Goal: Information Seeking & Learning: Check status

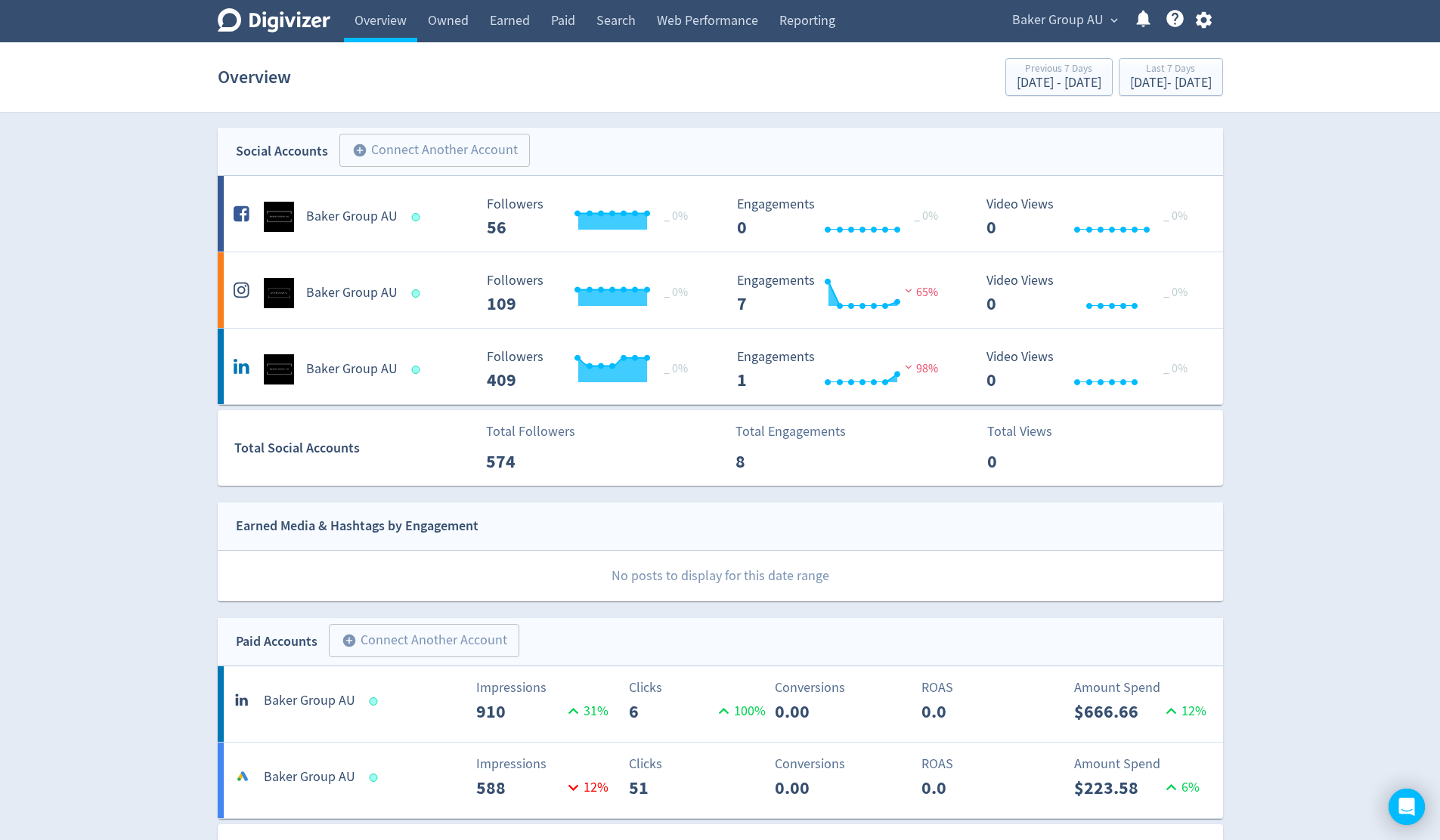
click at [1112, 22] on span "expand_more" at bounding box center [1114, 21] width 14 height 14
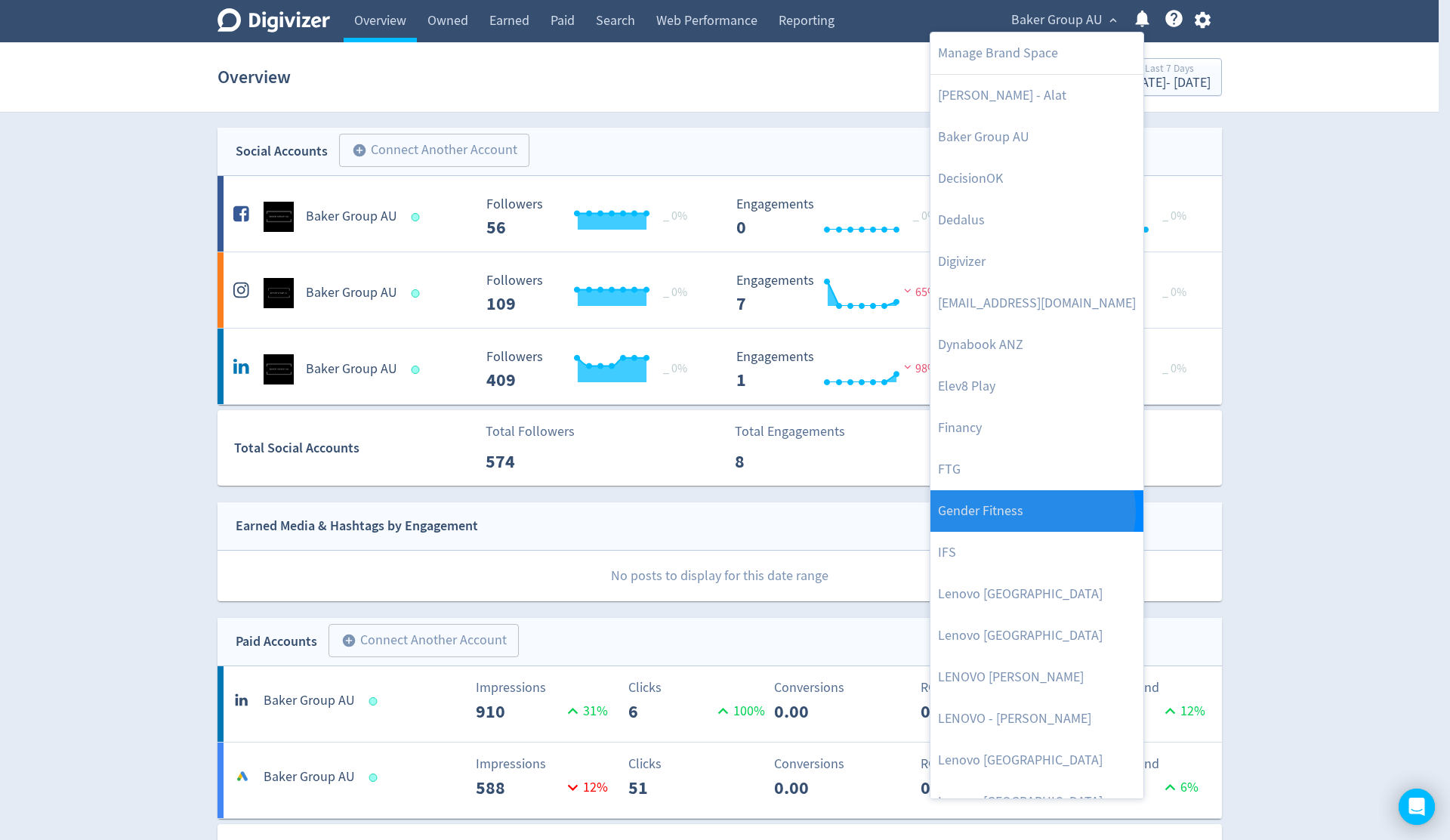
click at [1032, 512] on link "Gender Fitness" at bounding box center [1037, 511] width 213 height 42
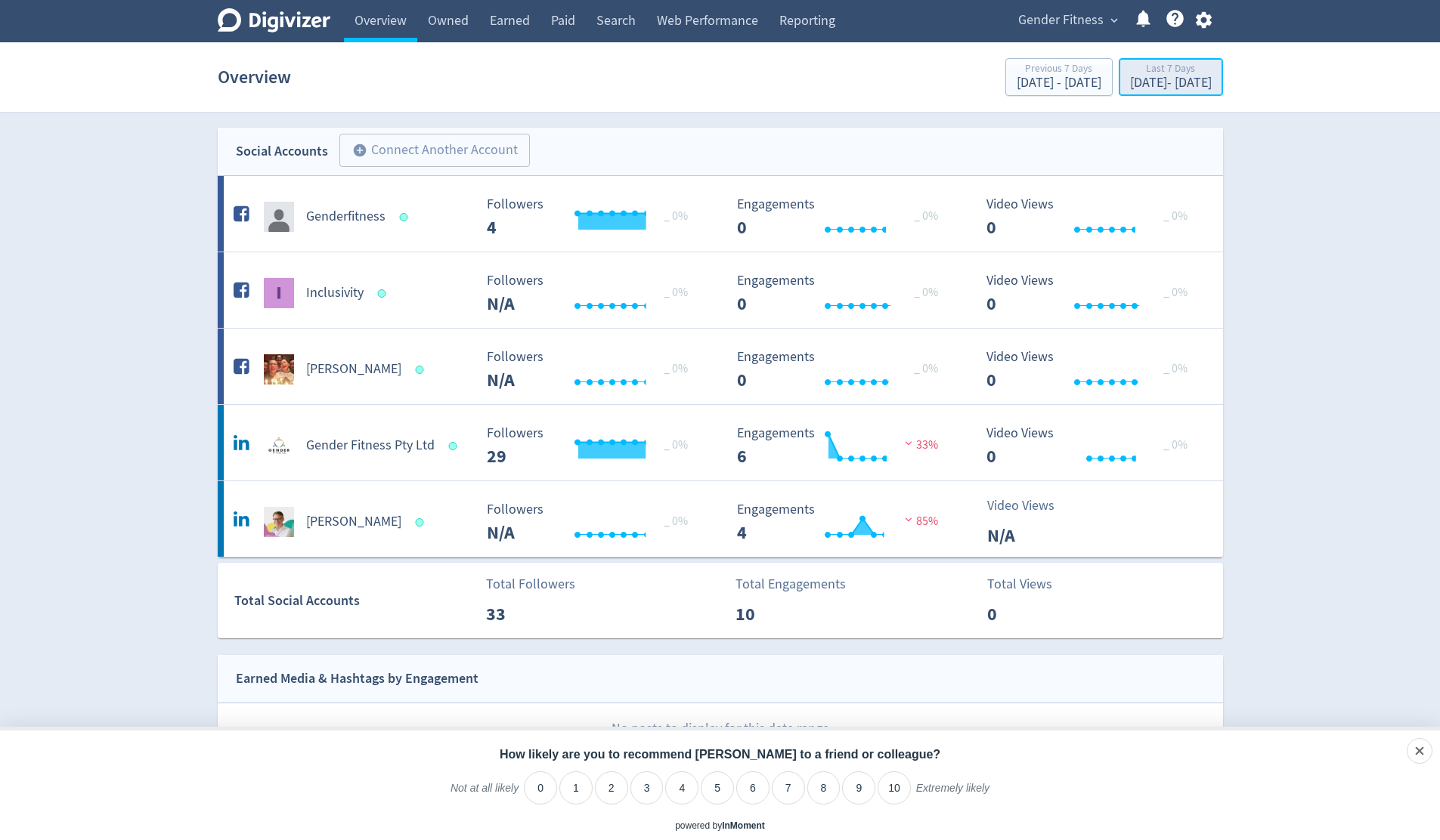
click at [1148, 81] on div "[DATE] - [DATE]" at bounding box center [1170, 84] width 81 height 14
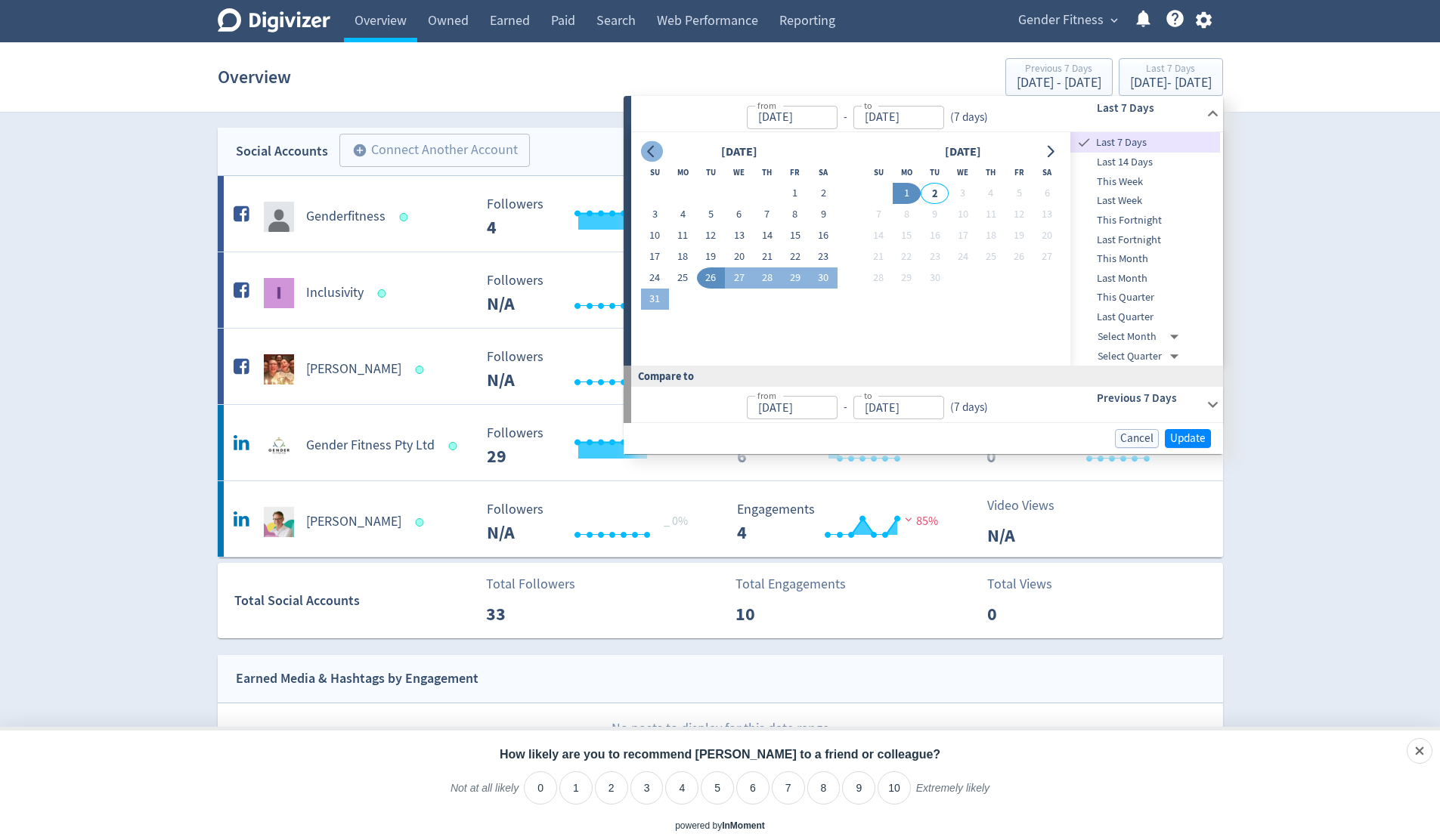
click at [648, 151] on icon "Go to previous month" at bounding box center [650, 152] width 7 height 12
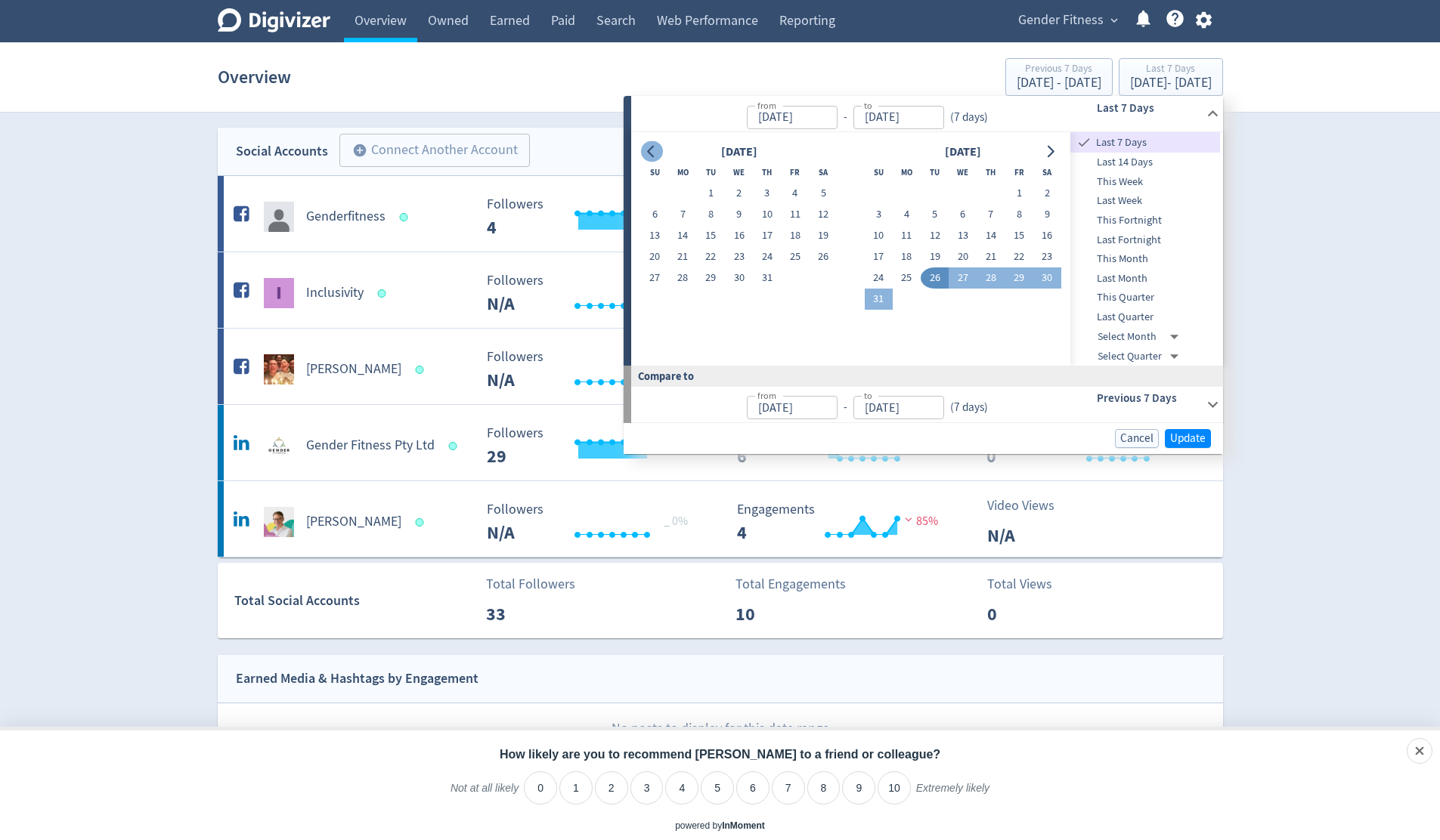
click at [648, 151] on icon "Go to previous month" at bounding box center [650, 152] width 7 height 12
click at [767, 196] on button "1" at bounding box center [767, 193] width 28 height 21
type input "[DATE]"
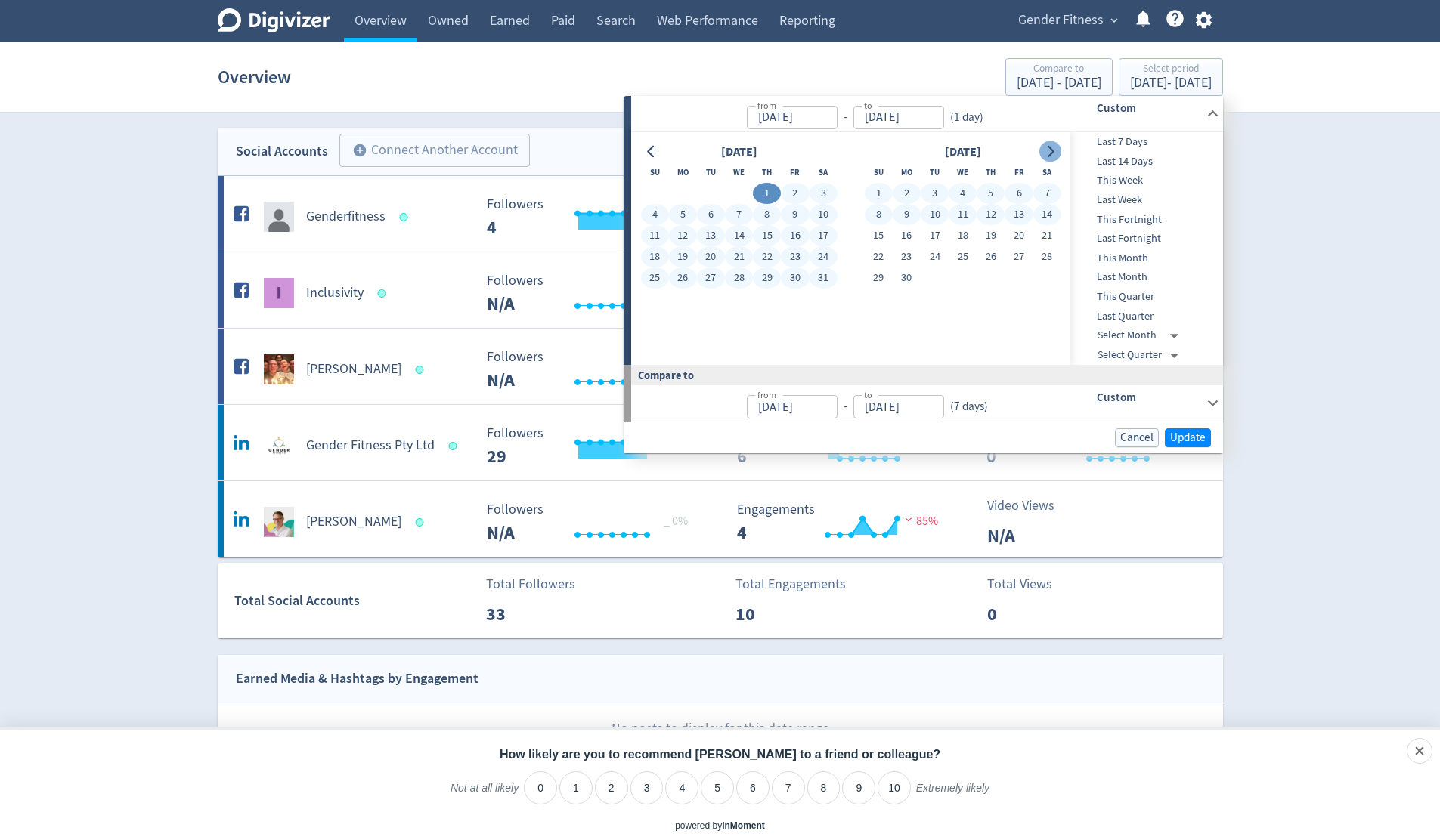
click at [1051, 148] on icon "Go to next month" at bounding box center [1050, 152] width 7 height 12
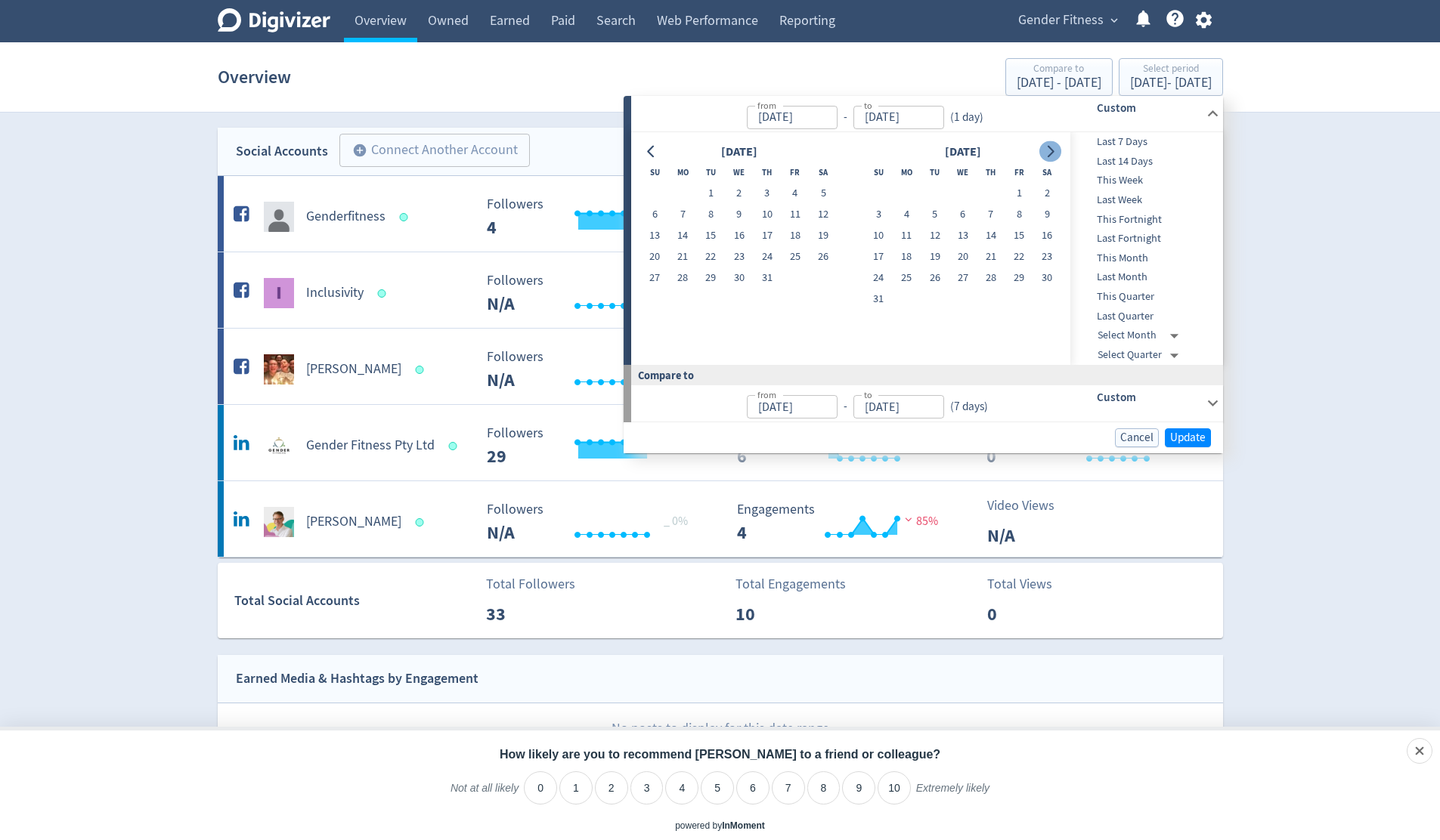
click at [1051, 148] on icon "Go to next month" at bounding box center [1050, 152] width 7 height 12
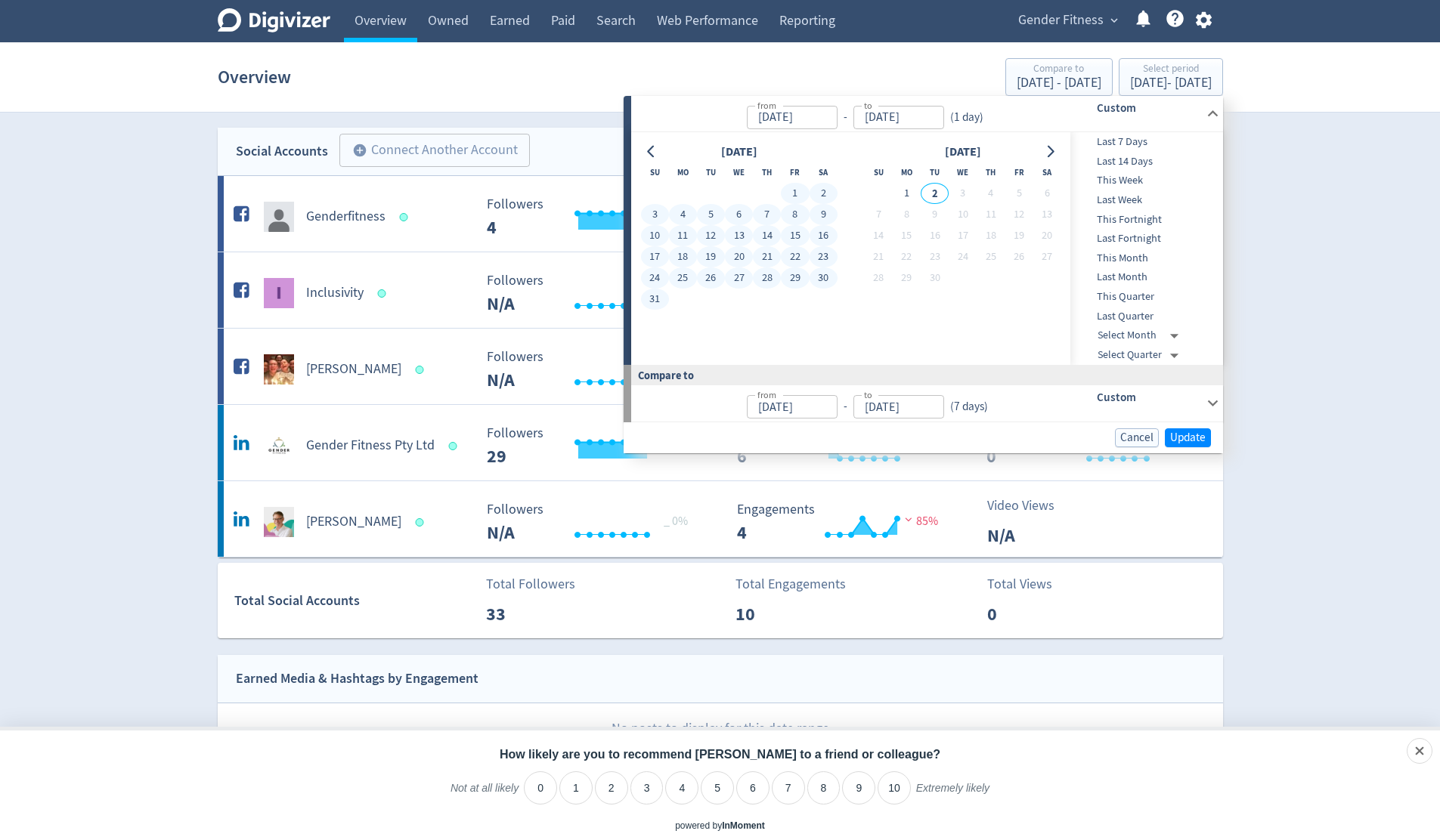
click at [663, 297] on button "31" at bounding box center [655, 299] width 28 height 21
type input "[DATE]"
type input "Dec 29, 2024"
type input "[DATE]"
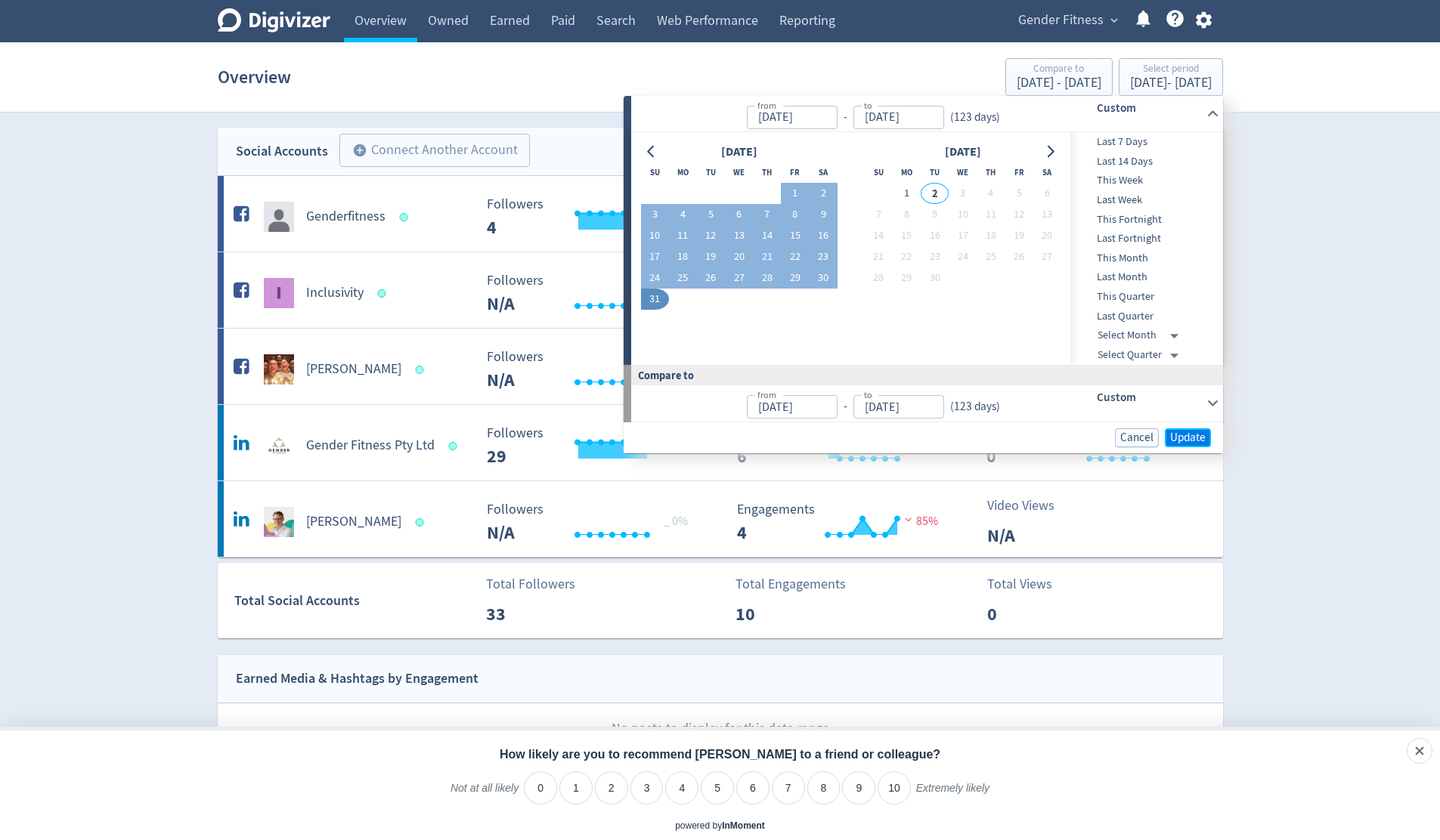
click at [1199, 440] on span "Update" at bounding box center [1187, 437] width 36 height 12
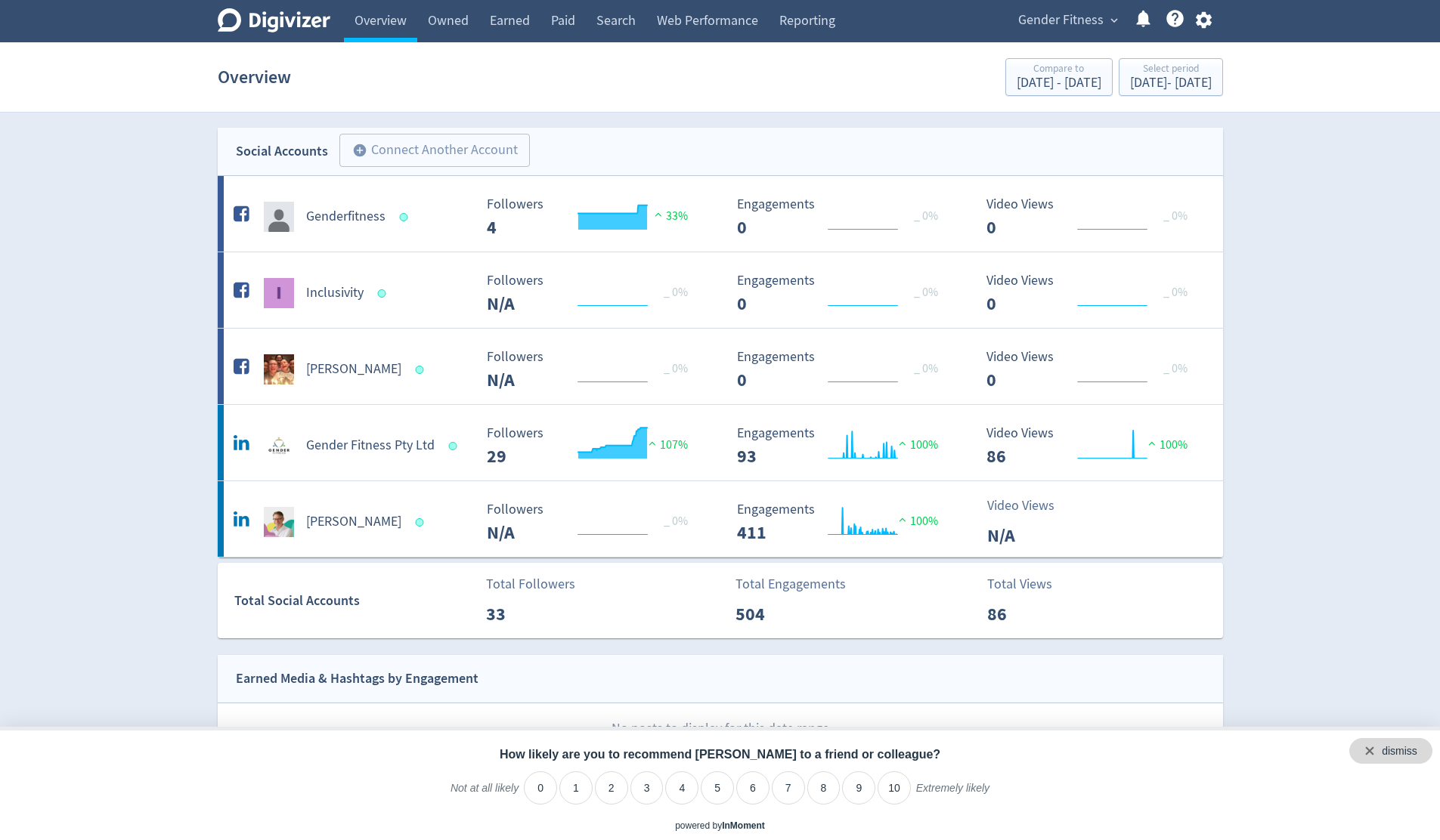
click at [1419, 753] on div "dismiss" at bounding box center [1390, 750] width 83 height 26
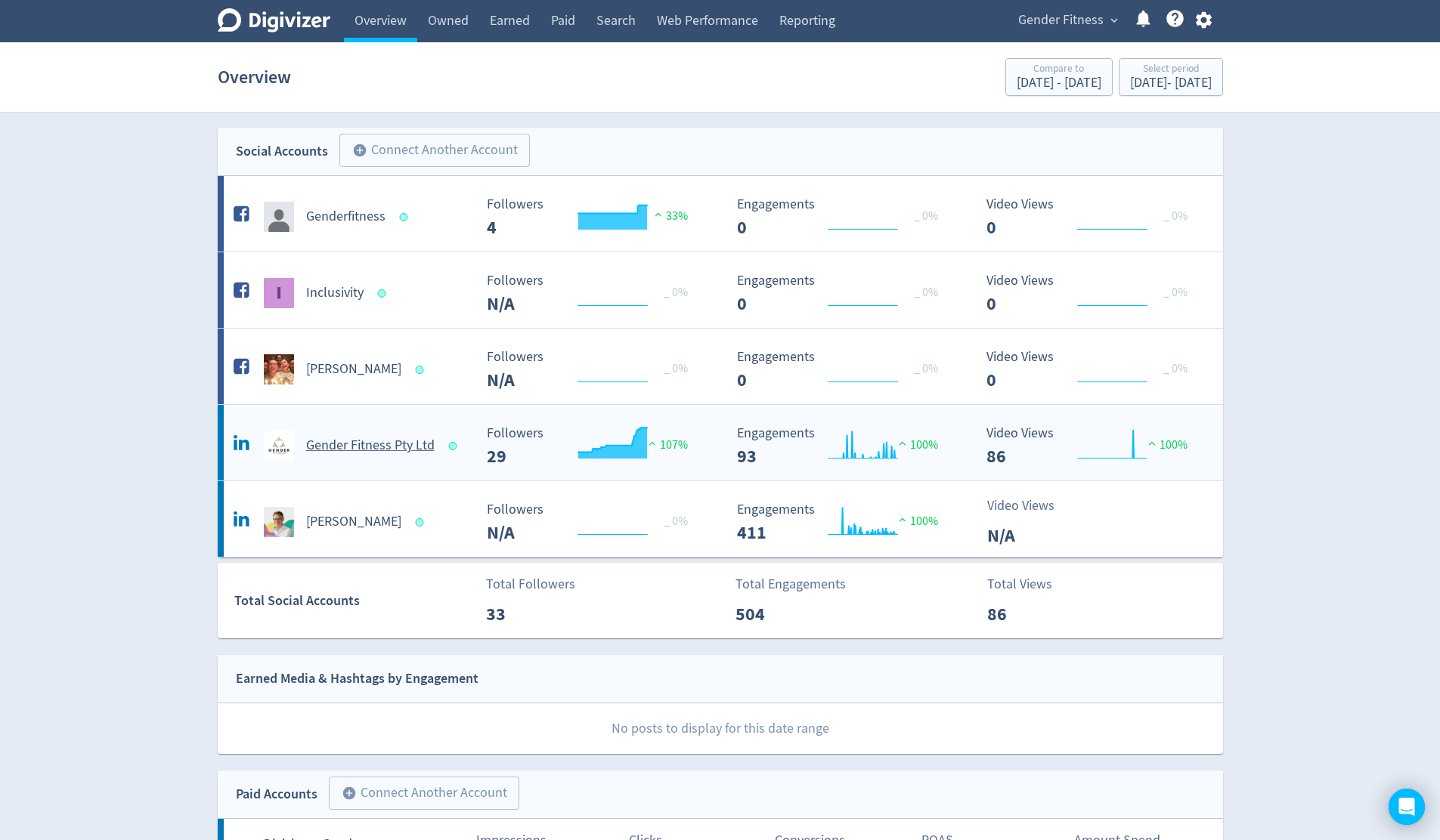
click at [447, 464] on Ltd-platform2 "Gender Fitness Pty Ltd Created with Highcharts 10.3.3 Followers 29 107% Created…" at bounding box center [720, 443] width 1005 height 76
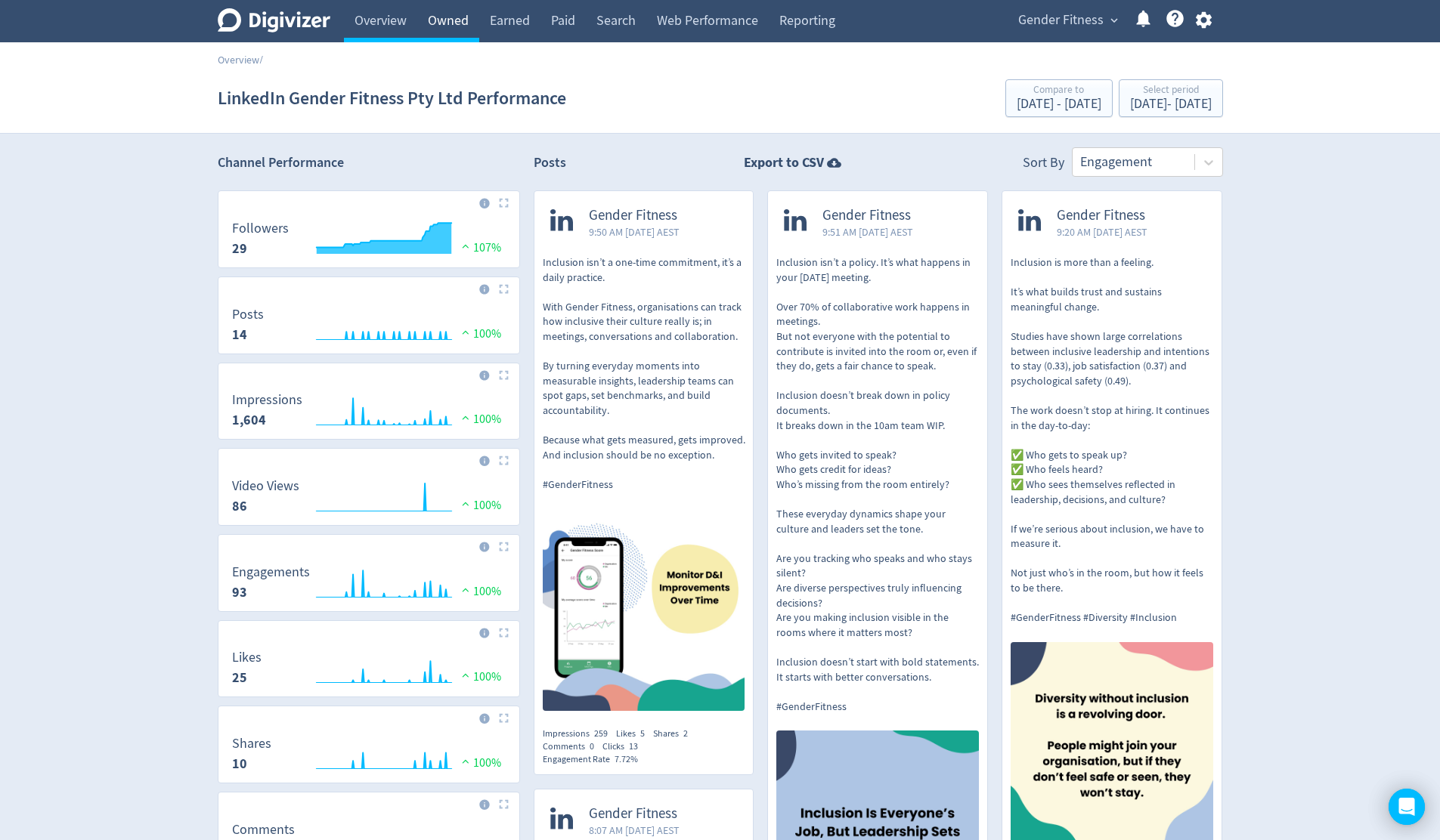
click at [461, 25] on link "Owned" at bounding box center [448, 21] width 62 height 43
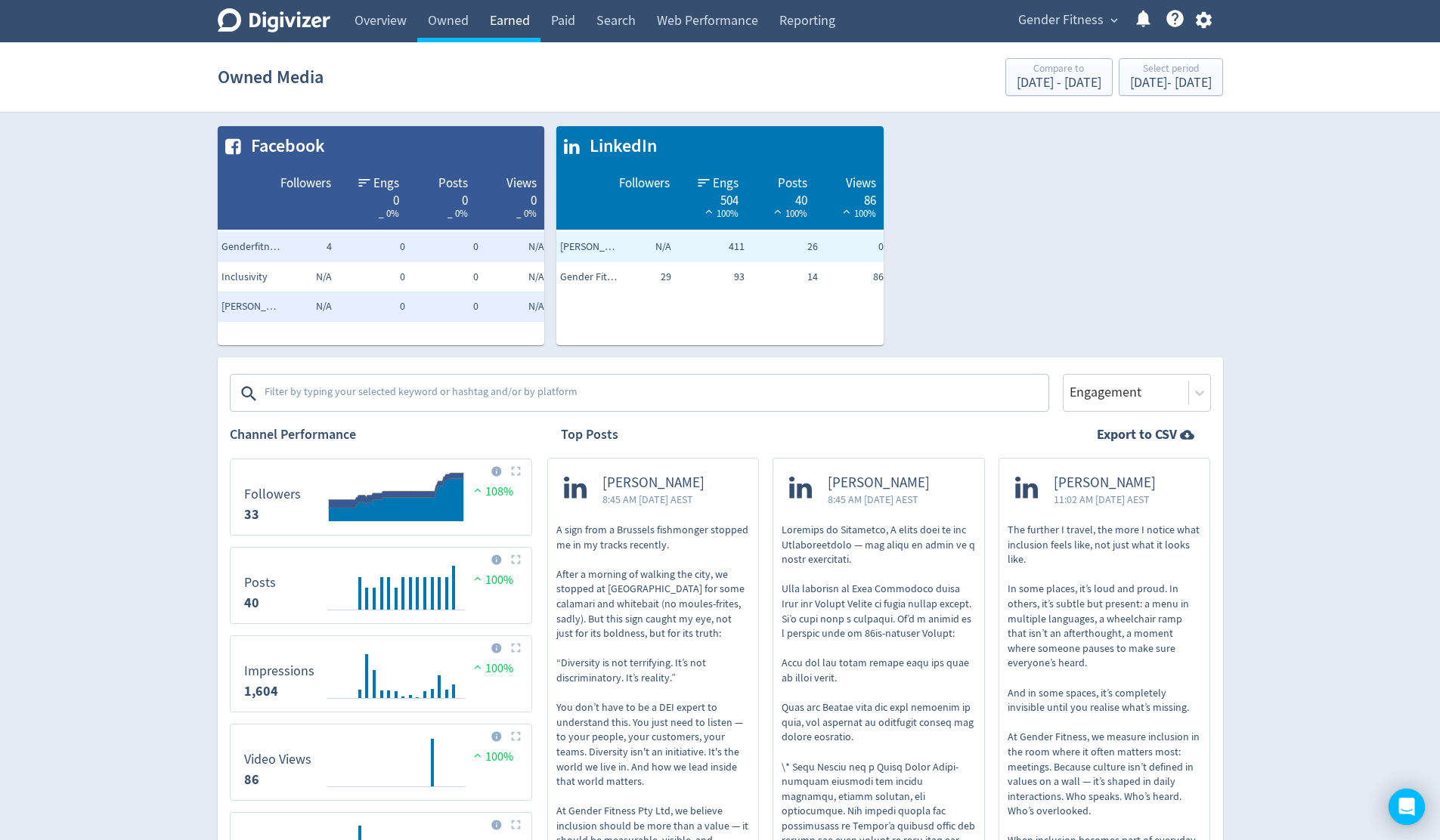
click at [507, 23] on link "Earned" at bounding box center [510, 21] width 61 height 43
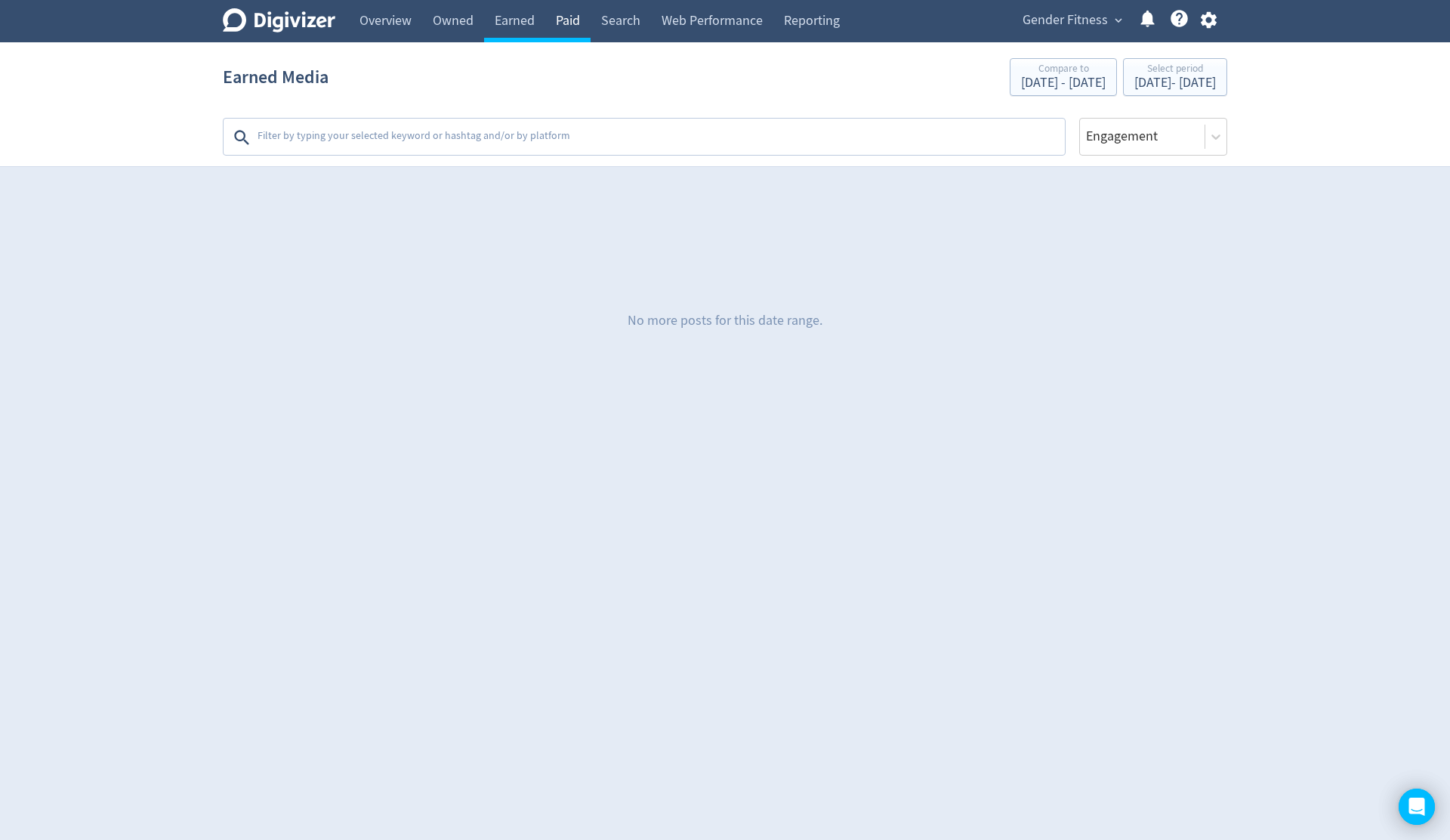
click at [569, 25] on link "Paid" at bounding box center [567, 21] width 46 height 43
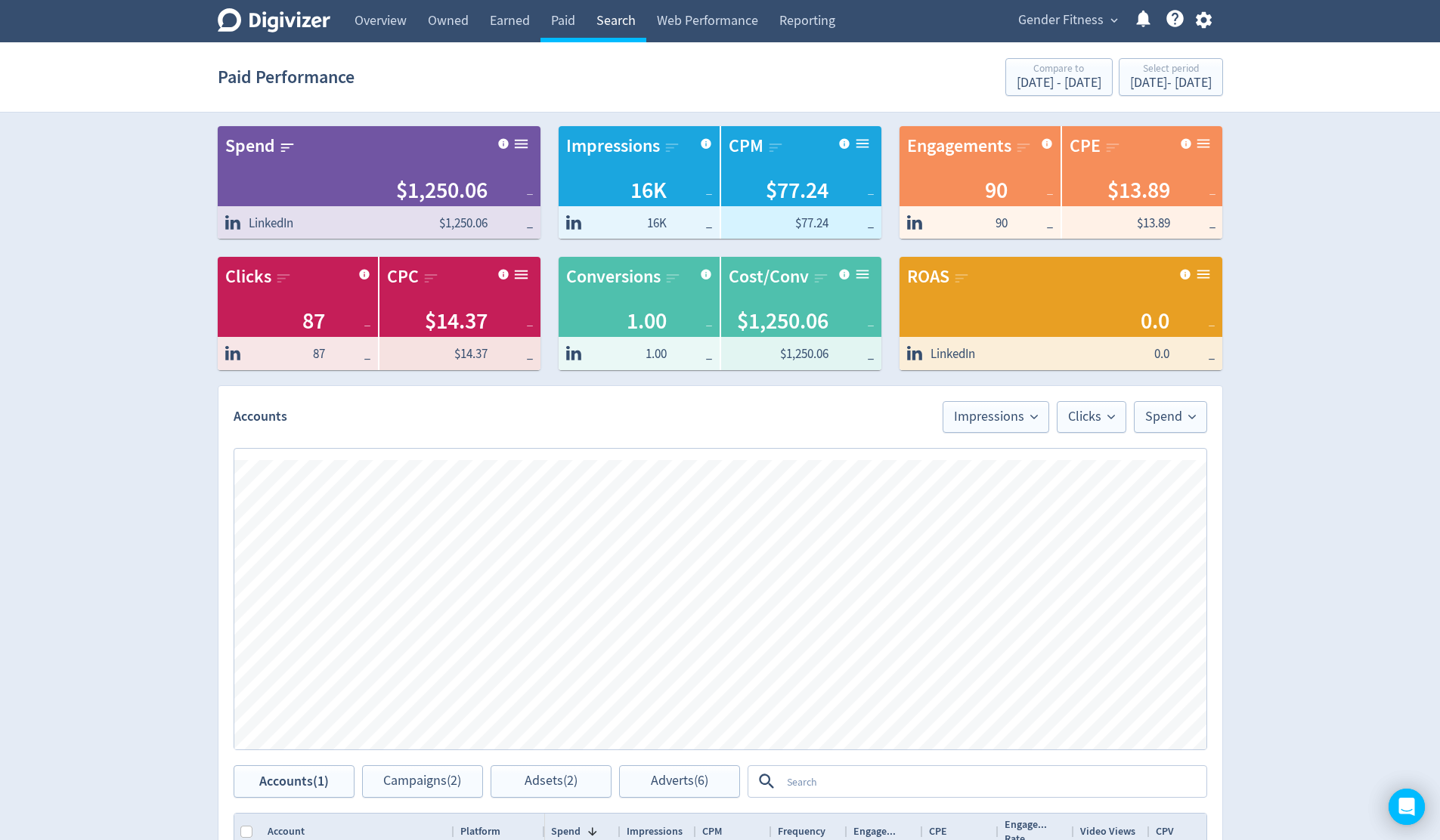
click at [624, 18] on link "Search" at bounding box center [616, 21] width 60 height 43
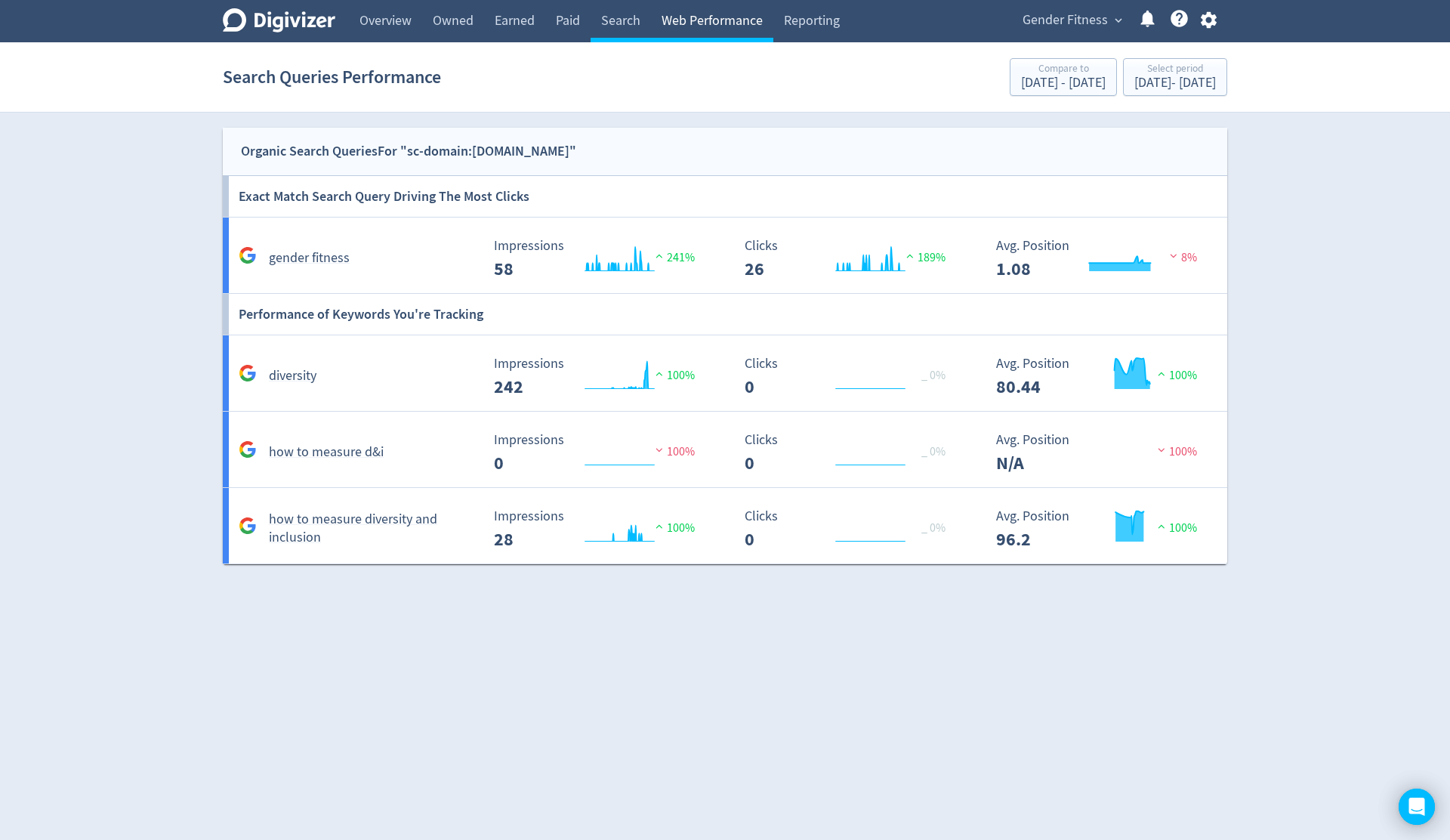
click at [709, 22] on link "Web Performance" at bounding box center [712, 21] width 122 height 43
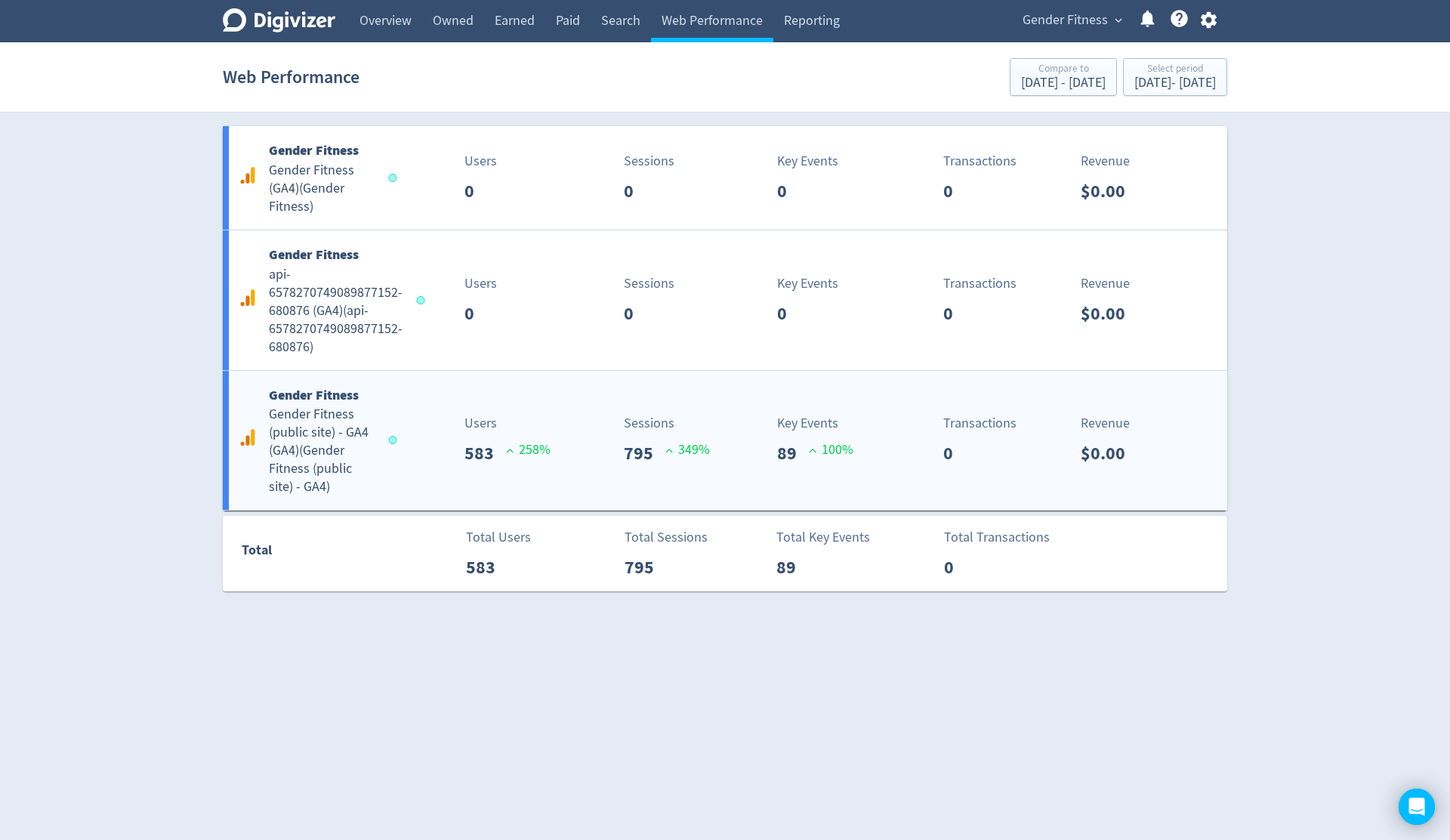
click at [387, 470] on div "Gender Fitness Gender Fitness (public site) - GA4 (GA4) ( Gender Fitness (publi…" at bounding box center [314, 441] width 160 height 112
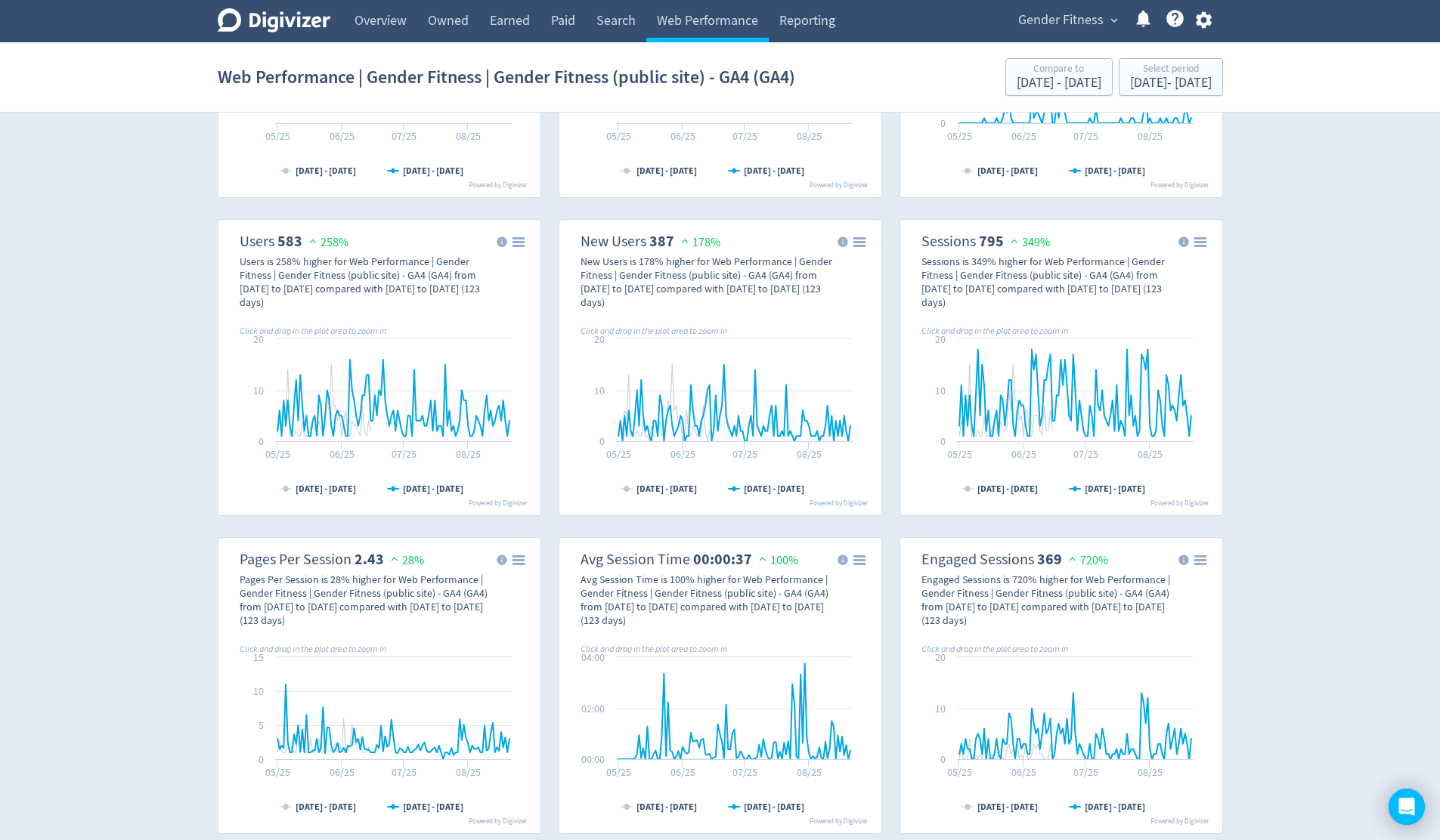
scroll to position [254, 0]
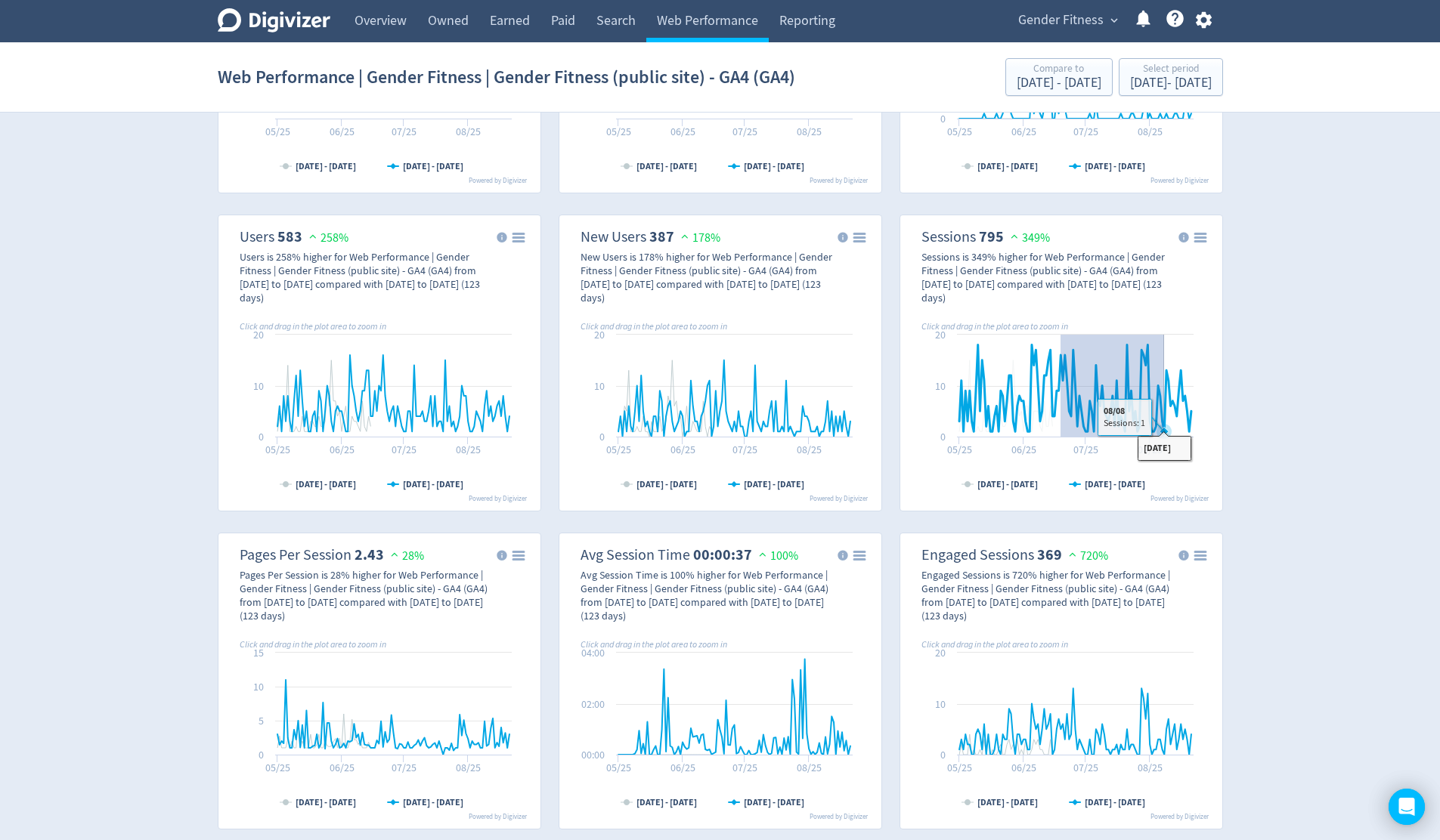
drag, startPoint x: 1060, startPoint y: 357, endPoint x: 1163, endPoint y: 369, distance: 103.7
click at [1163, 369] on g "\a Sessions\a 795\a 349%\a" at bounding box center [1075, 393] width 232 height 94
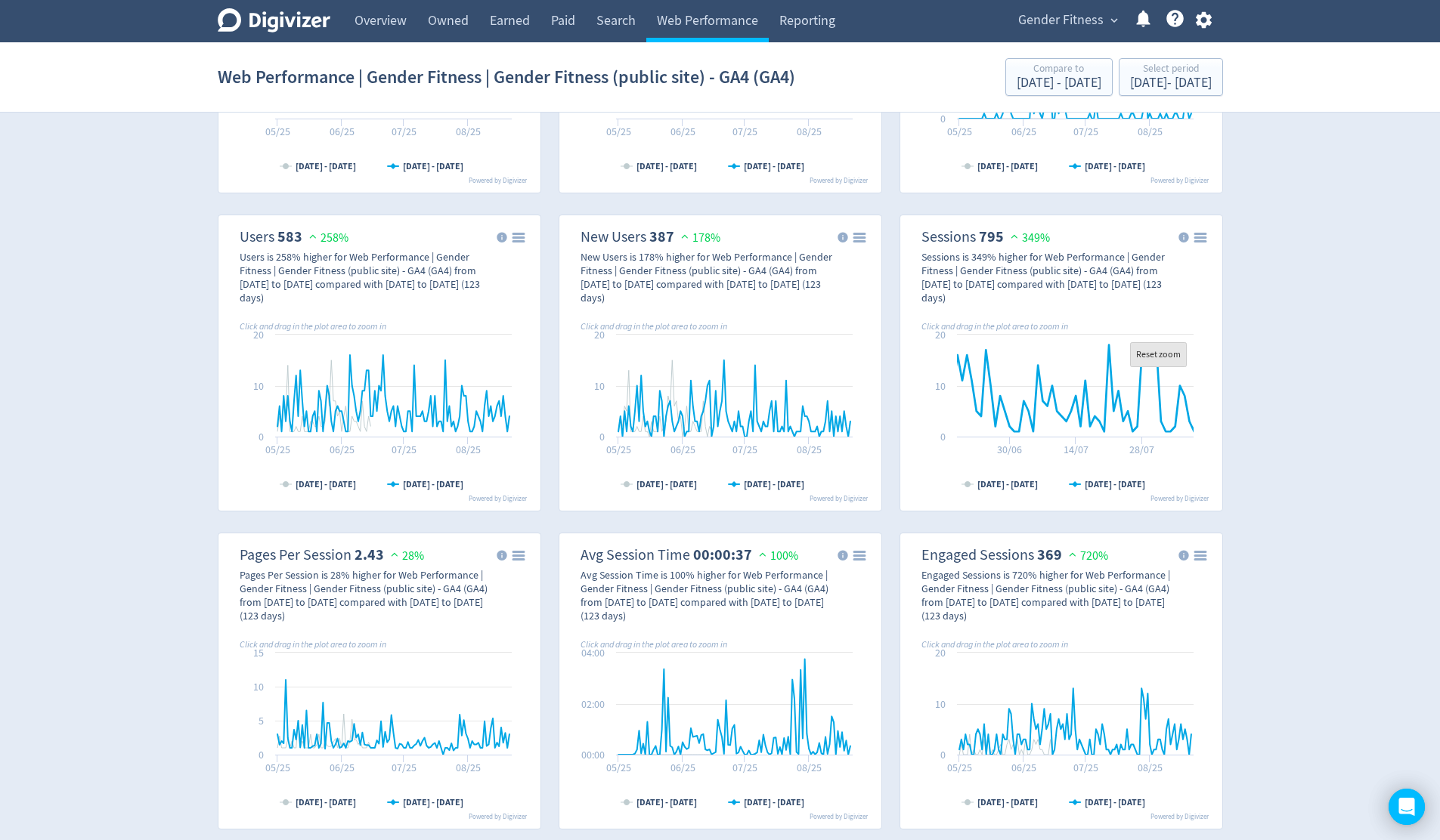
click at [1160, 354] on text "Reset zoom" at bounding box center [1159, 355] width 45 height 12
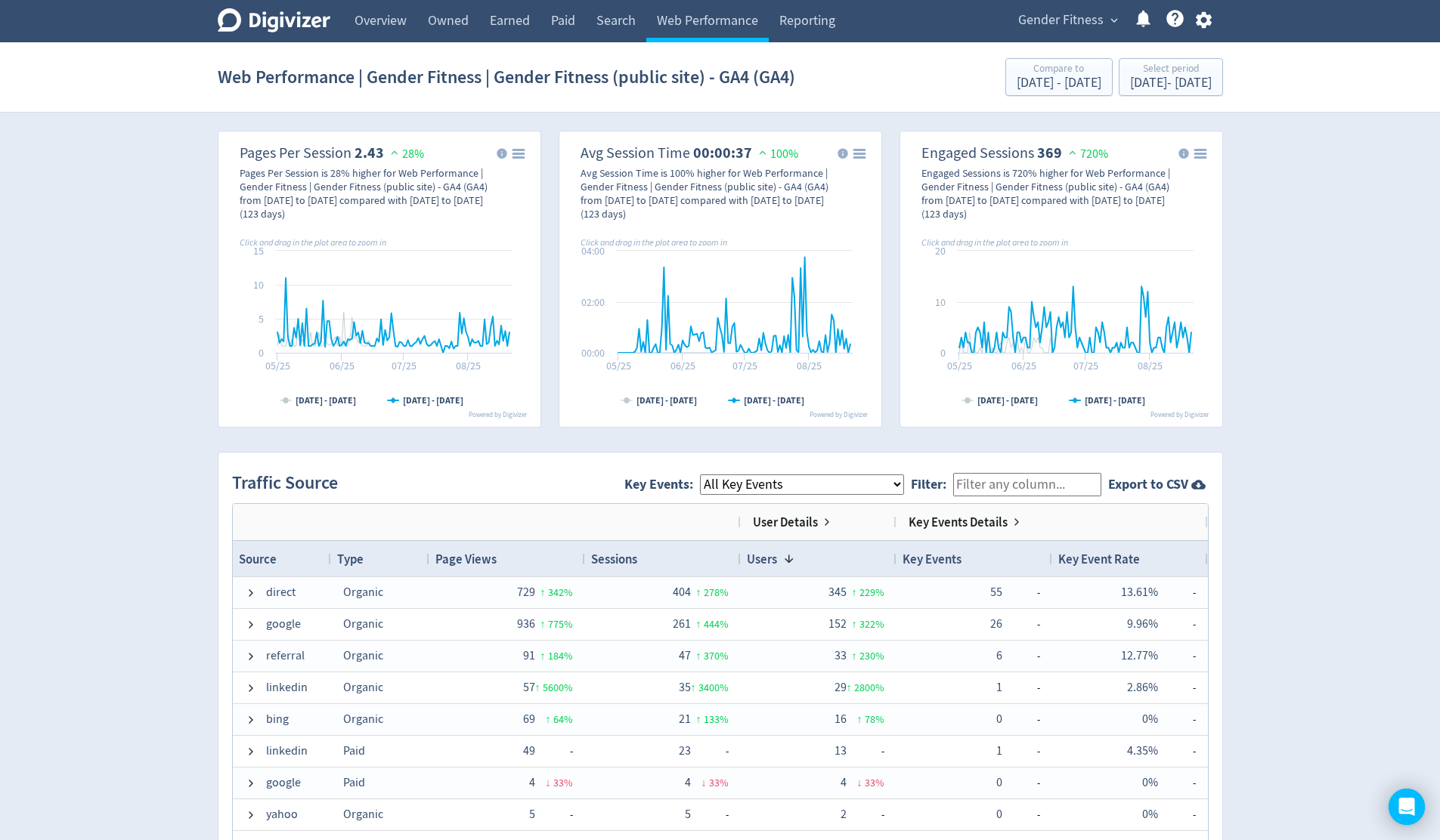
scroll to position [789, 0]
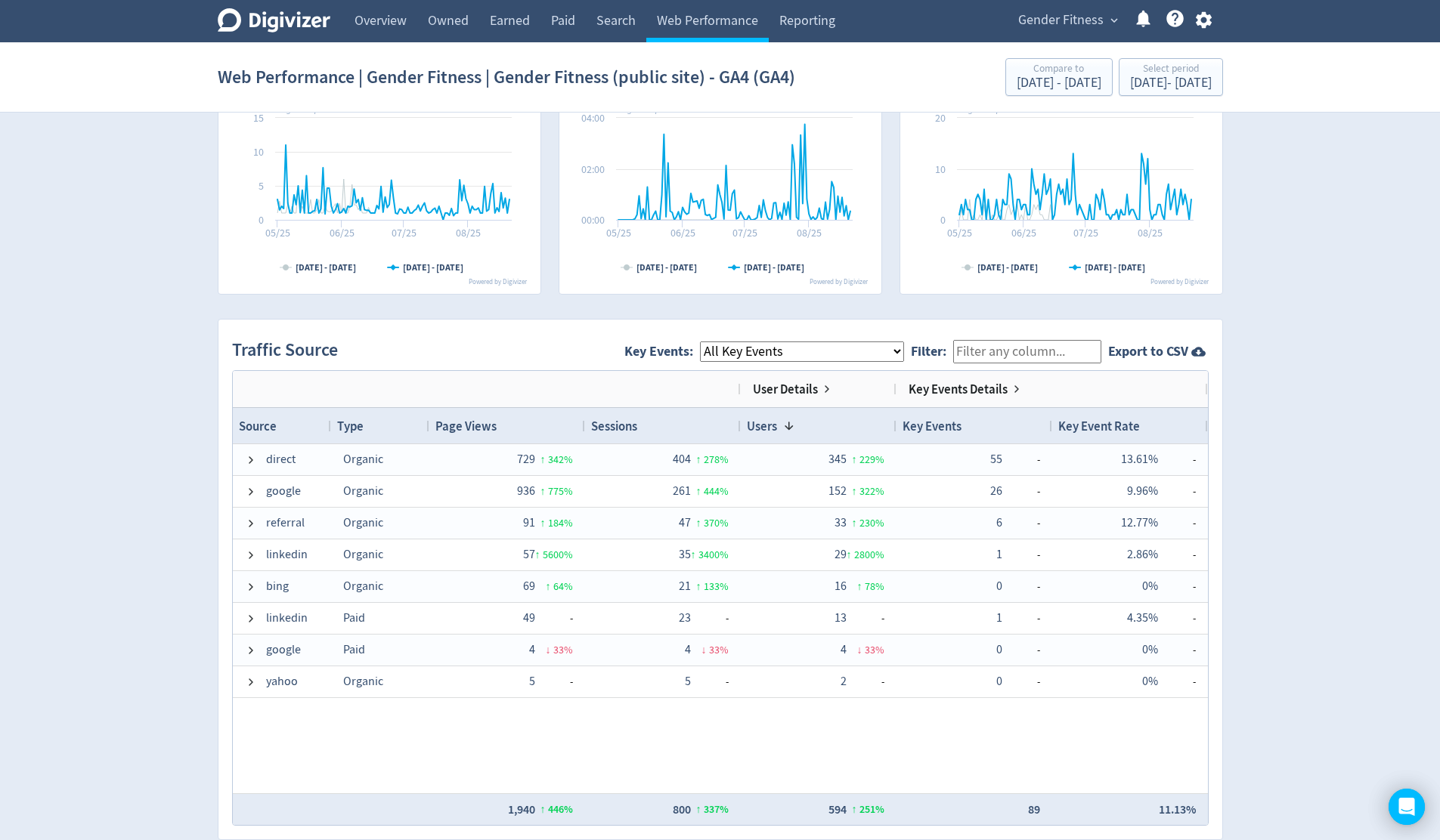
click at [902, 351] on select "All Key Events eCommerce generate_lead contact_form_submit ads_conversion_Conta…" at bounding box center [802, 351] width 204 height 20
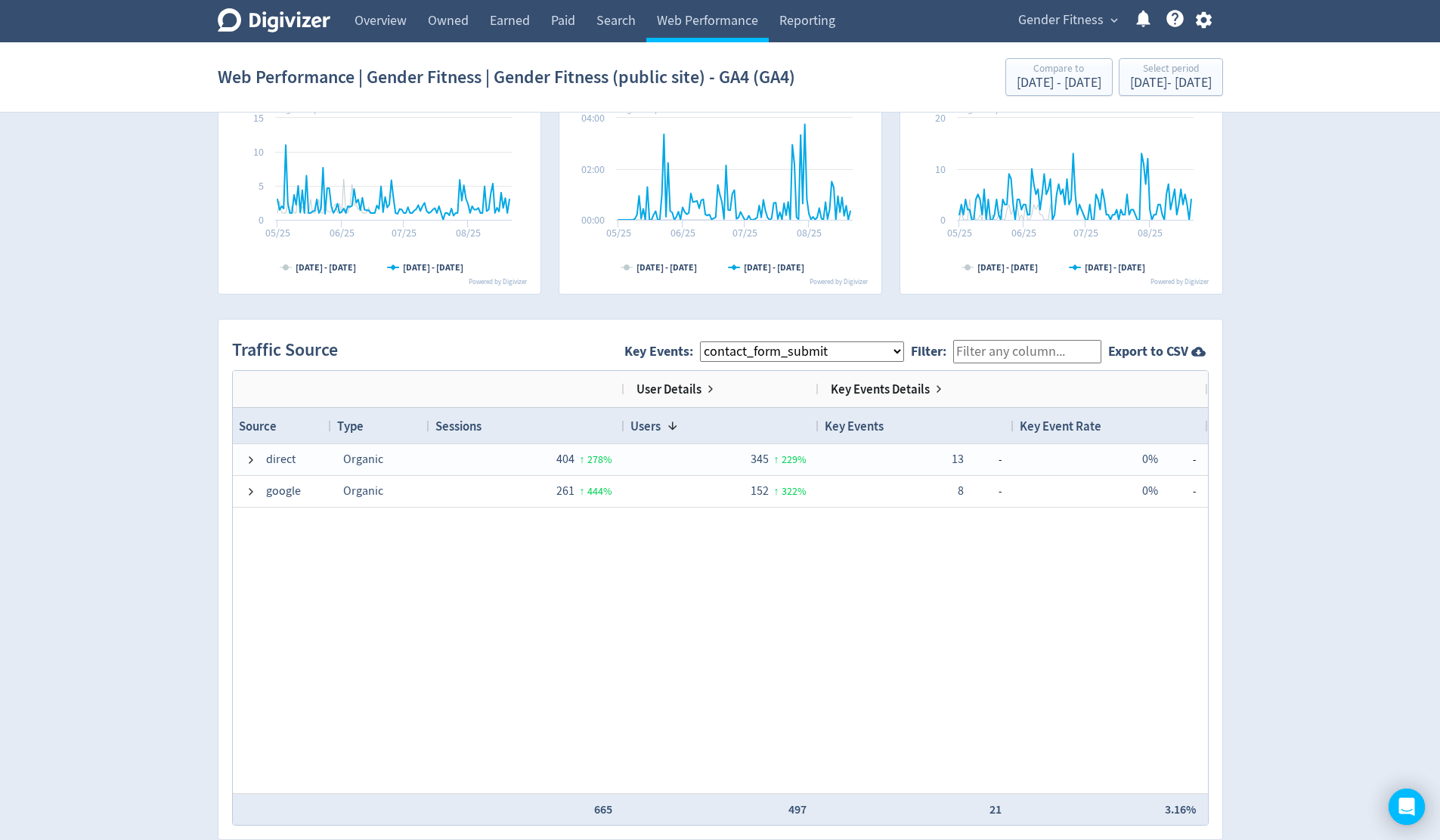
click at [904, 351] on select "All Key Events eCommerce generate_lead contact_form_submit ads_conversion_Conta…" at bounding box center [802, 351] width 204 height 20
click at [904, 351] on select "All Key Events eCommerce generate_lead contact_form_submit ads_conversion_Conta…" at bounding box center [802, 351] width 204 height 20
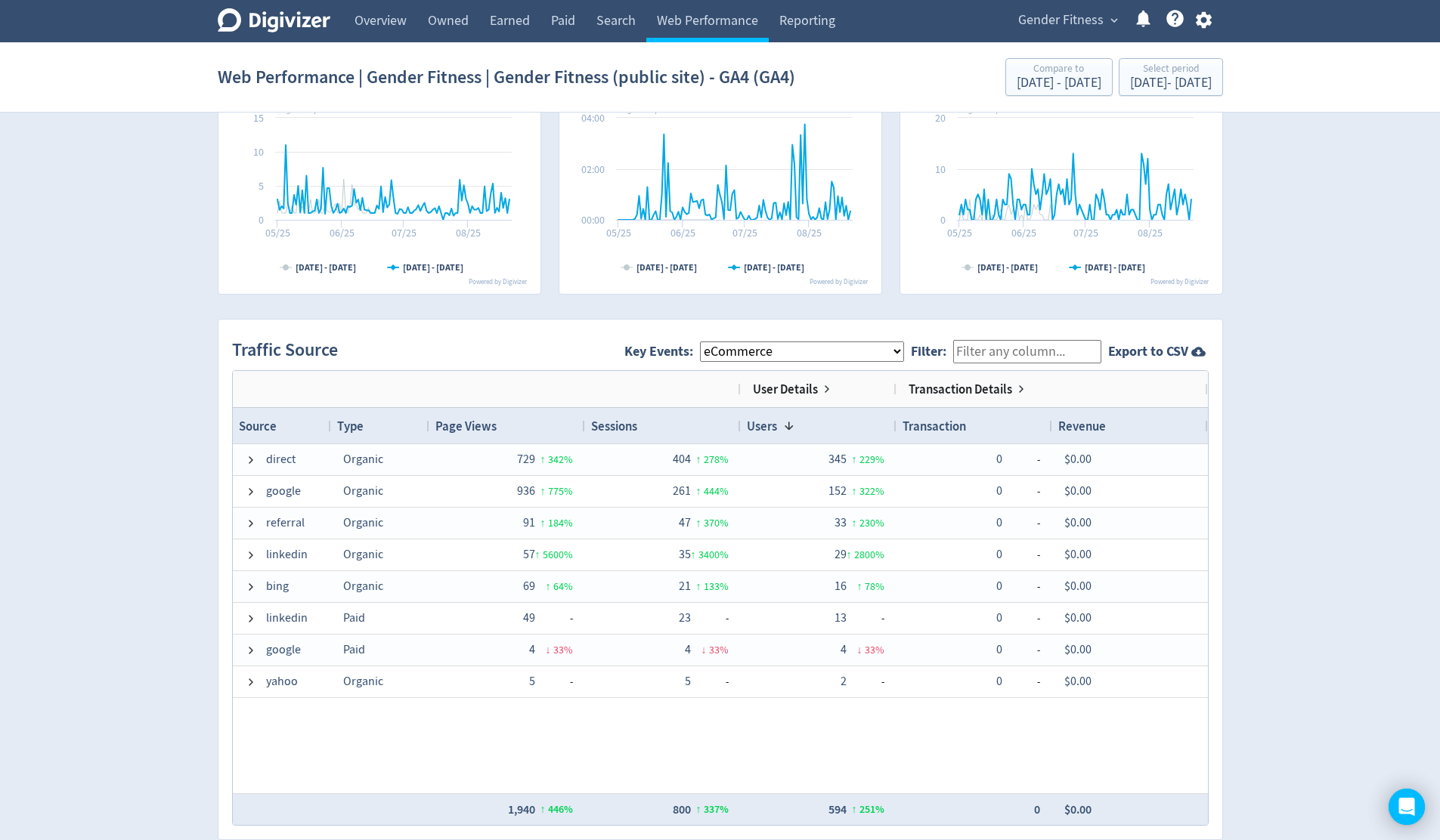
click at [904, 351] on select "All Key Events eCommerce generate_lead contact_form_submit ads_conversion_Conta…" at bounding box center [802, 351] width 204 height 20
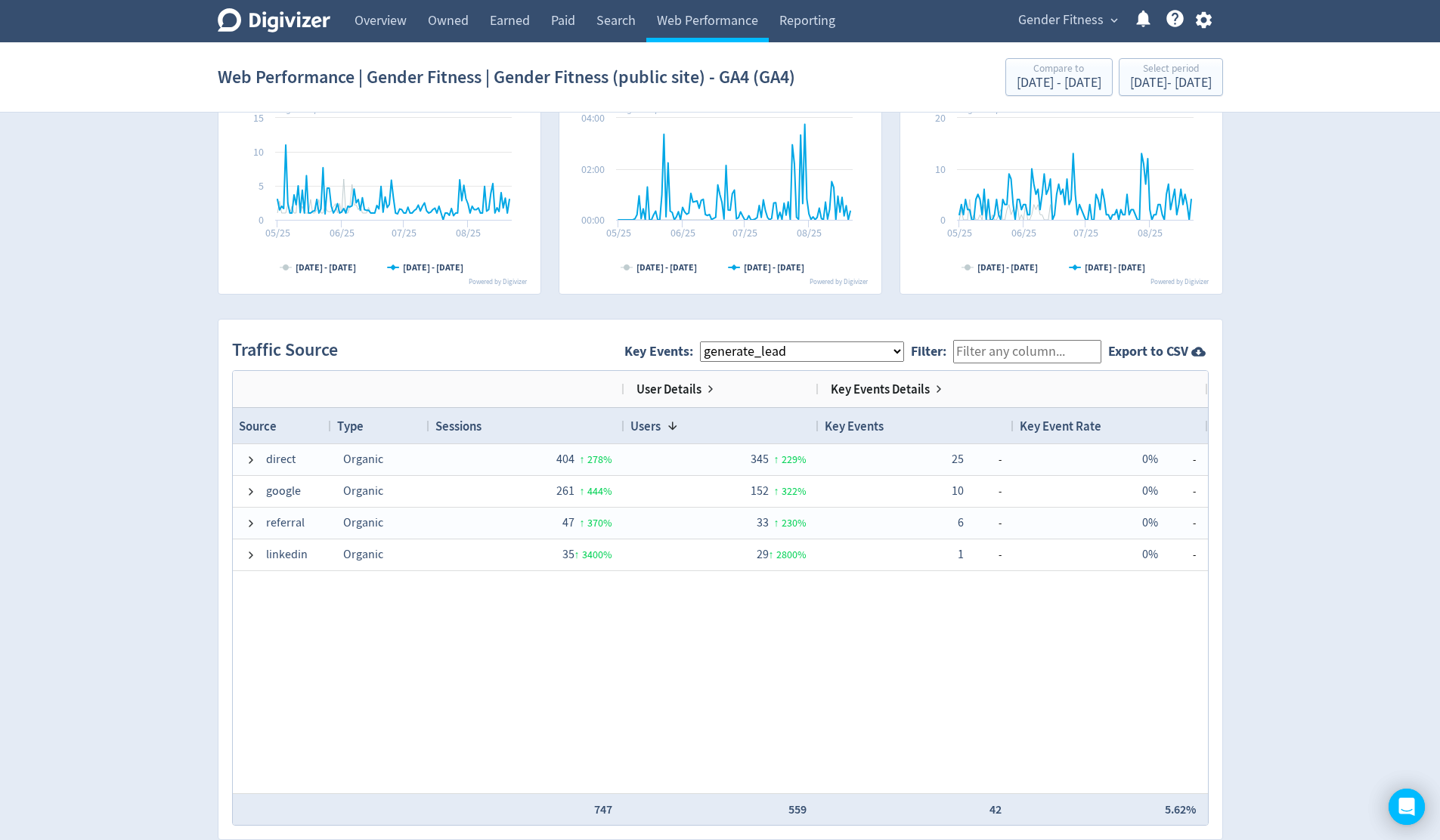
click at [904, 351] on select "All Key Events eCommerce generate_lead contact_form_submit ads_conversion_Conta…" at bounding box center [802, 351] width 204 height 20
click at [904, 349] on select "All Key Events eCommerce generate_lead contact_form_submit ads_conversion_Conta…" at bounding box center [802, 351] width 204 height 20
click at [904, 352] on select "All Key Events eCommerce generate_lead contact_form_submit ads_conversion_Conta…" at bounding box center [802, 351] width 204 height 20
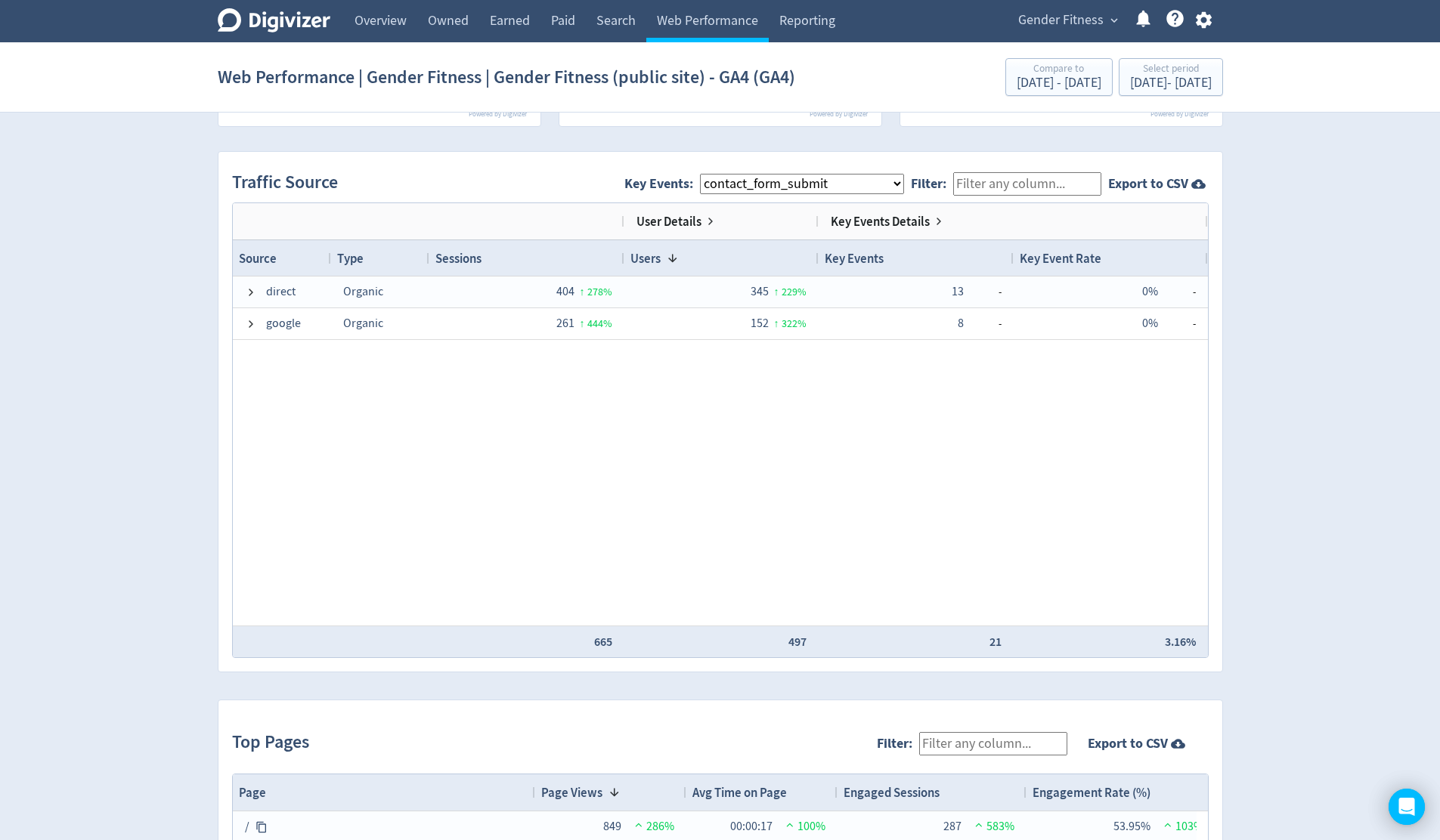
scroll to position [804, 0]
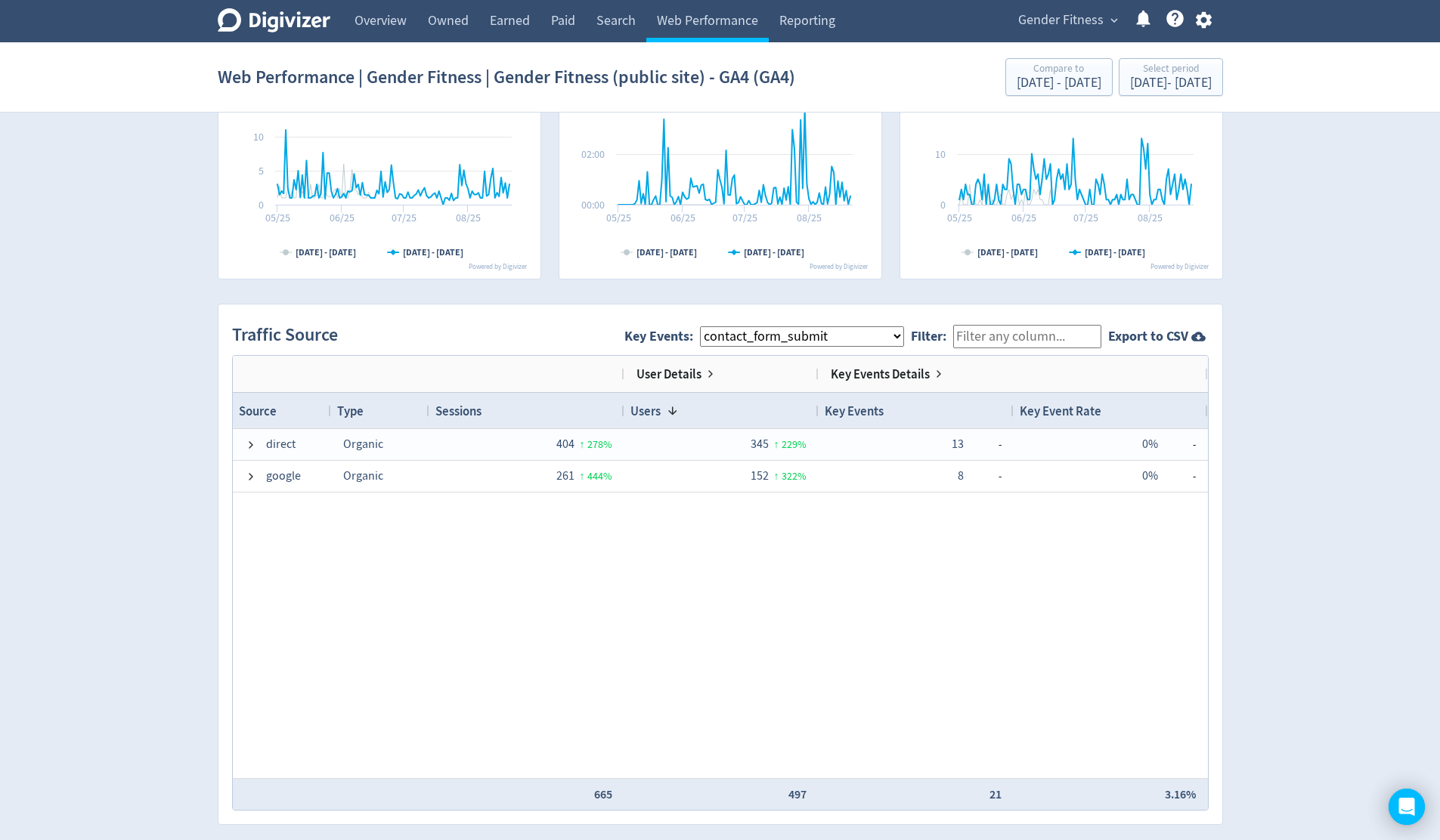
click at [904, 329] on select "All Key Events eCommerce generate_lead contact_form_submit ads_conversion_Conta…" at bounding box center [802, 337] width 204 height 20
select select "allGoals"
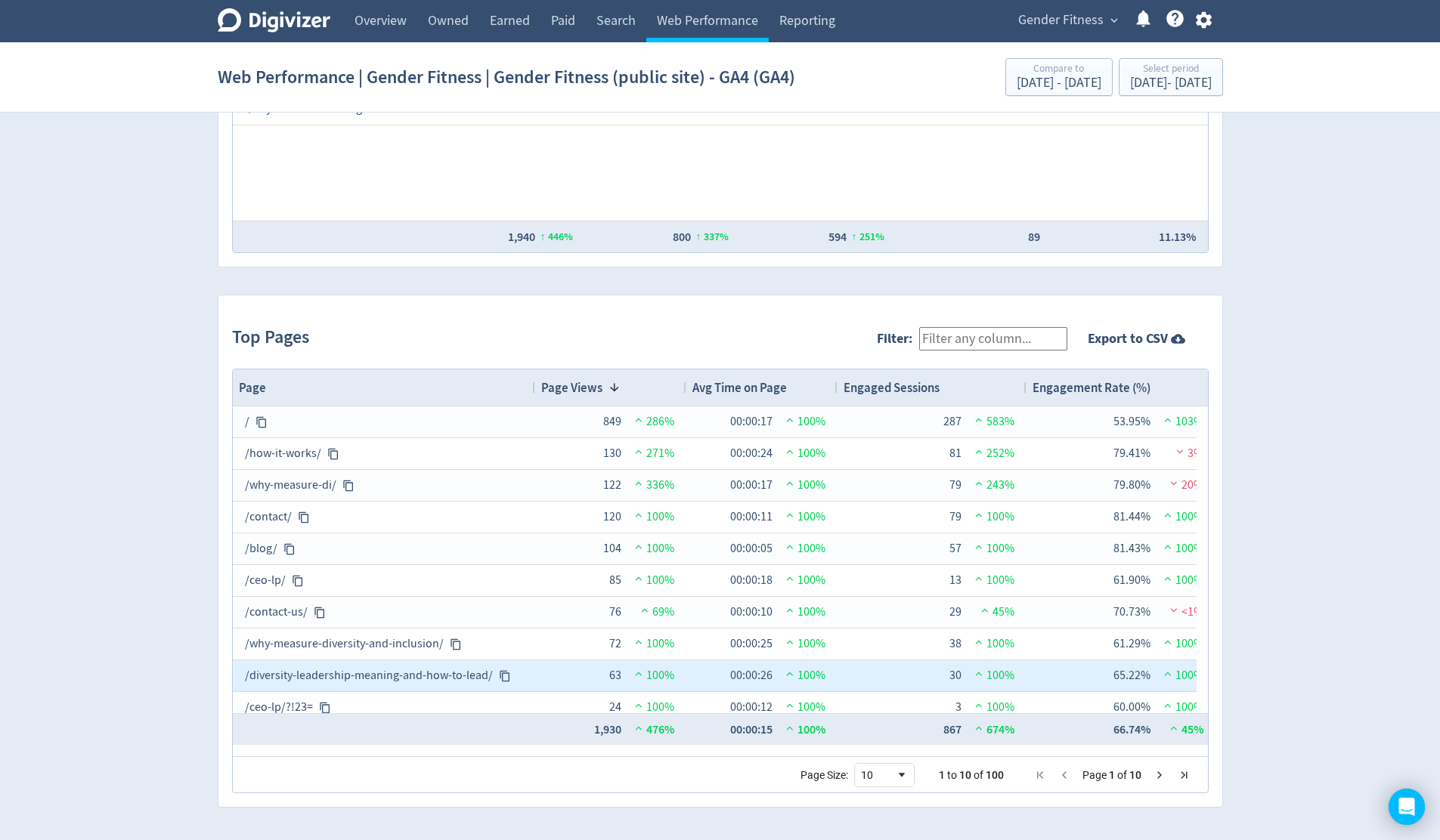
scroll to position [3, 0]
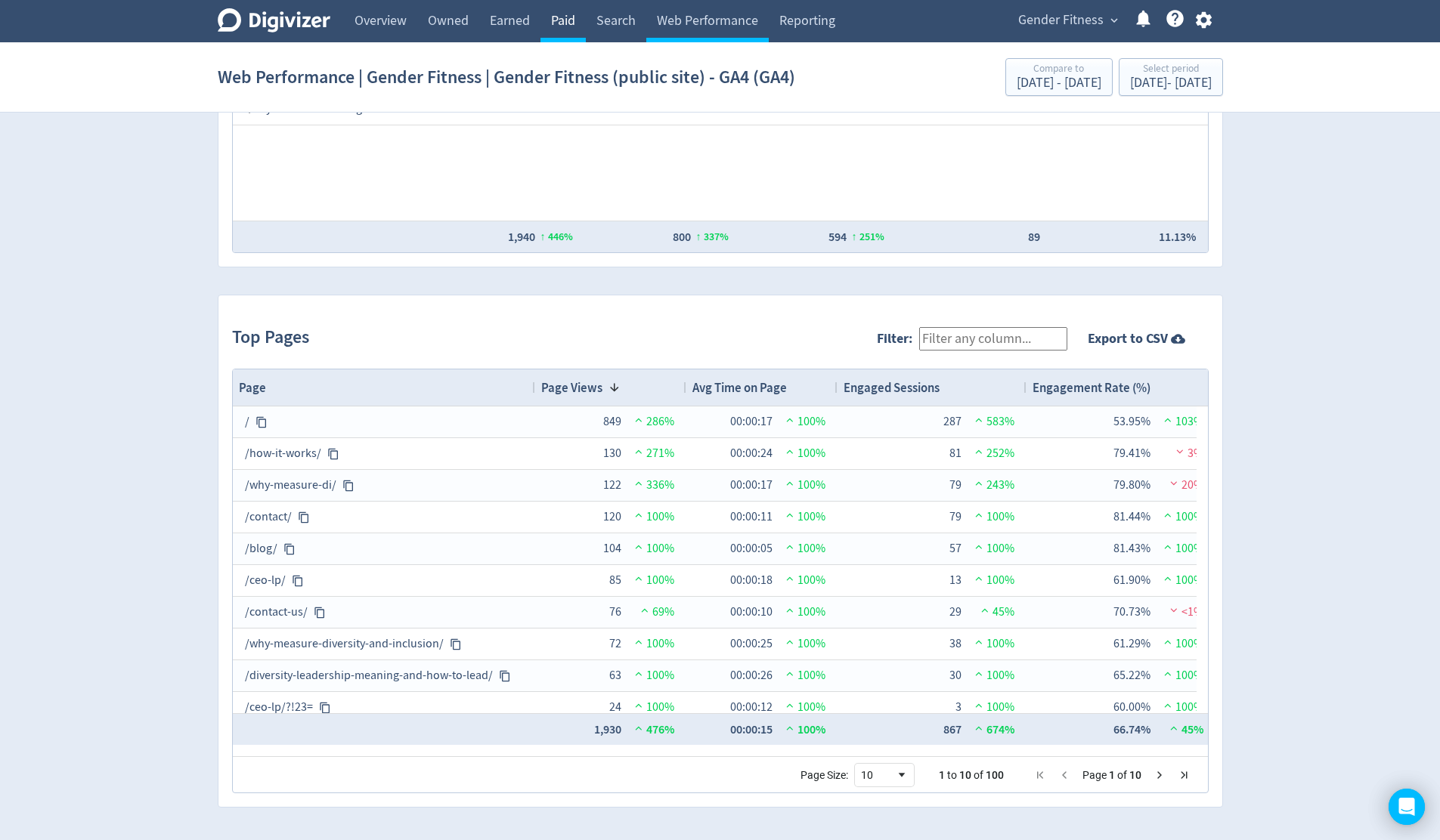
click at [557, 22] on link "Paid" at bounding box center [563, 21] width 46 height 43
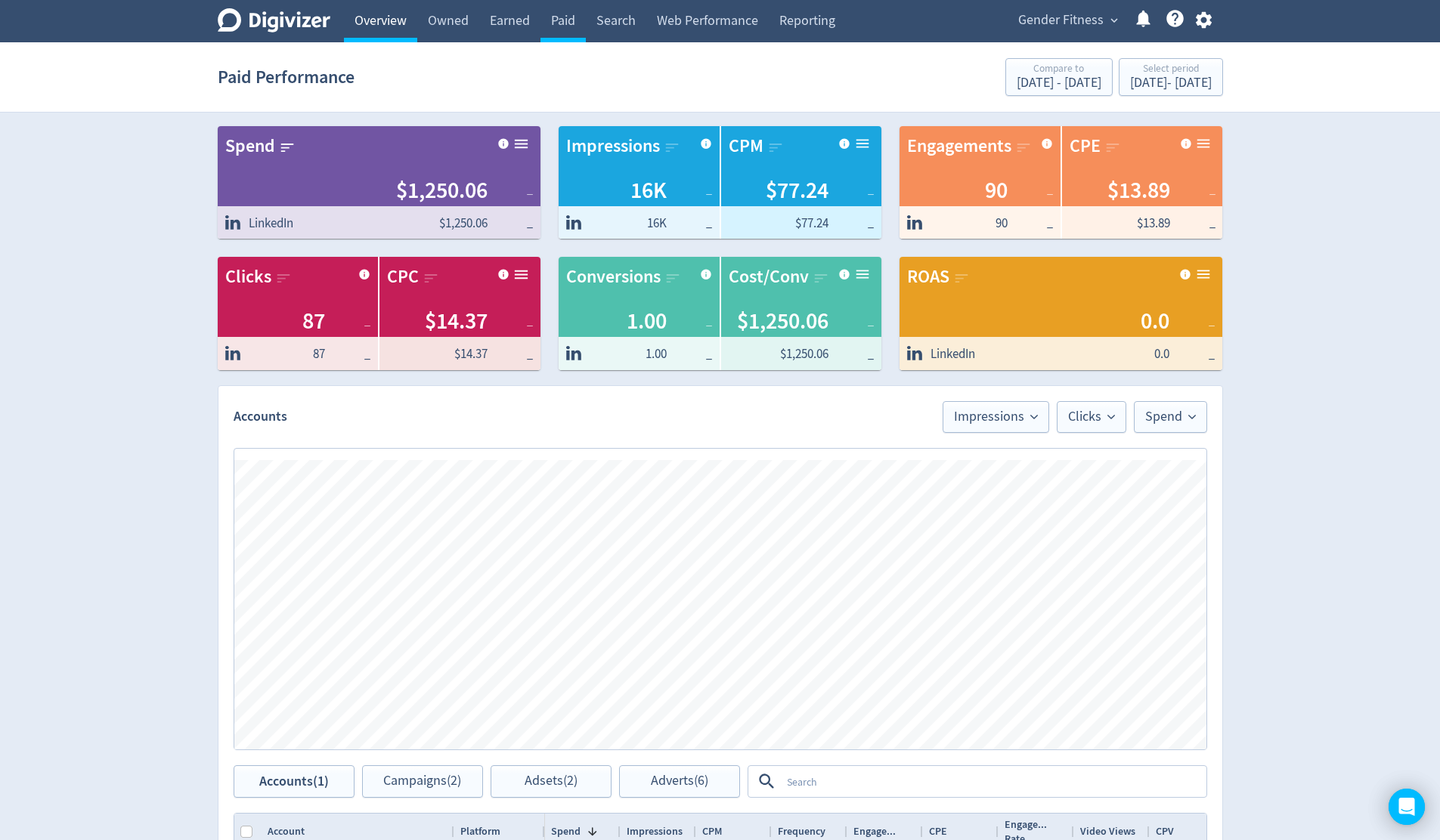
click at [390, 19] on link "Overview" at bounding box center [380, 21] width 74 height 43
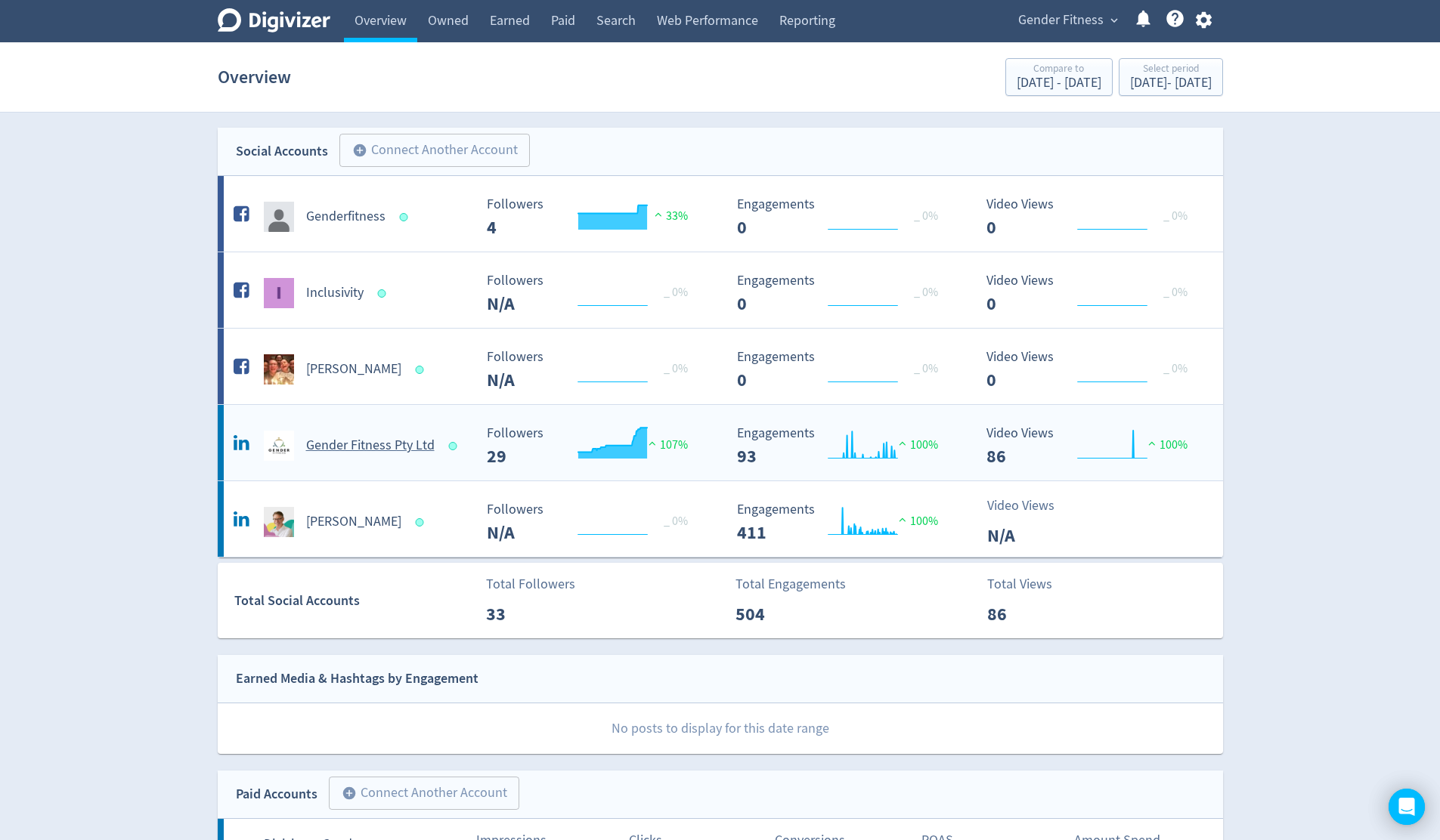
click at [383, 452] on h5 "Gender Fitness Pty Ltd" at bounding box center [370, 445] width 129 height 18
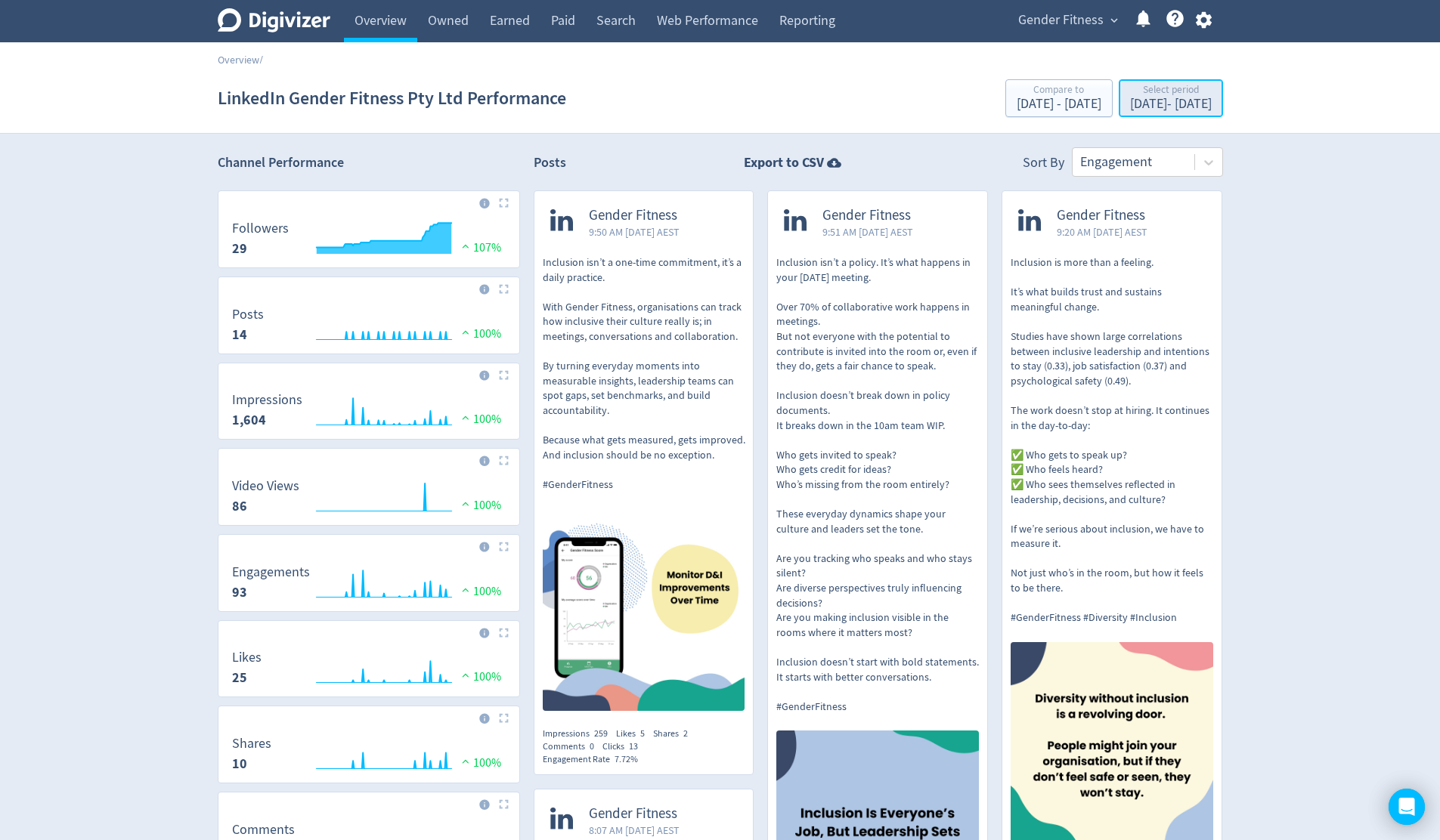
click at [1130, 101] on div "May 1, 2025 - Aug 31, 2025" at bounding box center [1170, 105] width 81 height 14
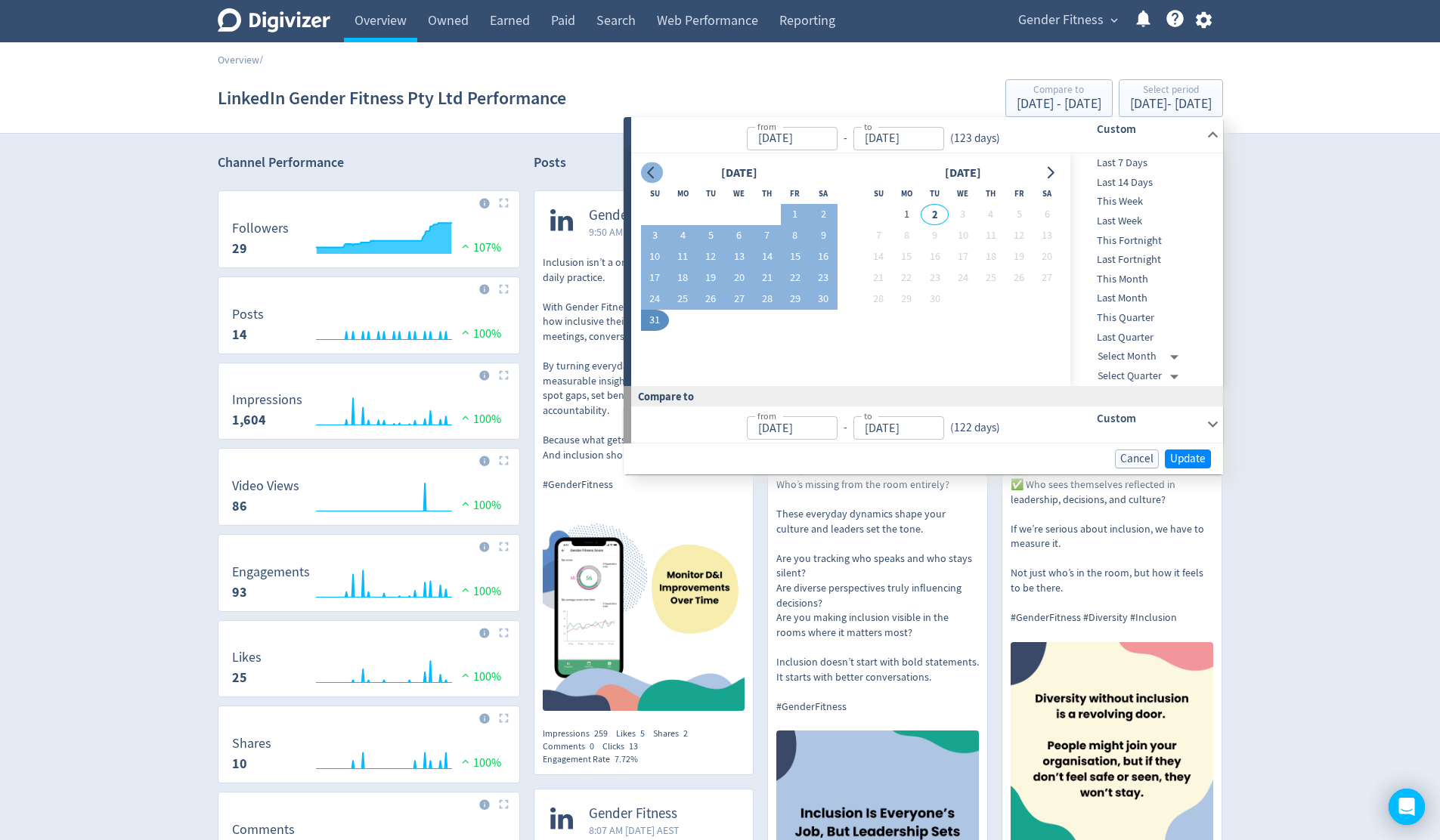
click at [653, 174] on icon "Go to previous month" at bounding box center [651, 173] width 12 height 12
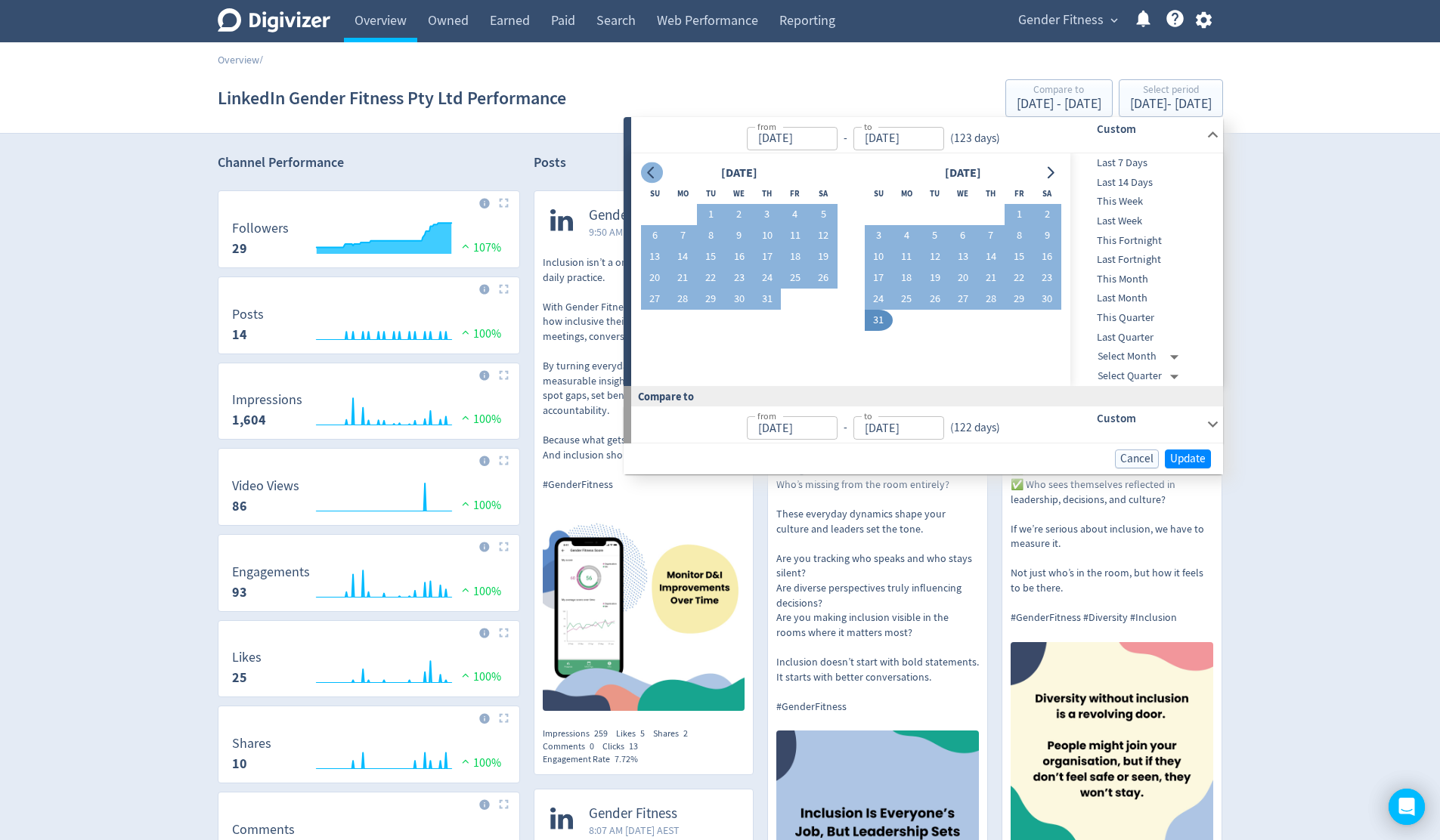
click at [654, 174] on icon "Go to previous month" at bounding box center [651, 173] width 12 height 12
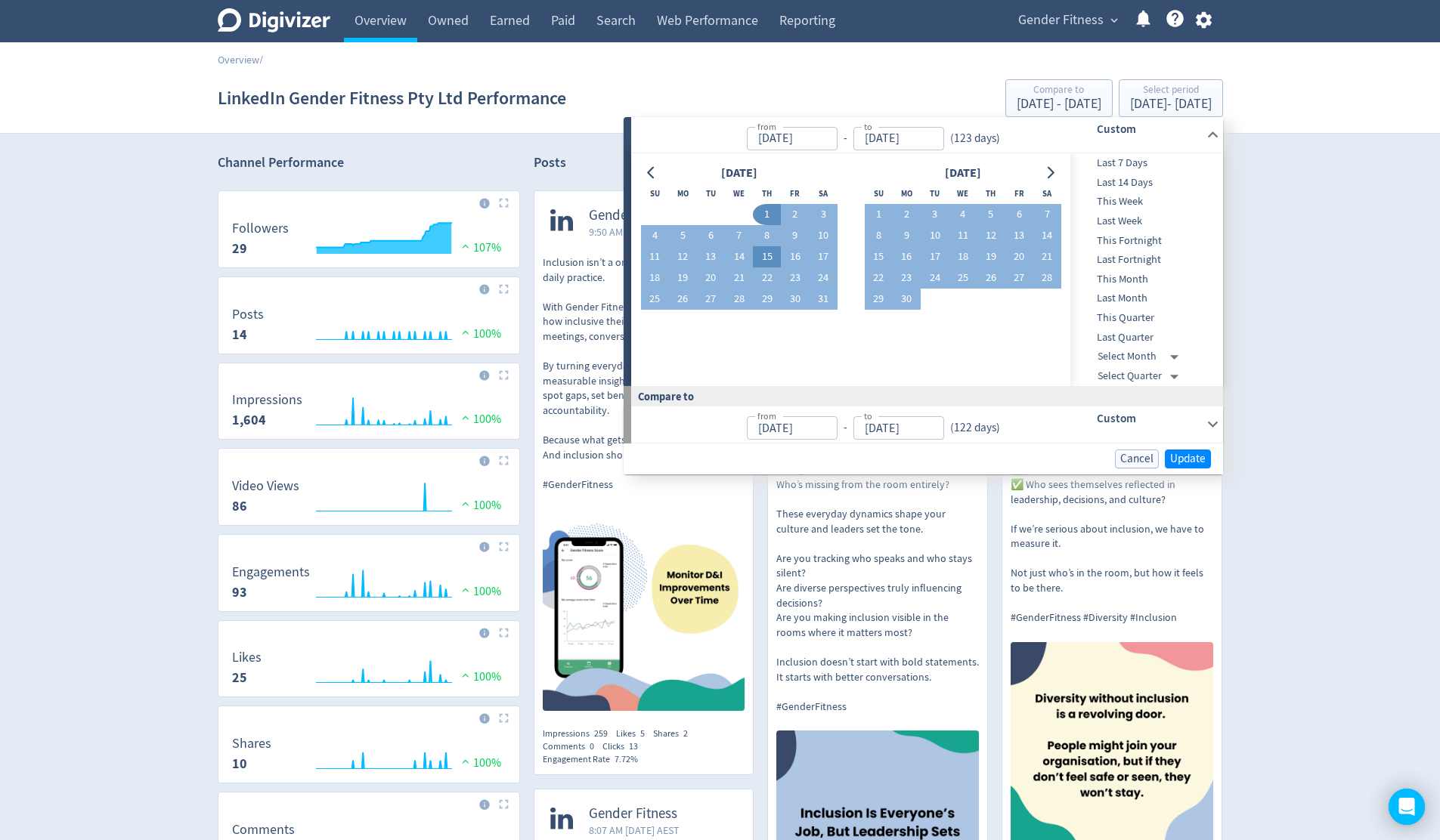
drag, startPoint x: 763, startPoint y: 214, endPoint x: 779, endPoint y: 256, distance: 44.9
click at [763, 214] on button "1" at bounding box center [767, 214] width 28 height 21
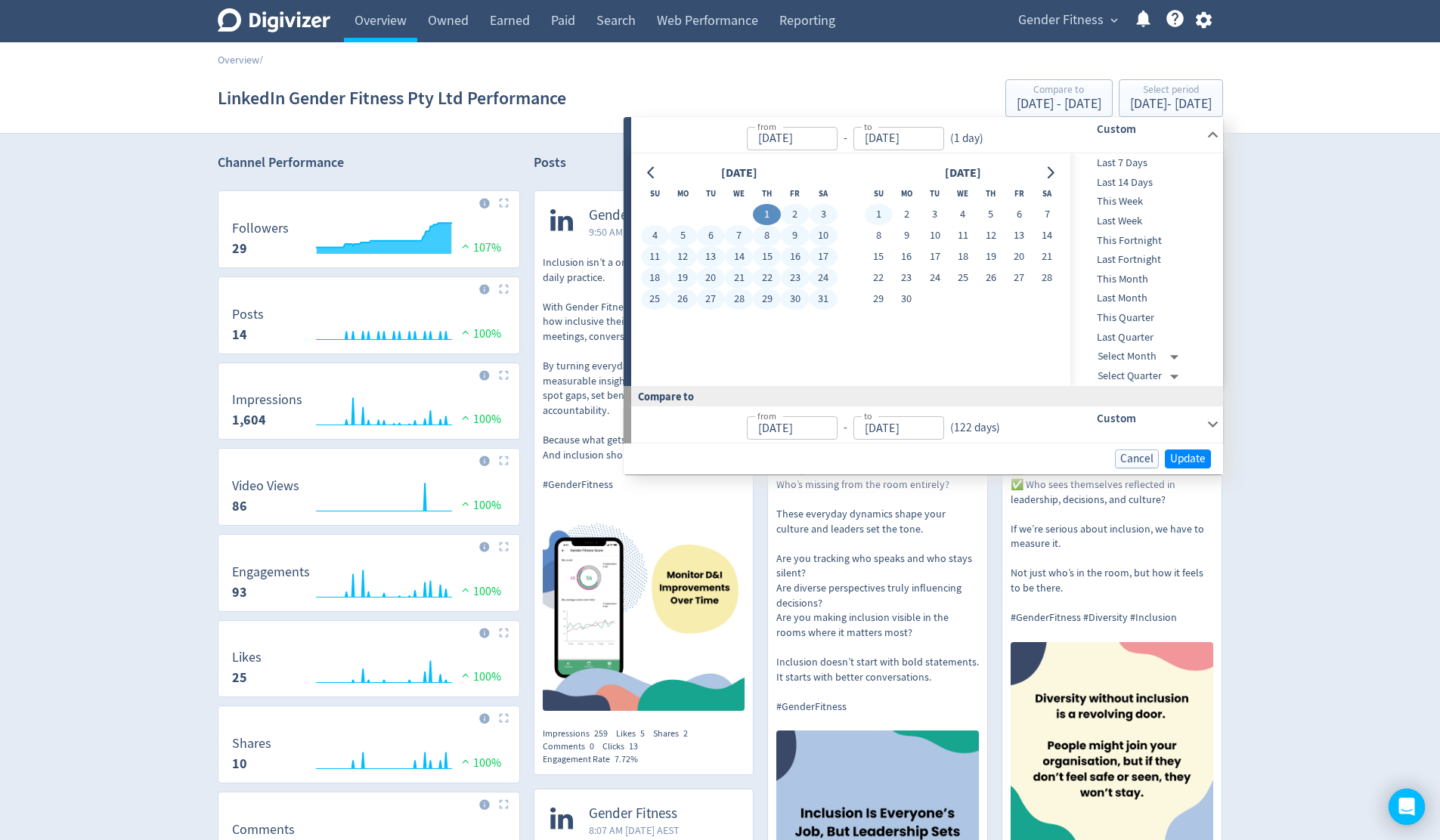
click at [877, 210] on button "1" at bounding box center [878, 214] width 28 height 21
type input "Jun 01, 2025"
type input "Mar 30, 2025"
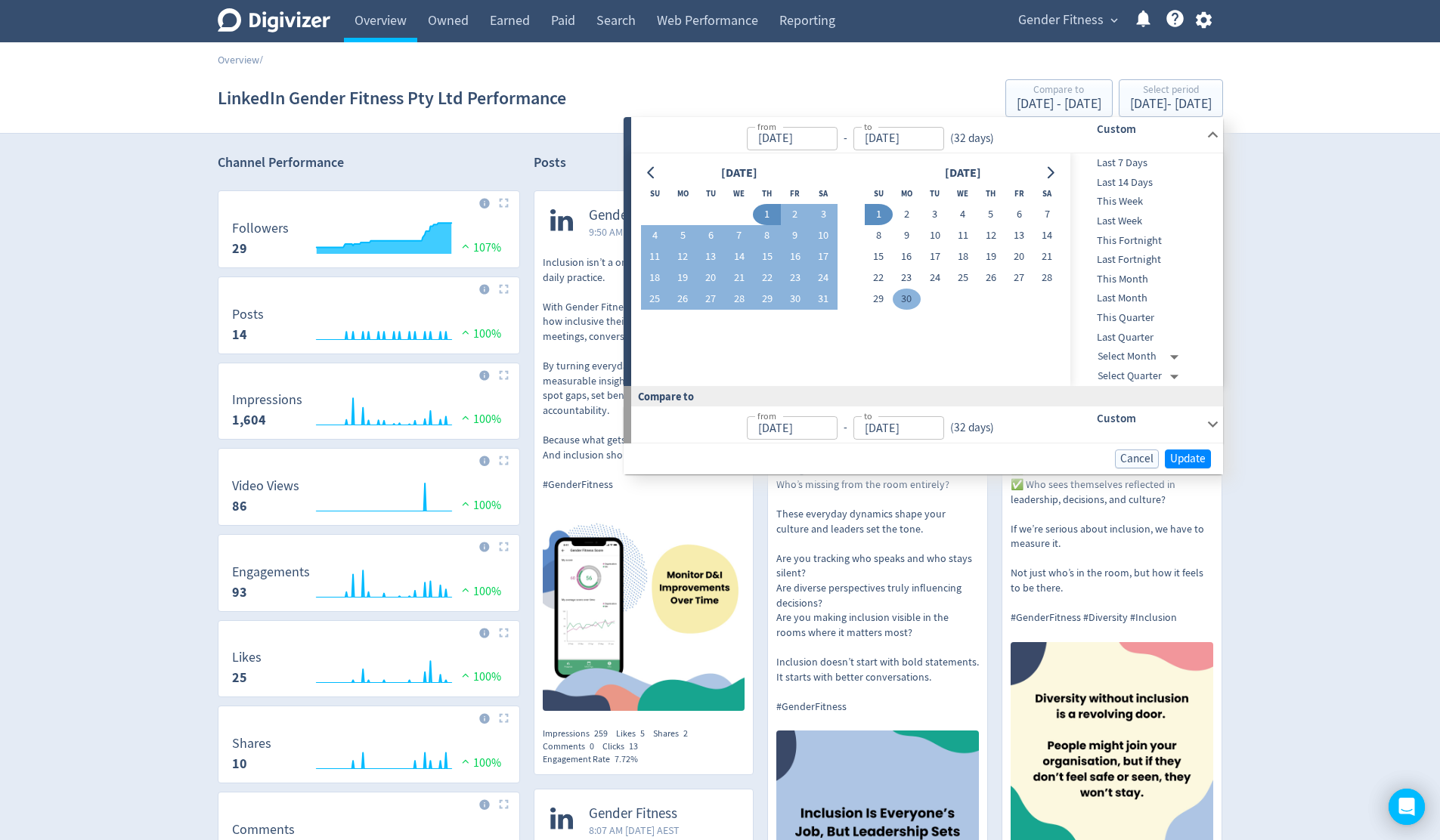
click at [909, 300] on button "30" at bounding box center [906, 299] width 28 height 21
type input "[DATE]"
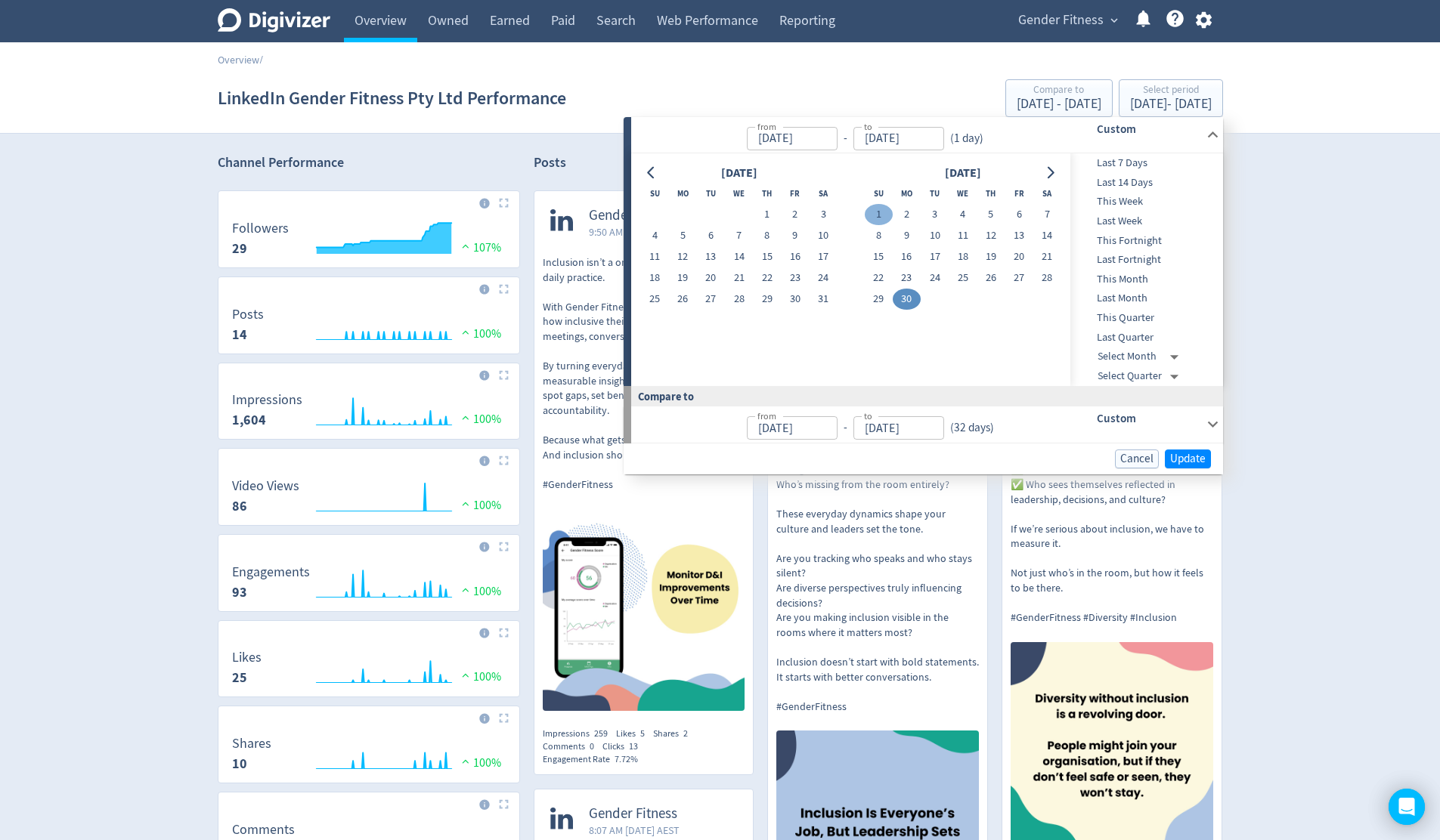
click at [882, 212] on button "1" at bounding box center [878, 214] width 28 height 21
type input "Jun 01, 2025"
click at [905, 296] on button "30" at bounding box center [906, 299] width 28 height 21
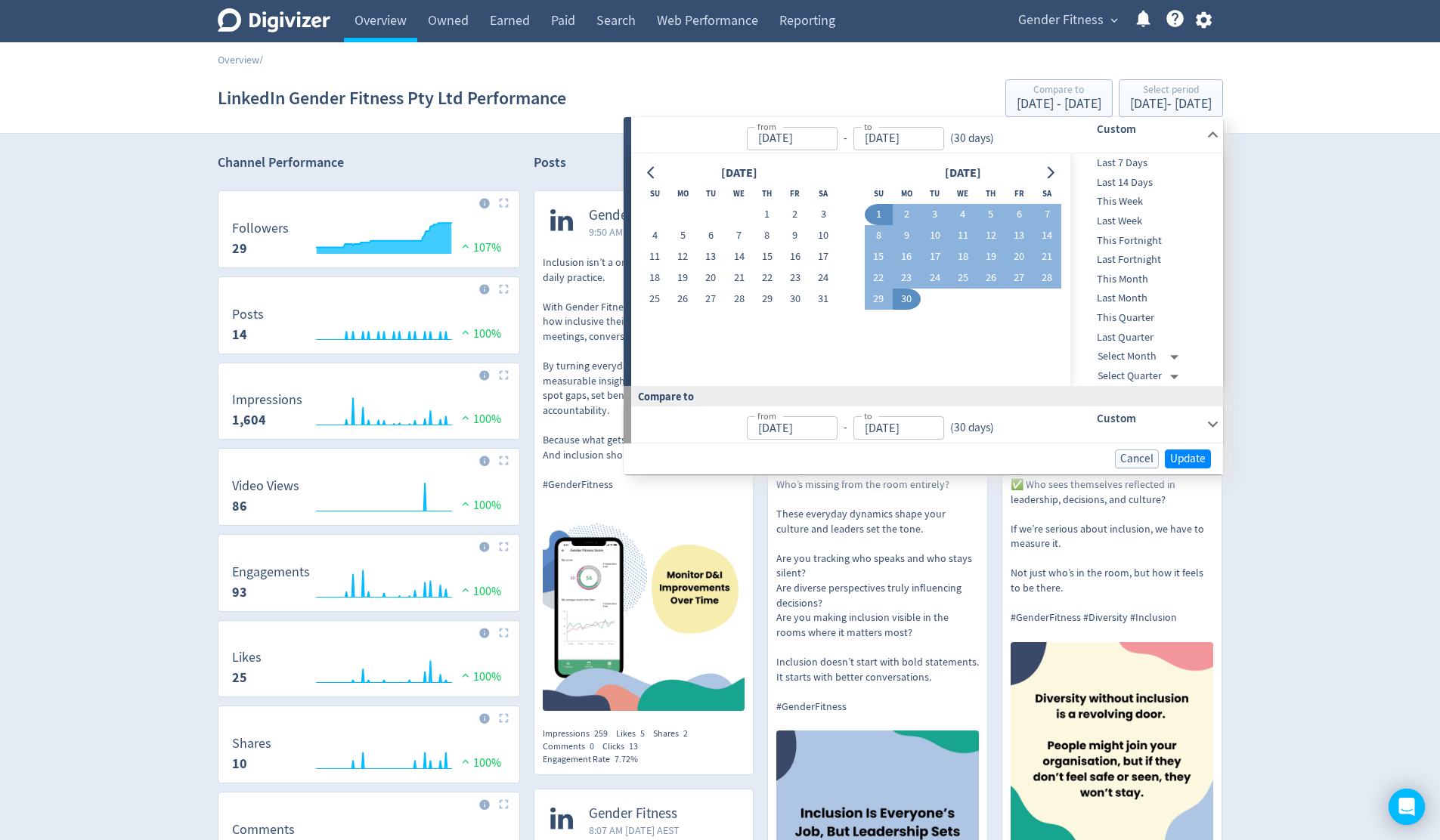
type input "[DATE]"
type input "May 02, 2025"
type input "[DATE]"
click at [1187, 460] on span "Update" at bounding box center [1187, 458] width 36 height 12
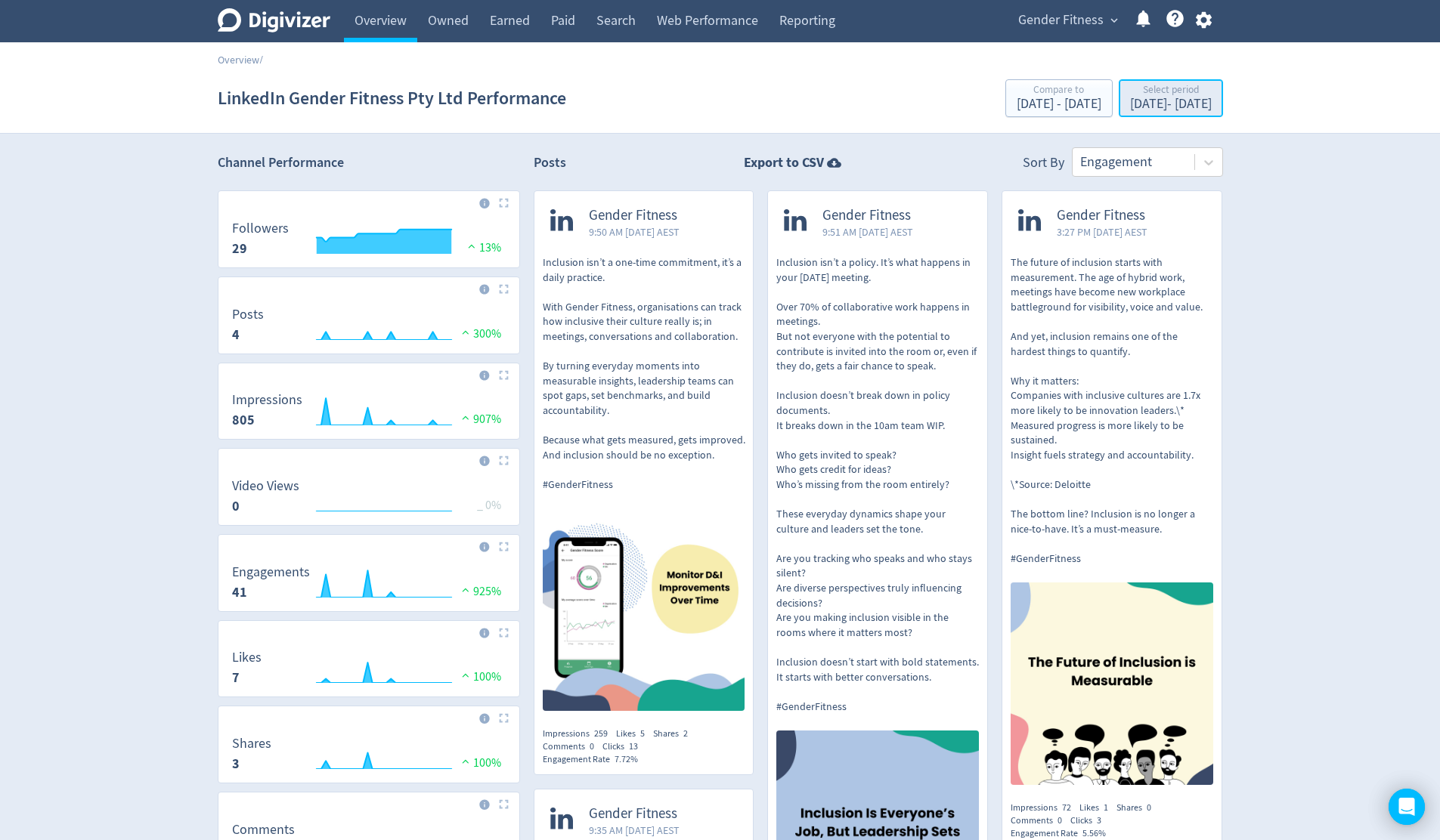
click at [1143, 97] on div "Select period" at bounding box center [1170, 91] width 81 height 13
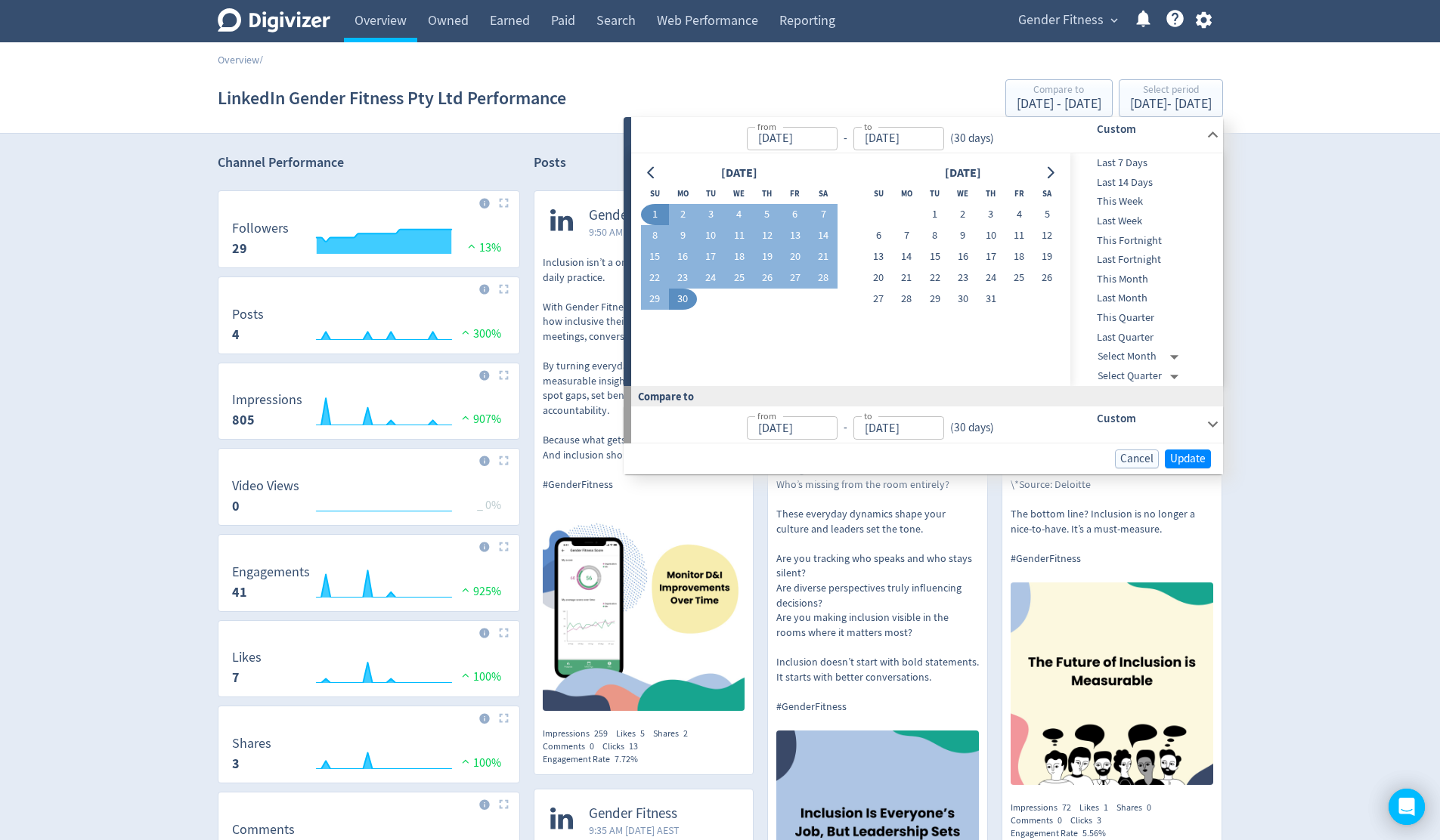
click at [906, 345] on div "June 2025 Su Mo Tu We Th Fr Sa 1 2 3 4 5 6 7 8 9 10 11 12 13 14 15 16 17 18 19 …" at bounding box center [851, 270] width 421 height 214
click at [1049, 171] on icon "Go to next month" at bounding box center [1050, 173] width 12 height 12
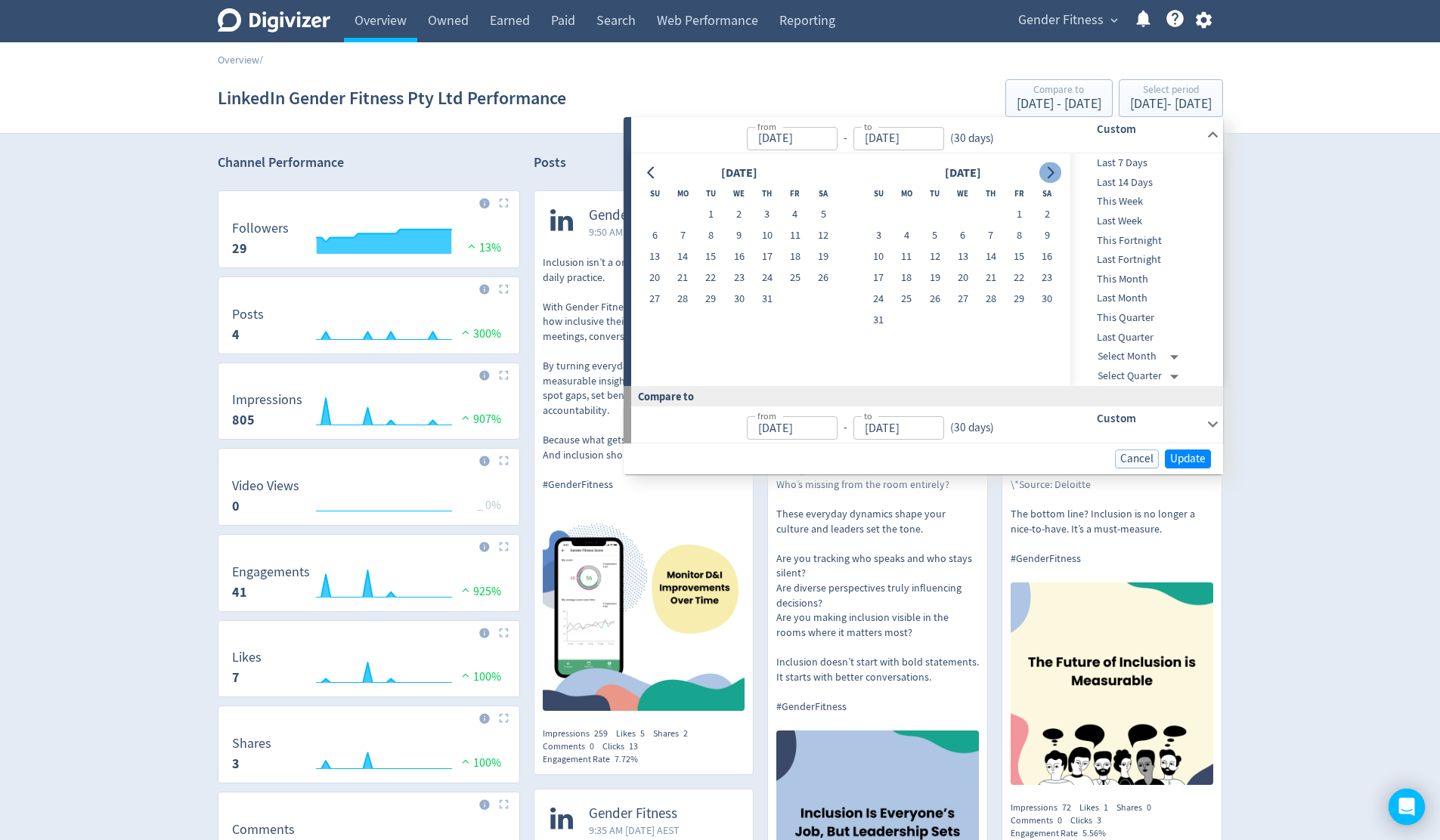
click at [1049, 171] on icon "Go to next month" at bounding box center [1050, 173] width 12 height 12
click at [797, 212] on button "1" at bounding box center [795, 214] width 28 height 21
type input "[DATE]"
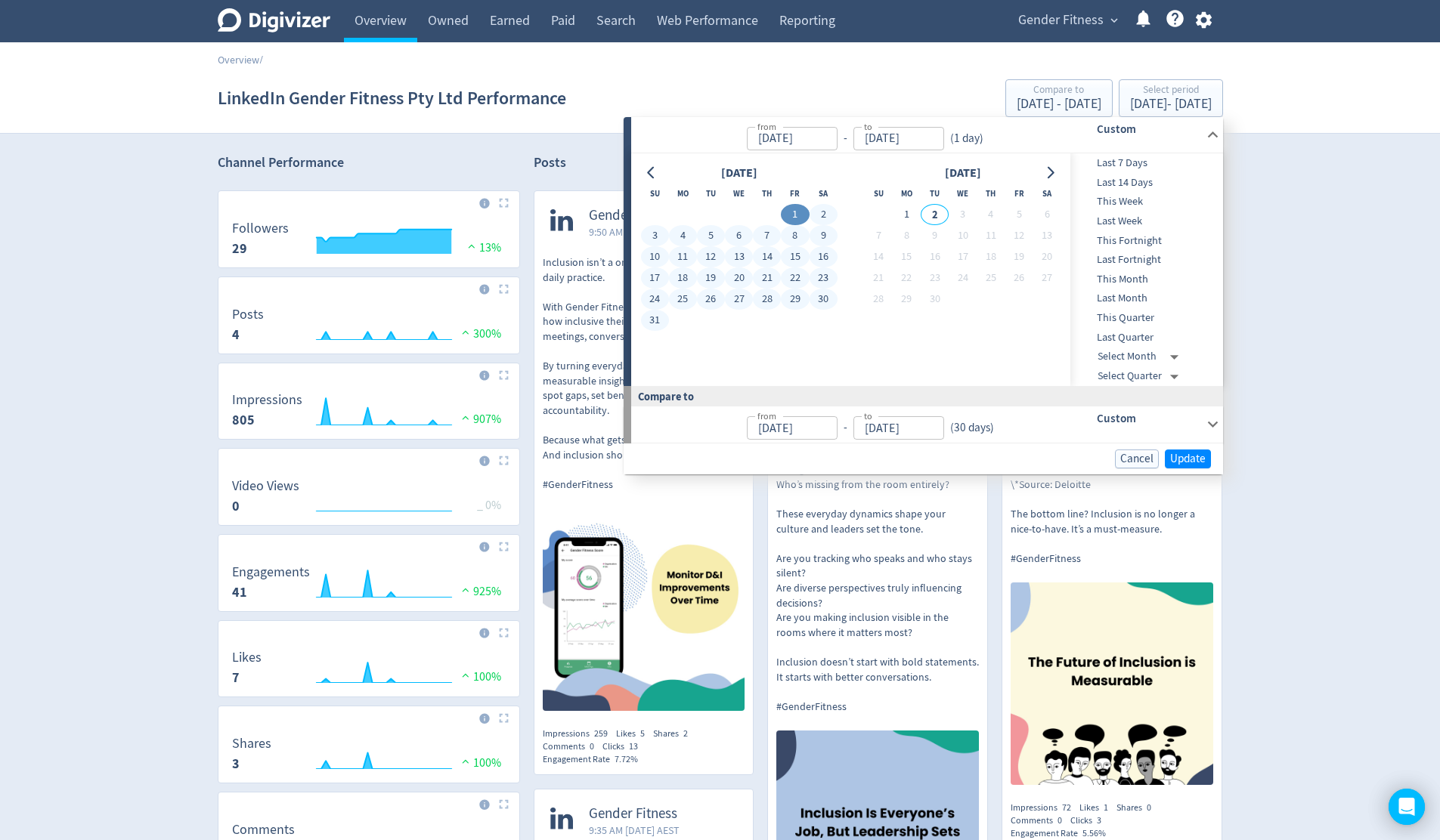
click at [657, 322] on button "31" at bounding box center [655, 320] width 28 height 21
type input "[DATE]"
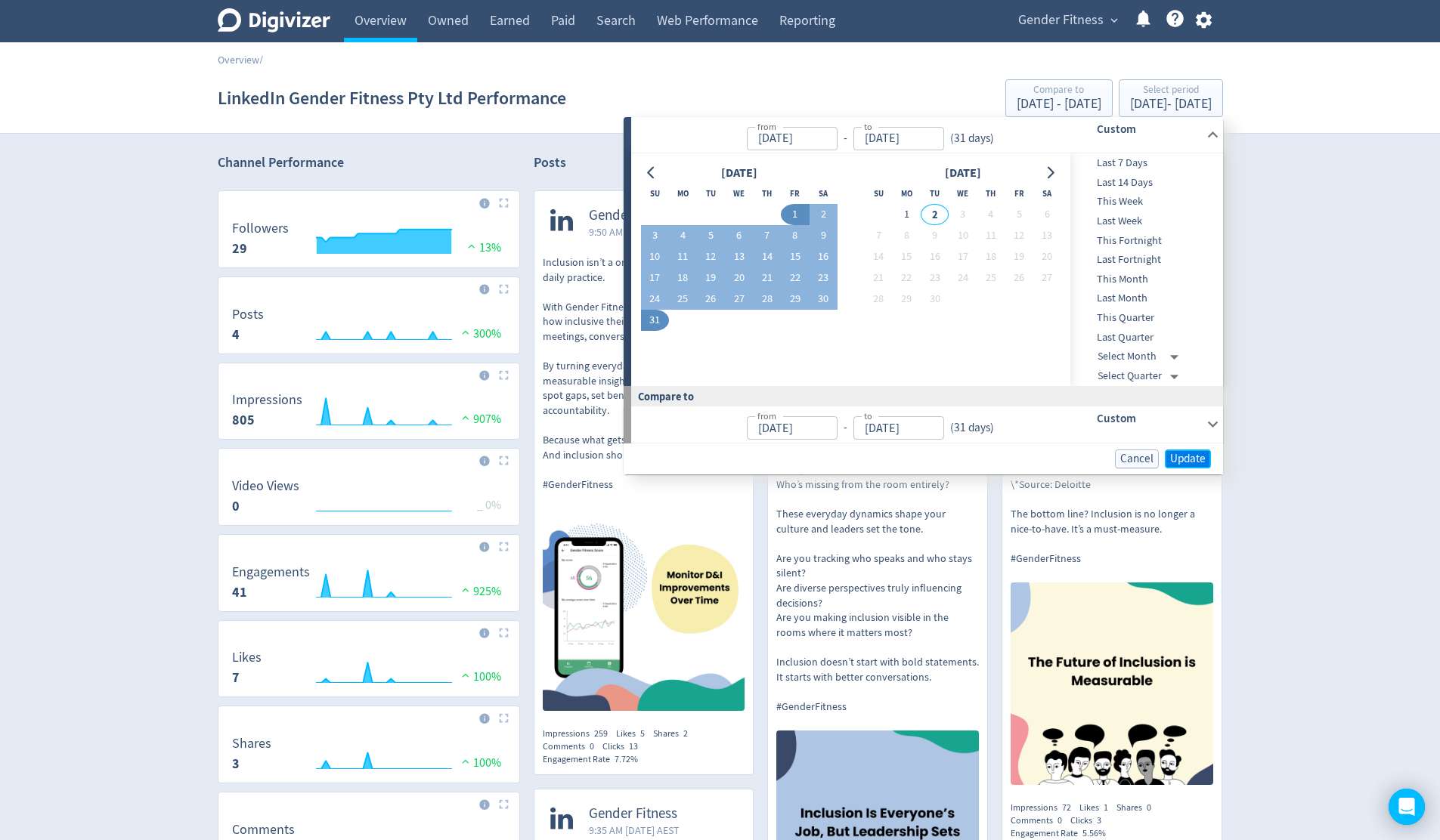
click at [1191, 463] on span "Update" at bounding box center [1187, 458] width 36 height 12
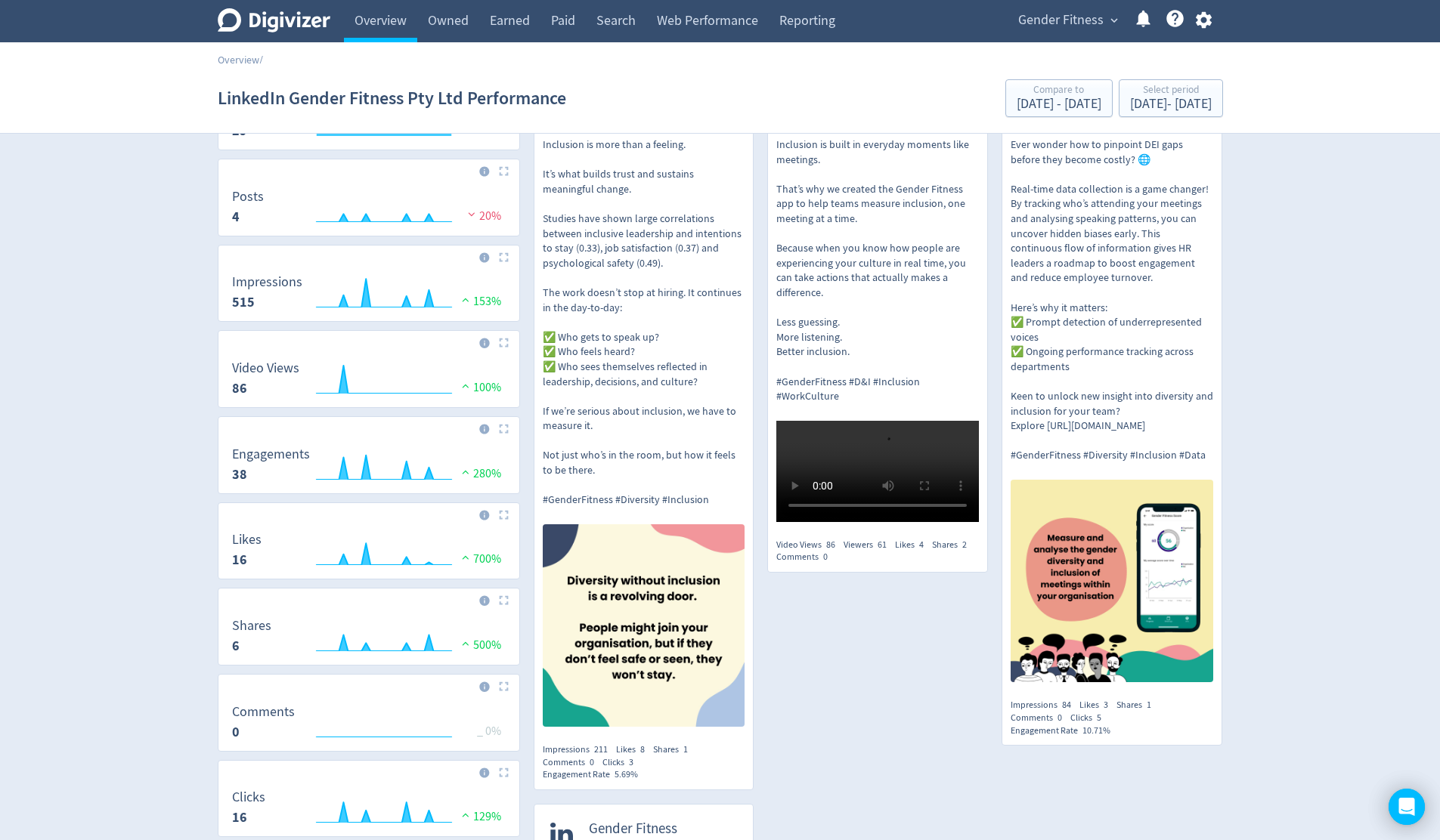
scroll to position [35, 0]
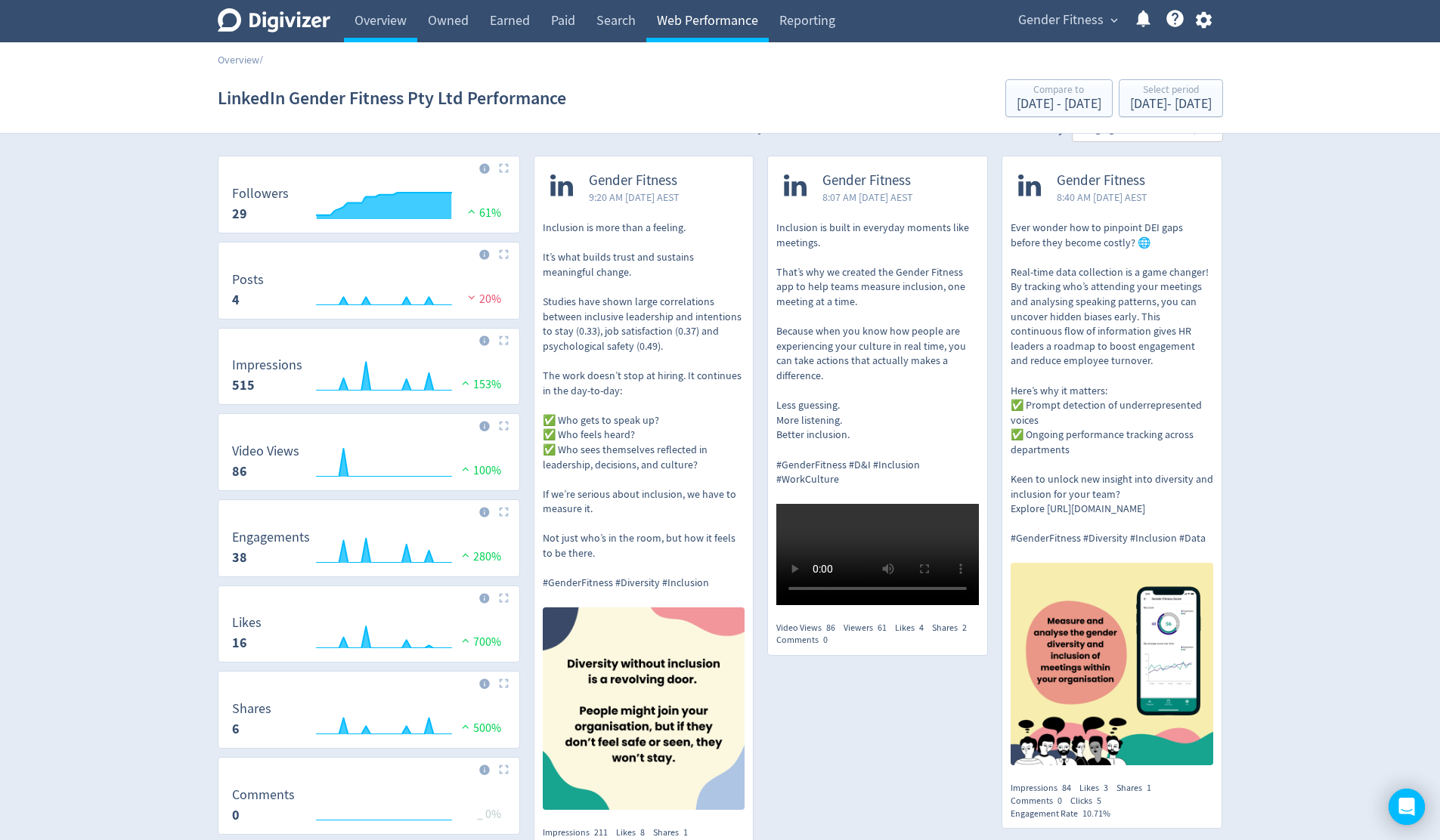
click at [714, 19] on link "Web Performance" at bounding box center [707, 21] width 122 height 43
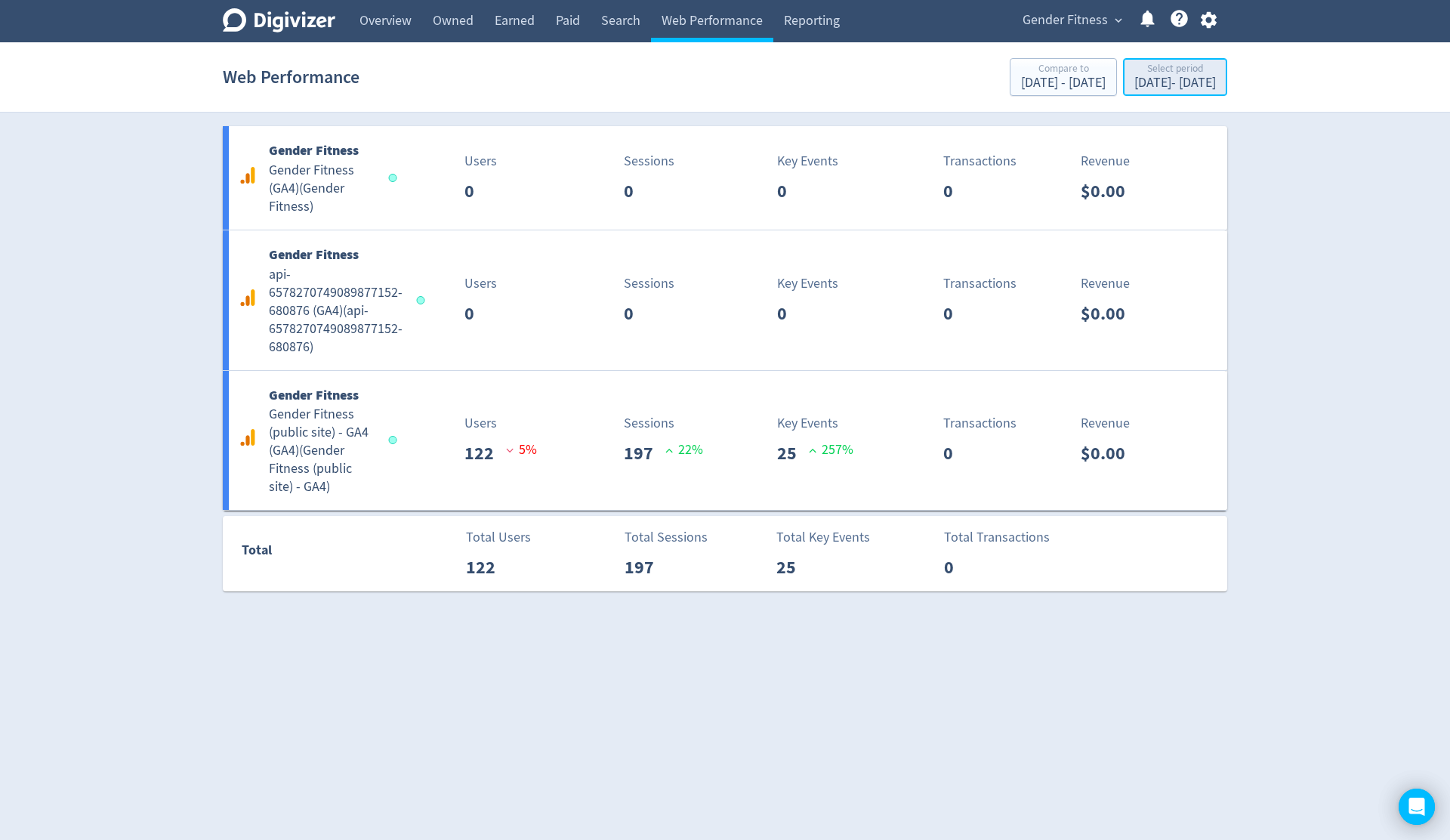
click at [1135, 68] on div "Select period" at bounding box center [1175, 70] width 81 height 13
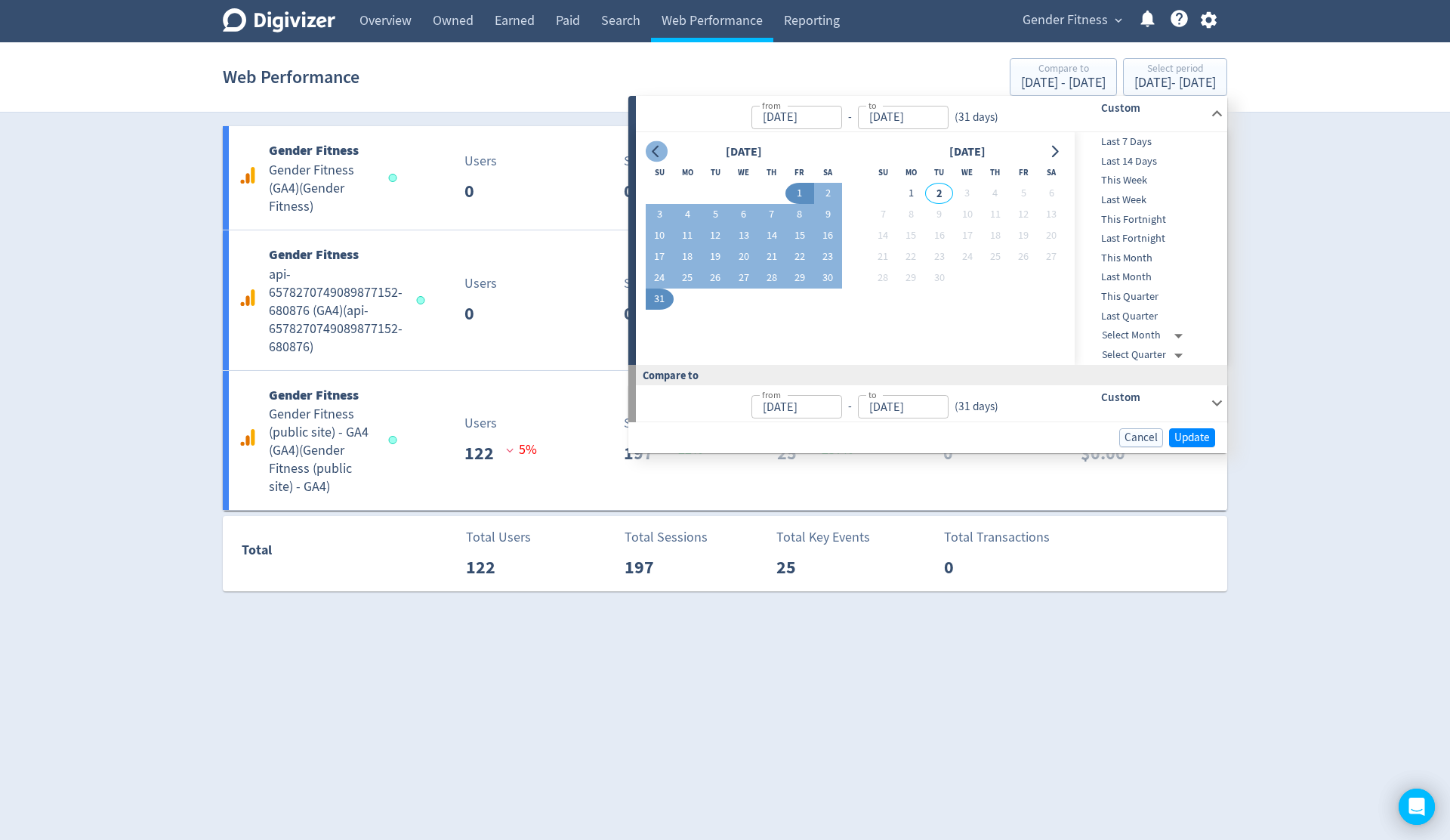
click at [657, 153] on icon "Go to previous month" at bounding box center [656, 152] width 12 height 12
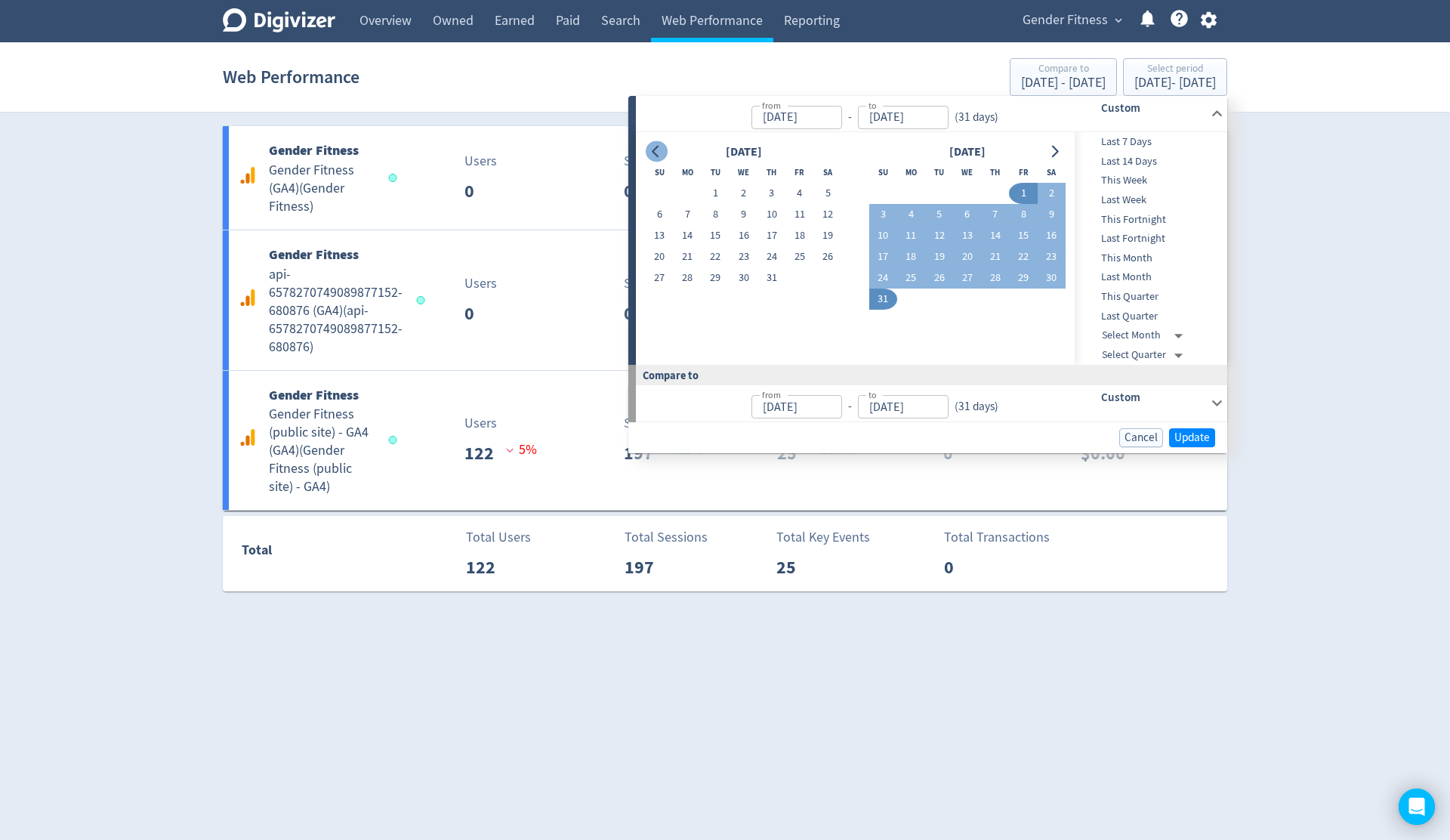
click at [657, 153] on icon "Go to previous month" at bounding box center [656, 152] width 12 height 12
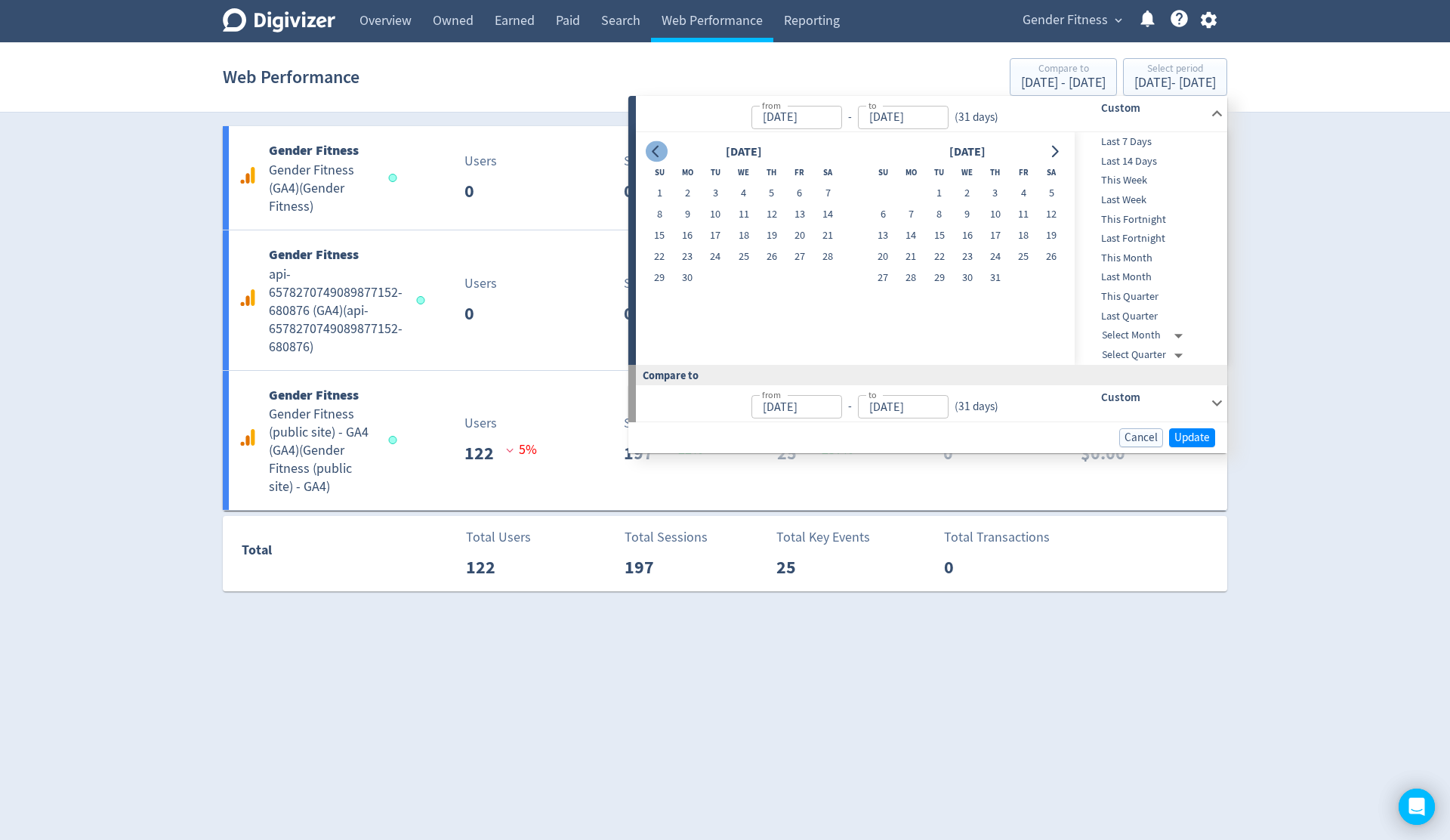
click at [657, 153] on icon "Go to previous month" at bounding box center [656, 152] width 12 height 12
click at [770, 194] on button "1" at bounding box center [772, 193] width 28 height 21
type input "[DATE]"
click at [825, 277] on button "31" at bounding box center [828, 277] width 28 height 21
type input "[DATE]"
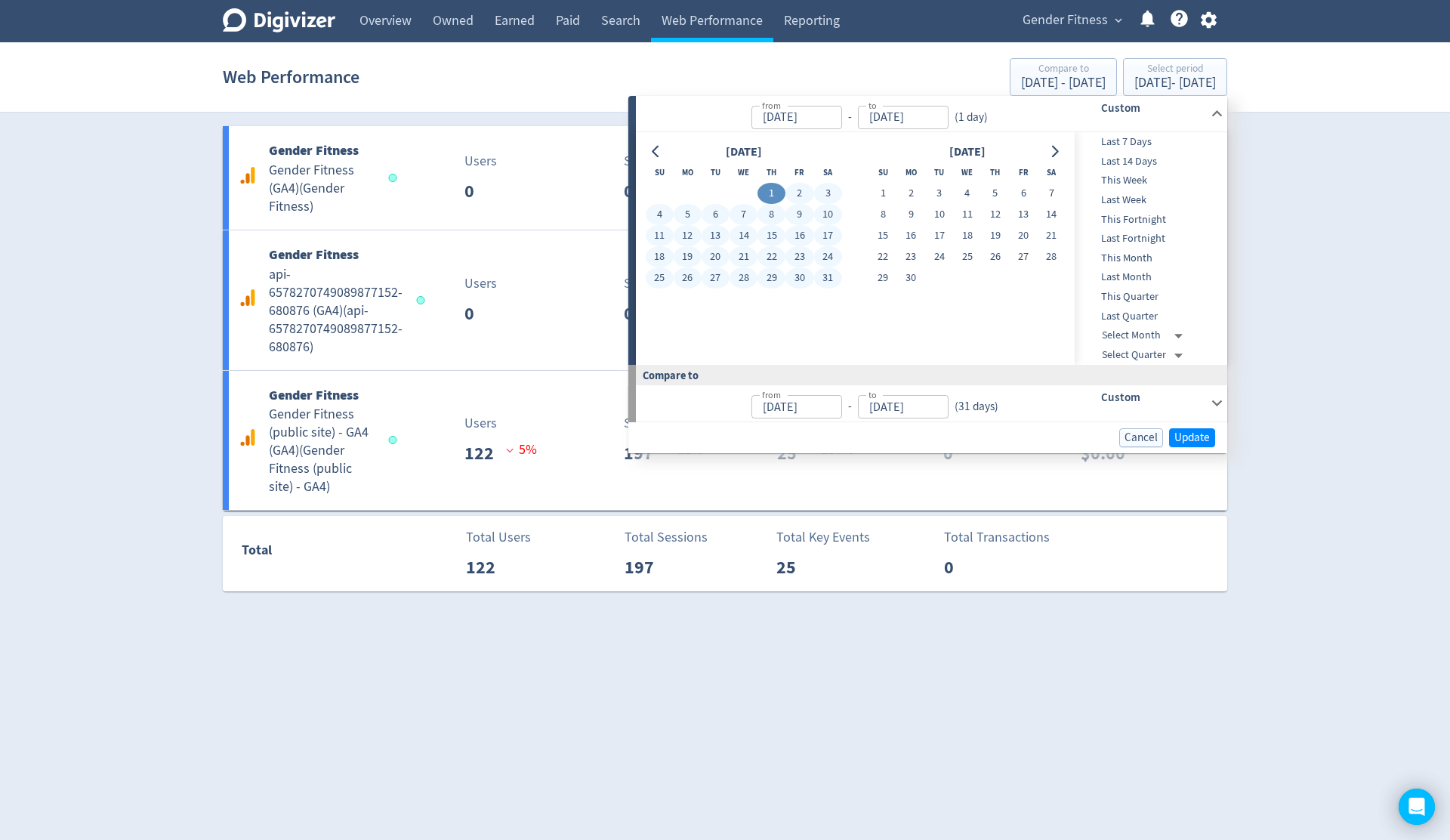
type input "[DATE]"
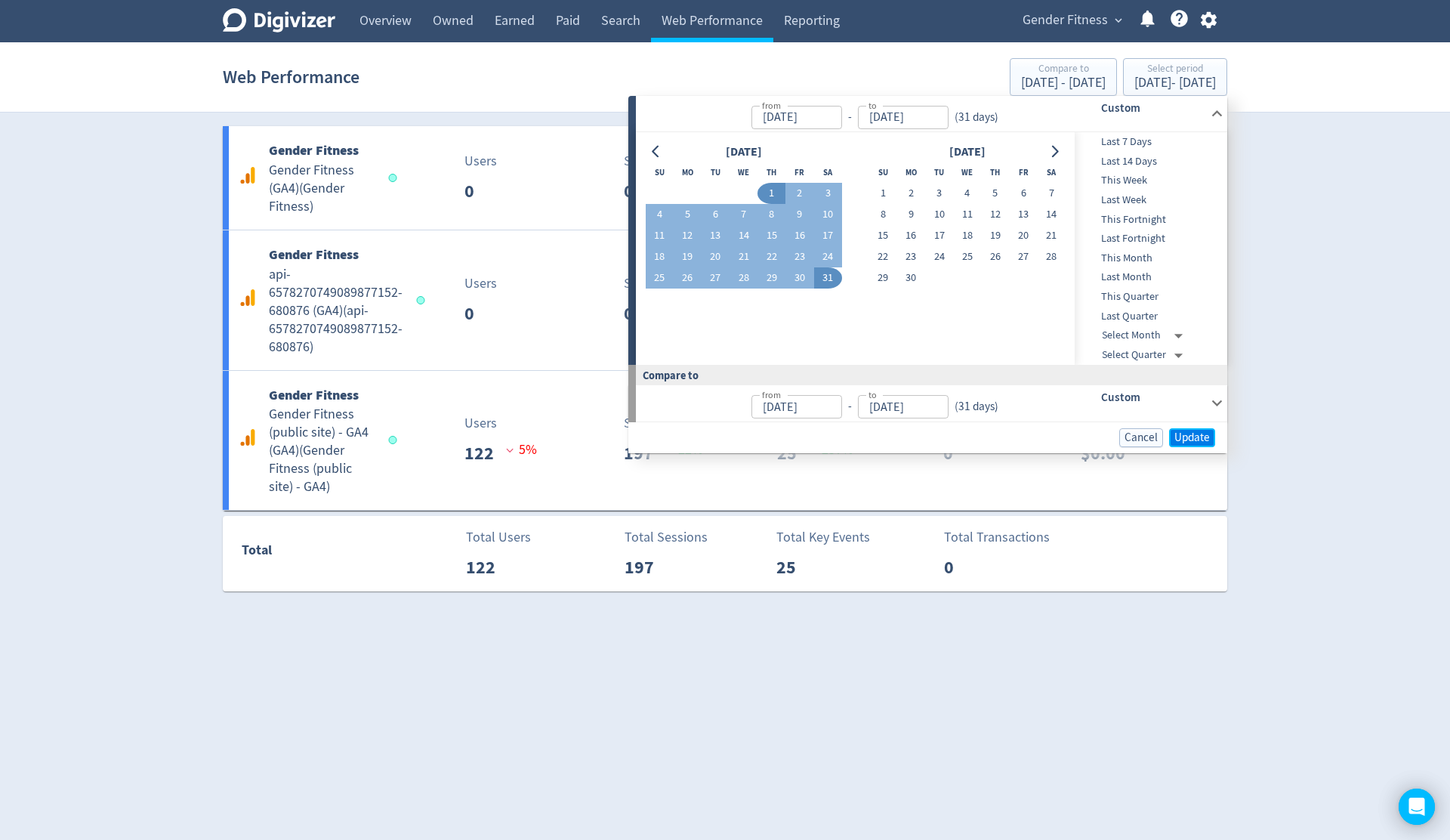
click at [1195, 437] on span "Update" at bounding box center [1192, 437] width 36 height 12
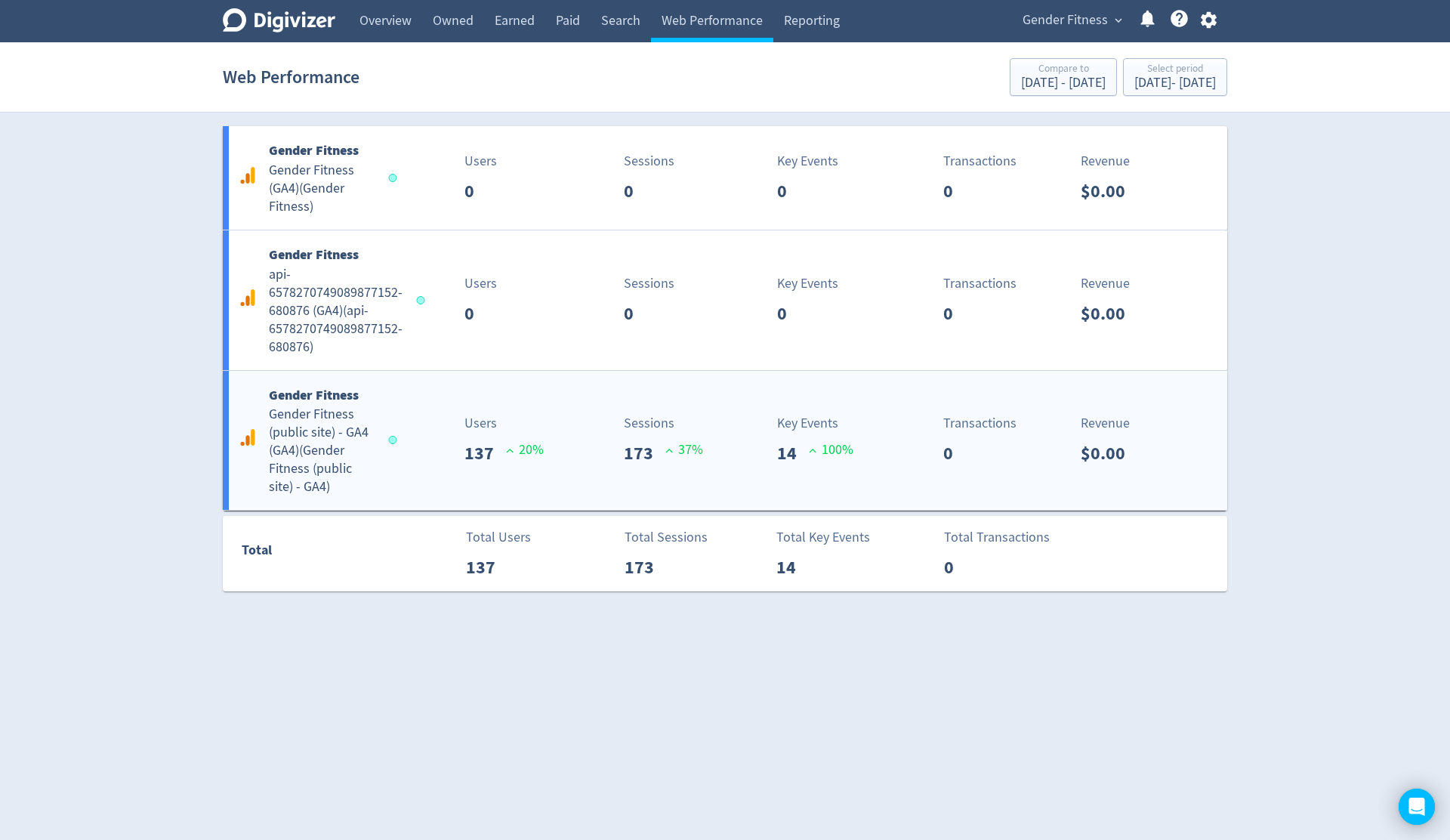
click at [742, 452] on div "Key Events 14 100 %" at bounding box center [811, 440] width 166 height 53
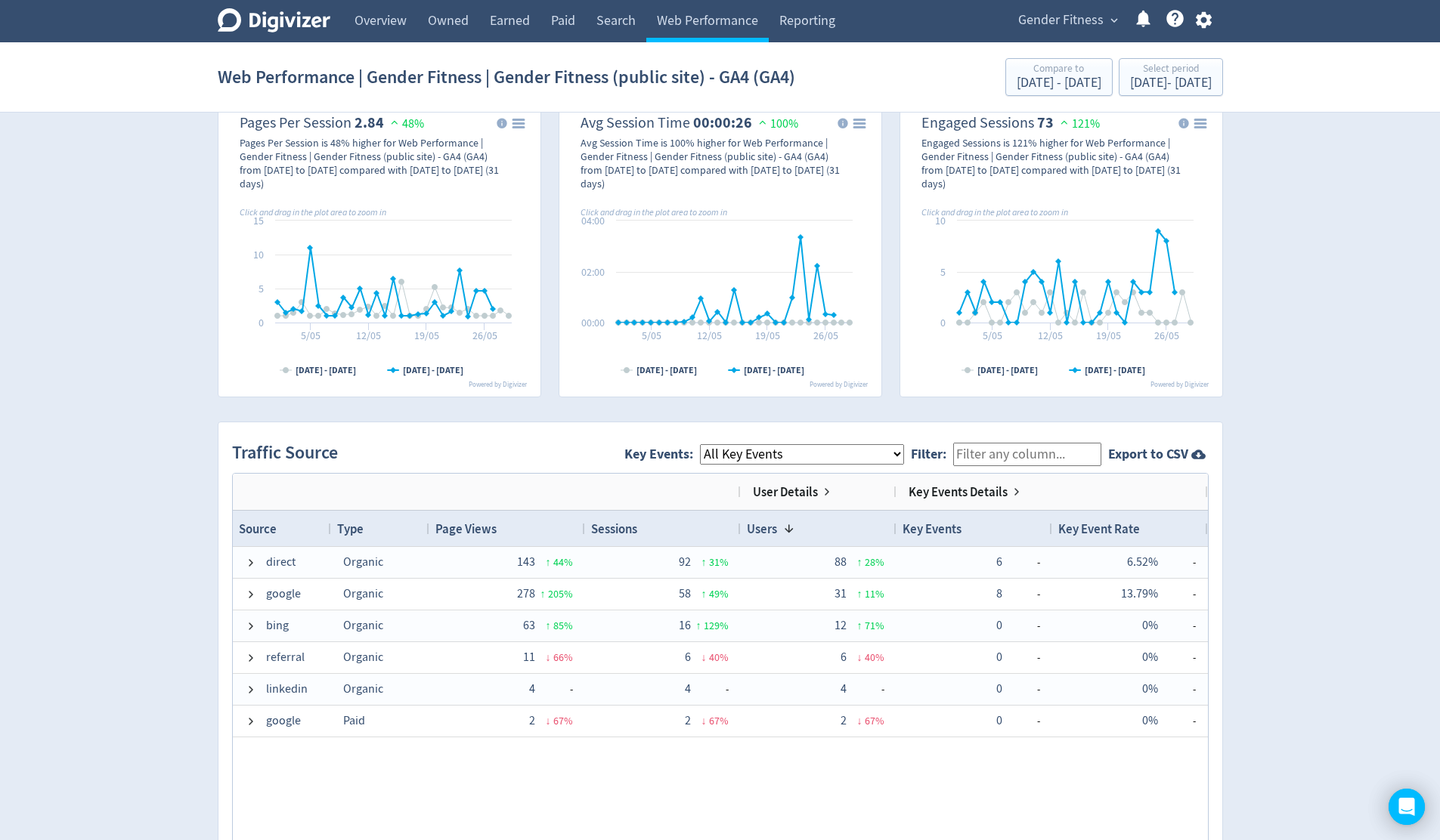
scroll to position [820, 0]
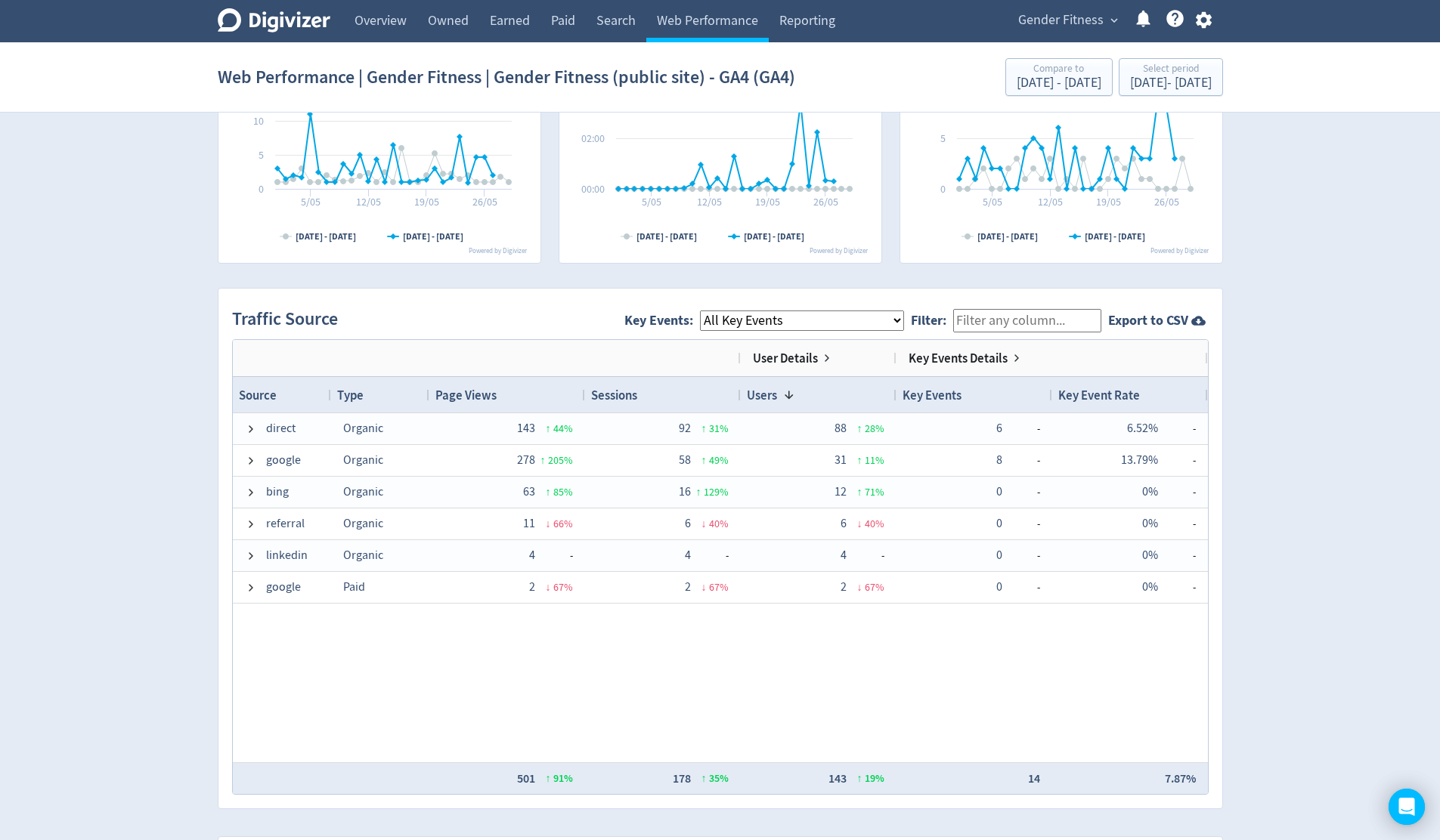
click at [840, 323] on select "All Key Events eCommerce contact_form_submit" at bounding box center [802, 321] width 204 height 20
select select "contact_form_submit"
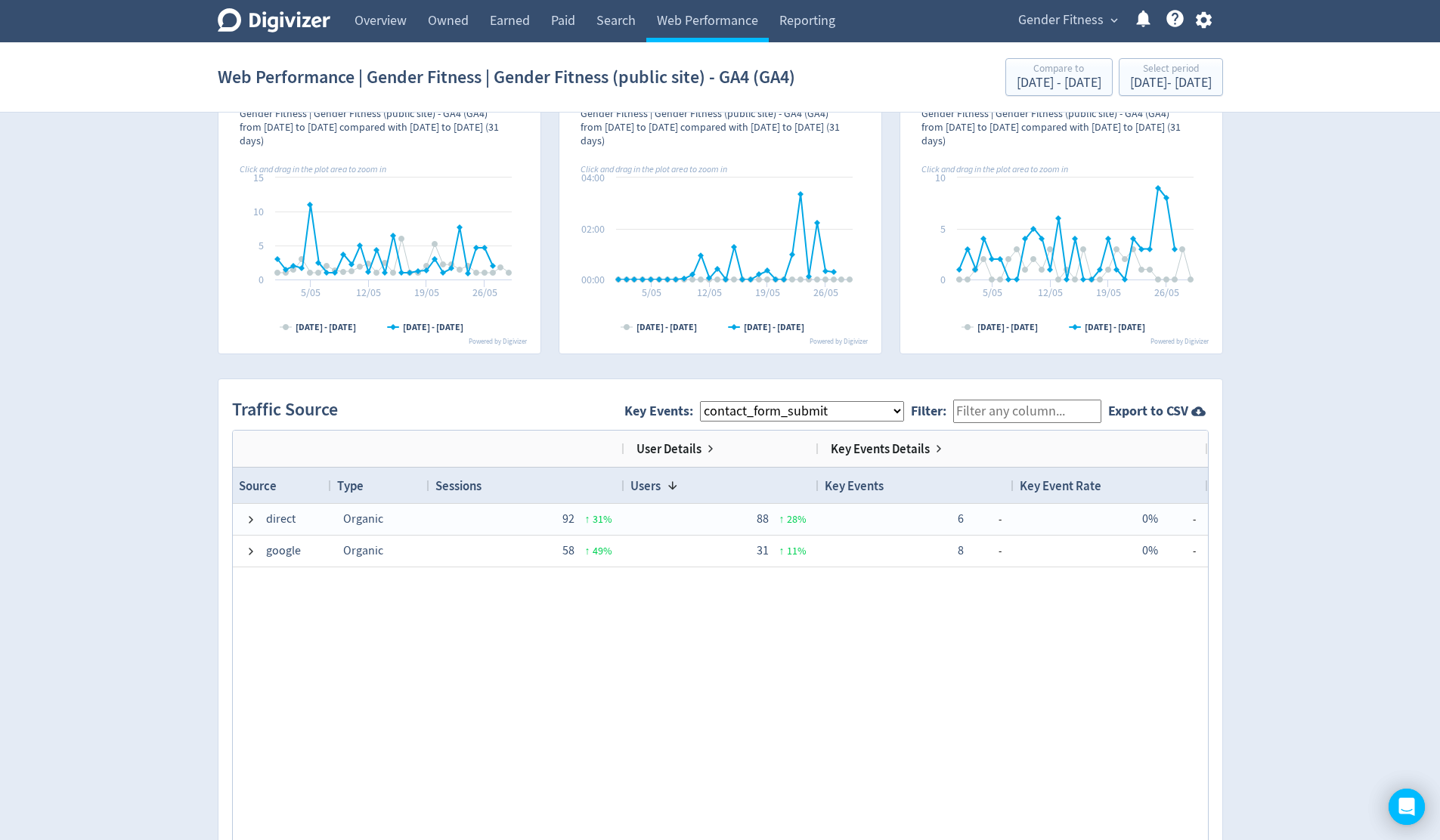
scroll to position [900, 0]
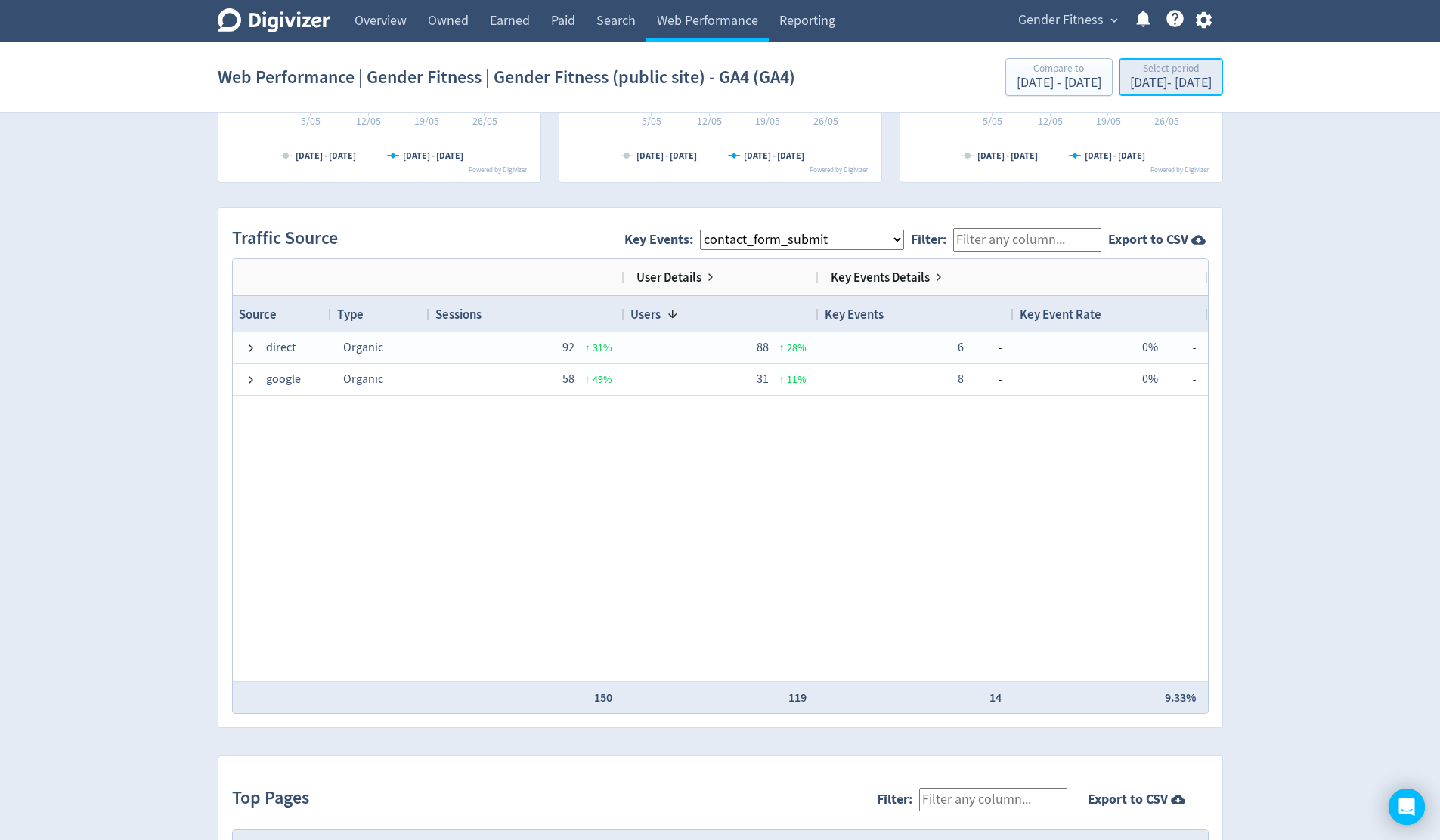
click at [1130, 84] on div "[DATE] - [DATE]" at bounding box center [1170, 84] width 81 height 14
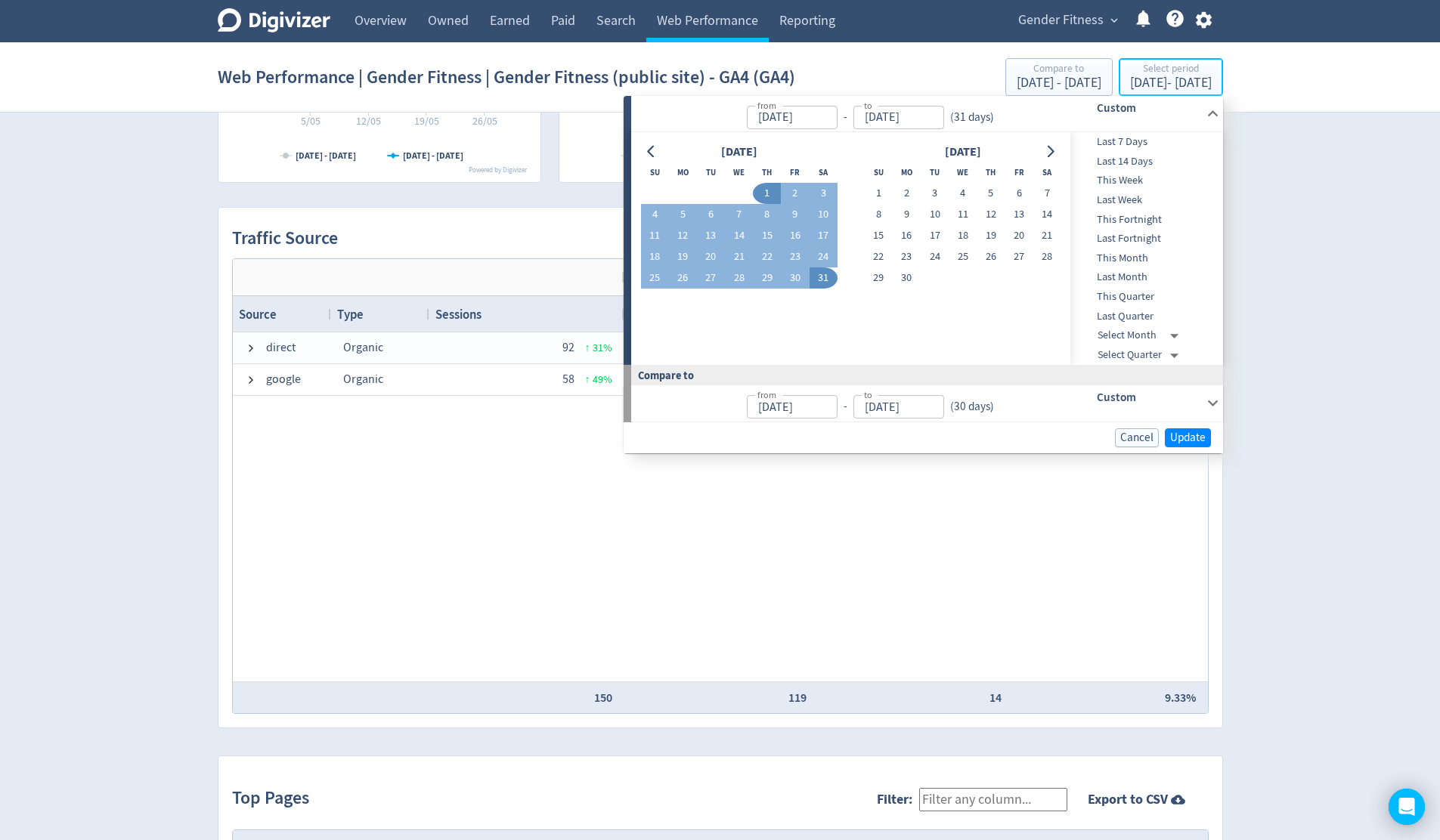
type input "[DATE]"
click at [878, 195] on button "1" at bounding box center [878, 193] width 28 height 21
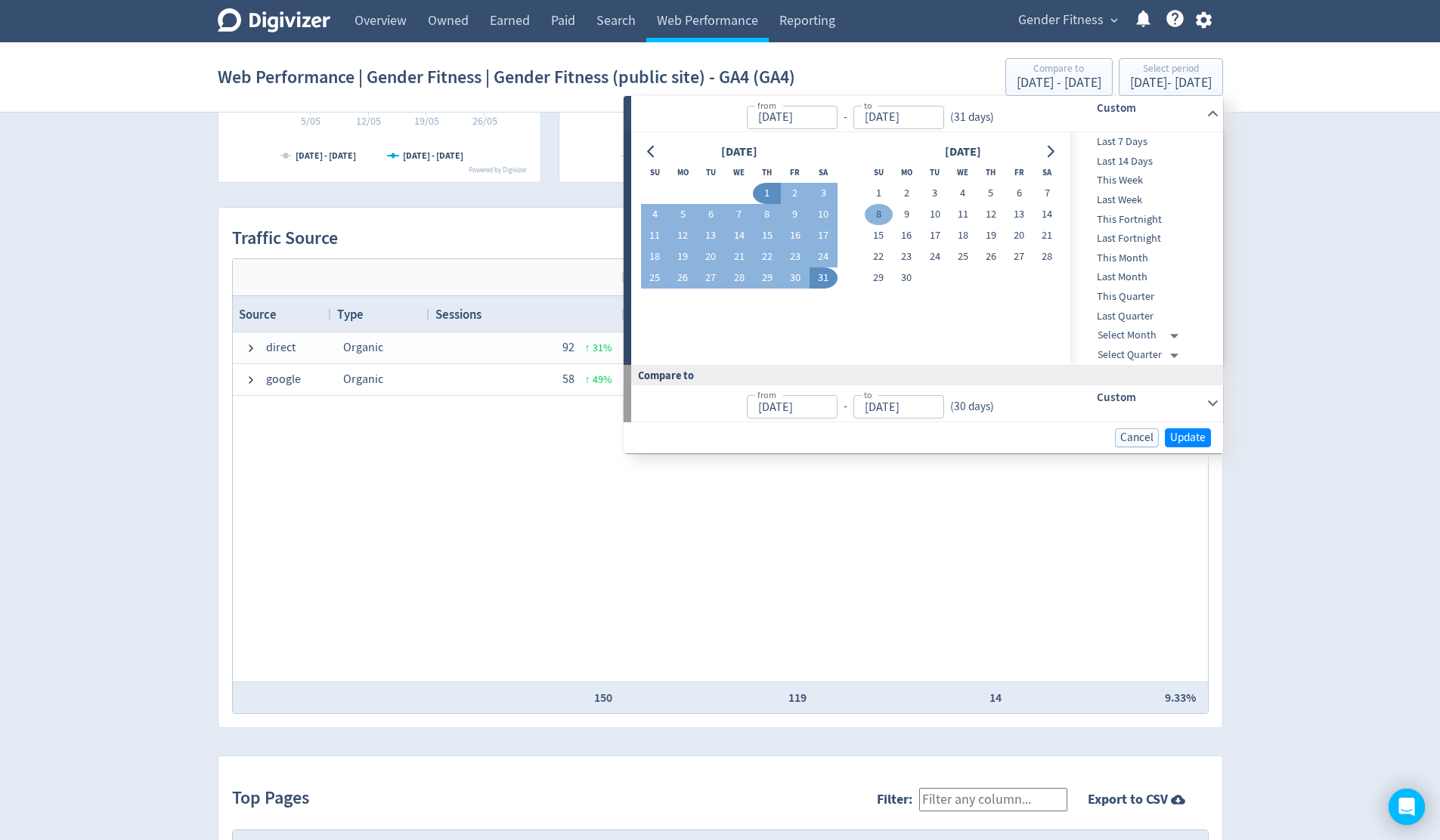
type input "Jun 01, 2025"
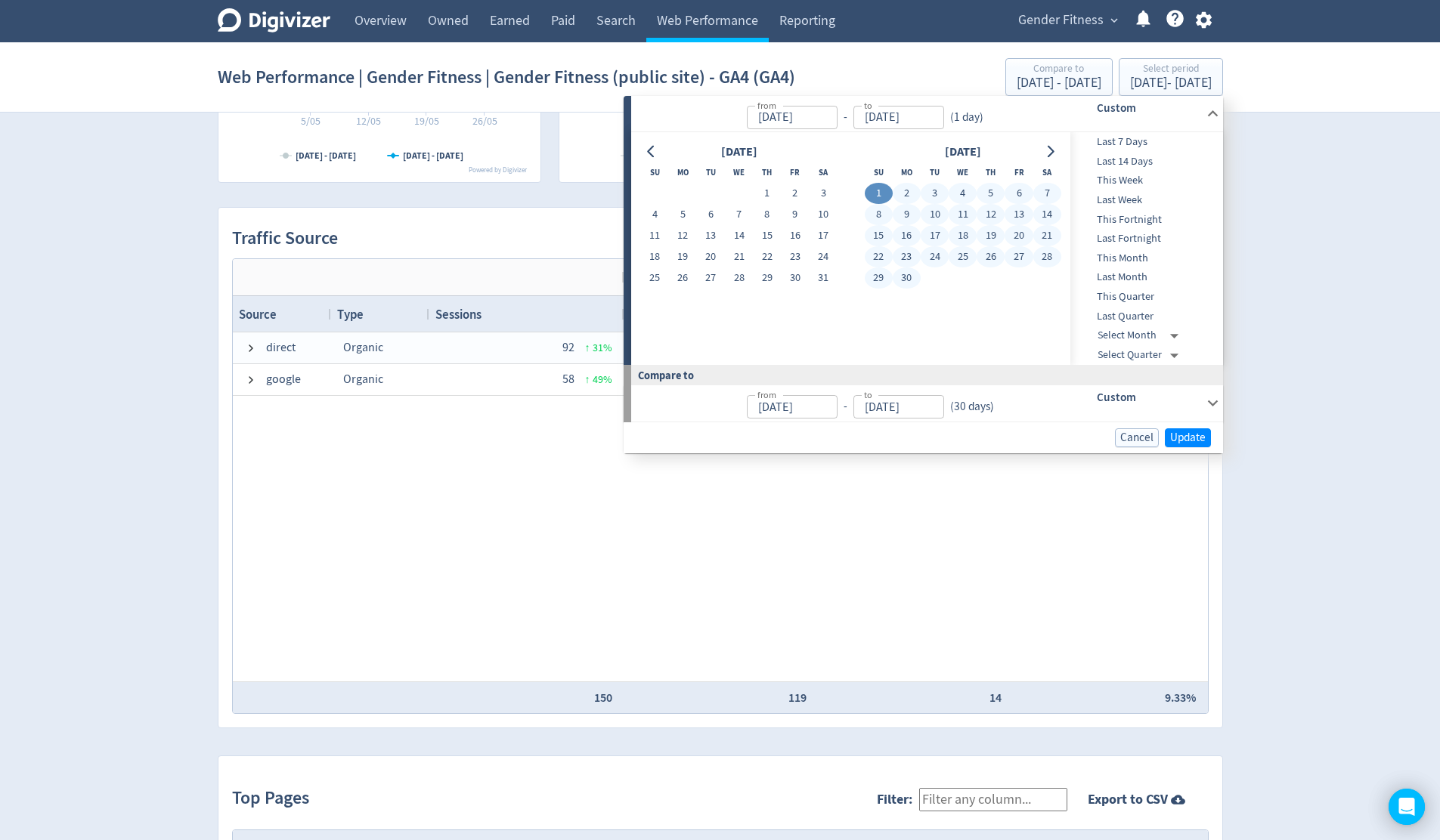
click at [908, 277] on button "30" at bounding box center [906, 277] width 28 height 21
type input "[DATE]"
type input "May 02, 2025"
type input "[DATE]"
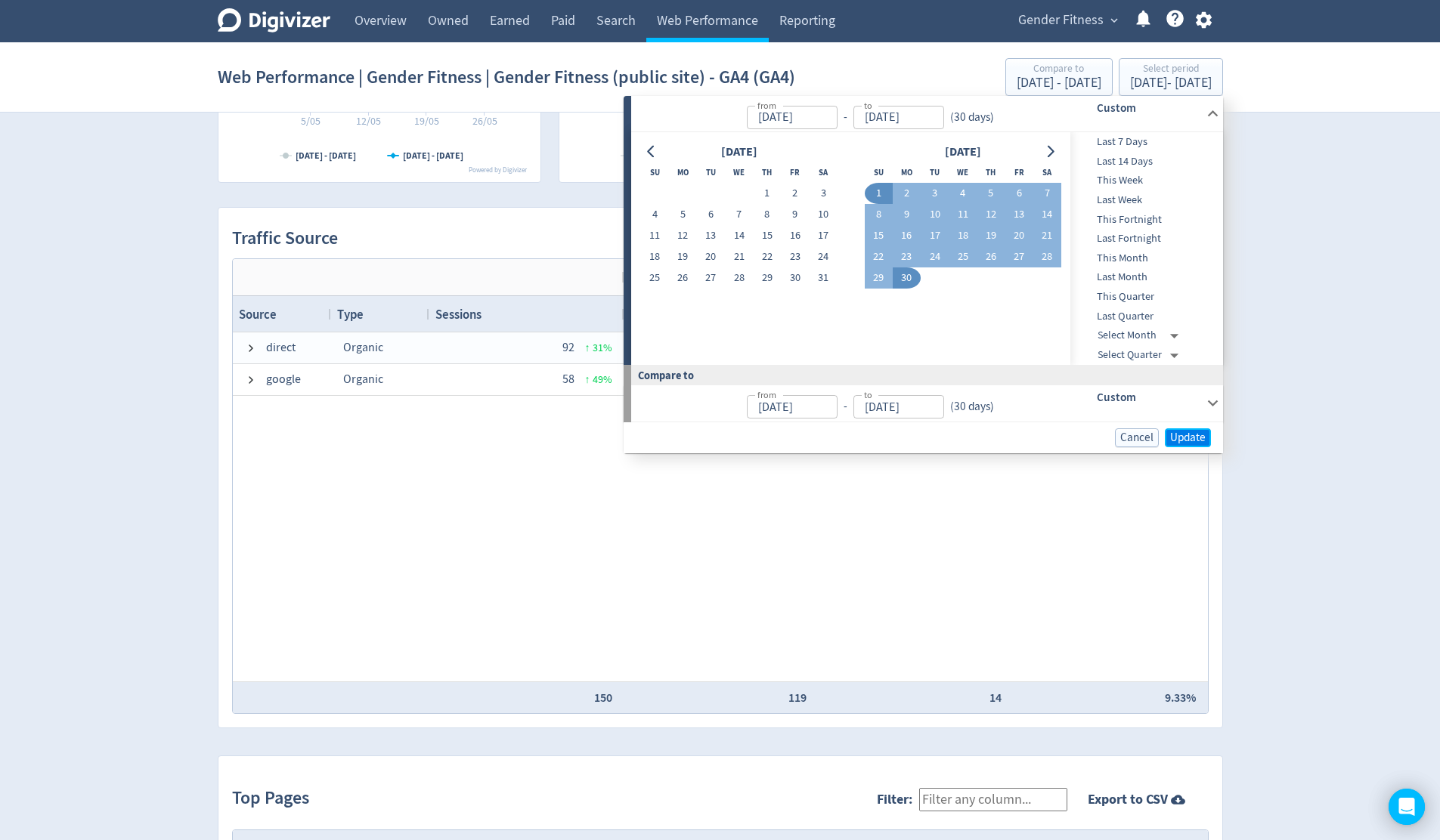
click at [1179, 436] on span "Update" at bounding box center [1187, 437] width 36 height 12
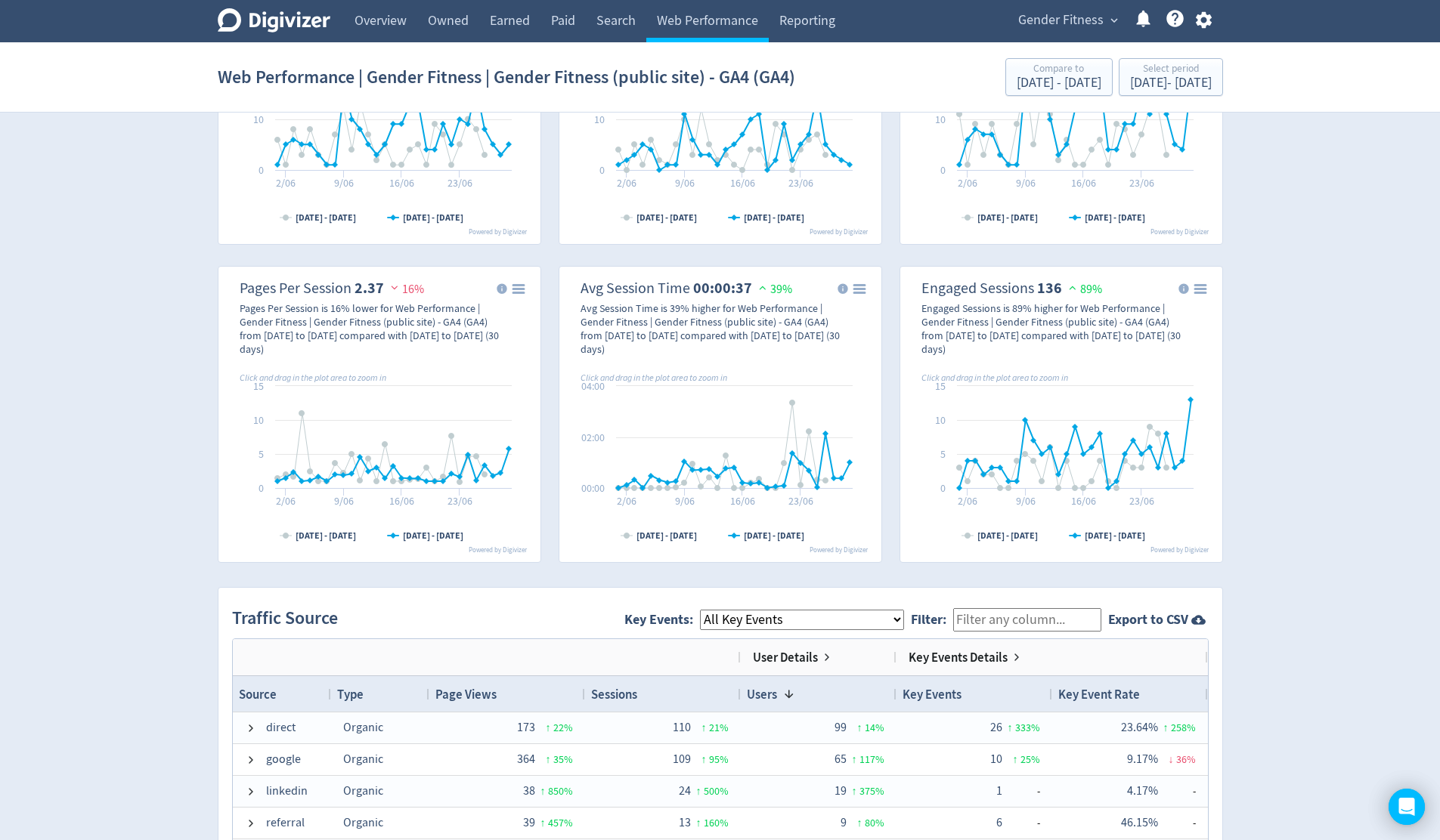
scroll to position [533, 0]
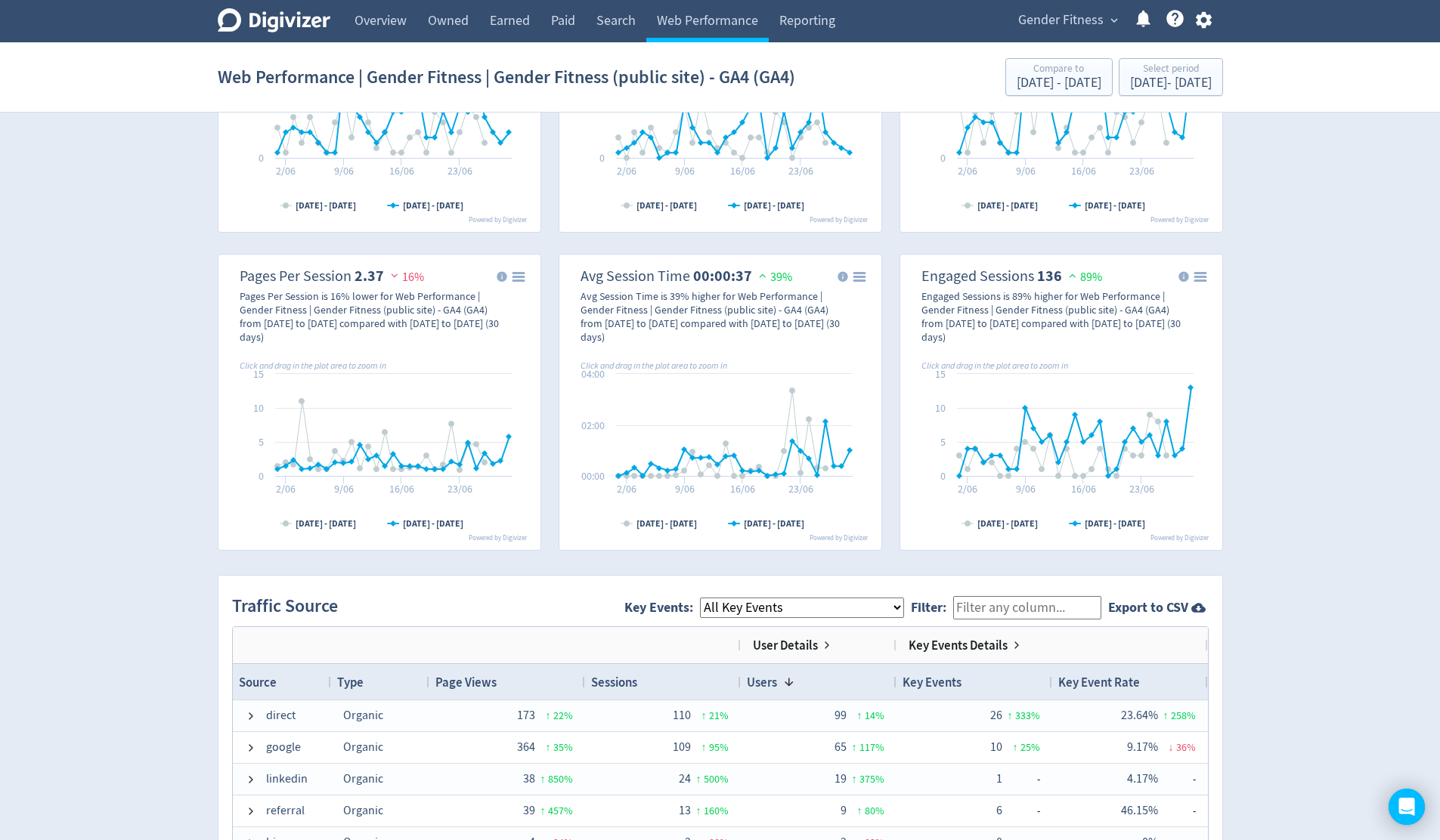
click at [883, 603] on select "All Key Events eCommerce generate_lead contact_form_submit" at bounding box center [802, 608] width 204 height 20
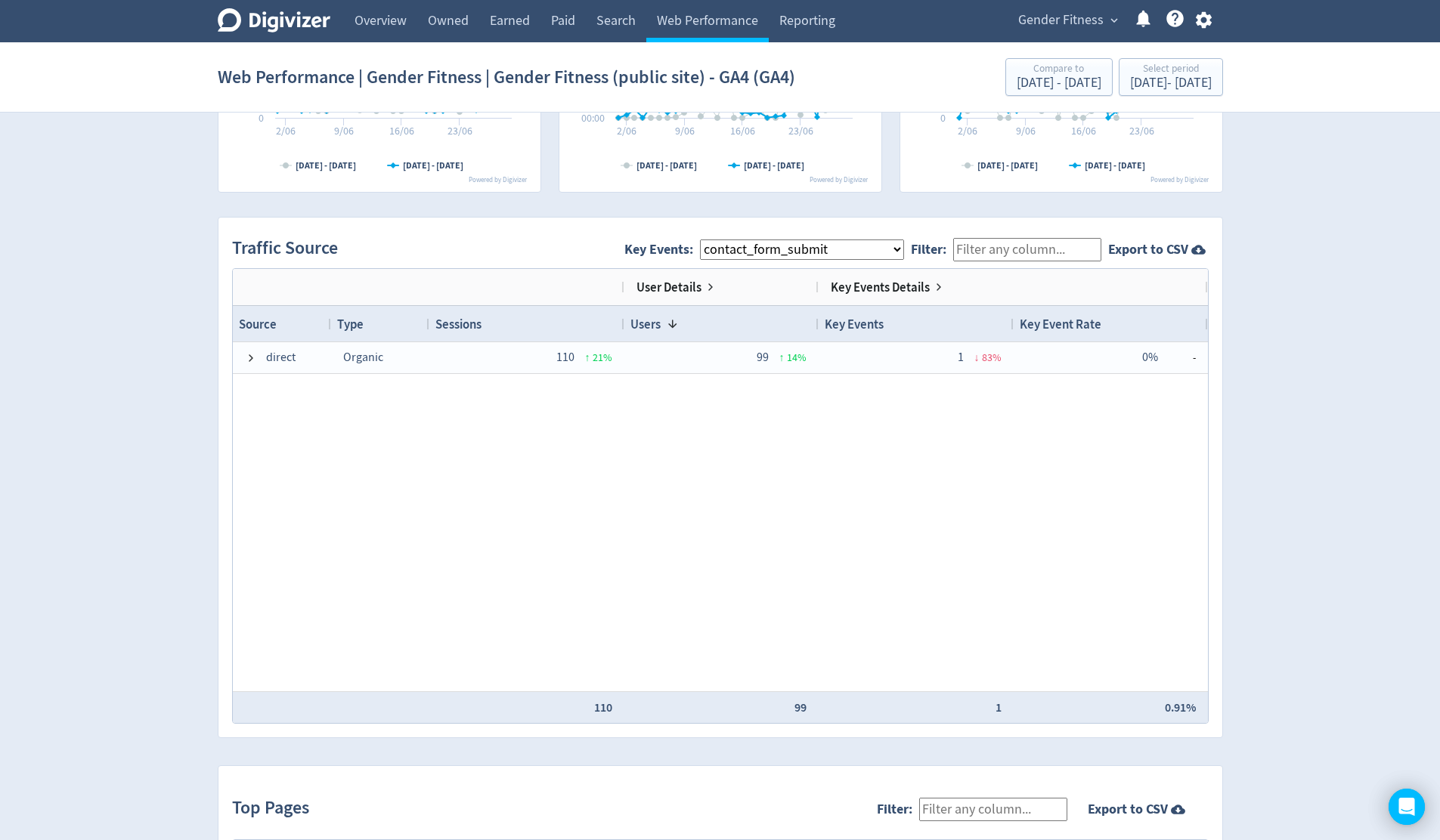
scroll to position [838, 0]
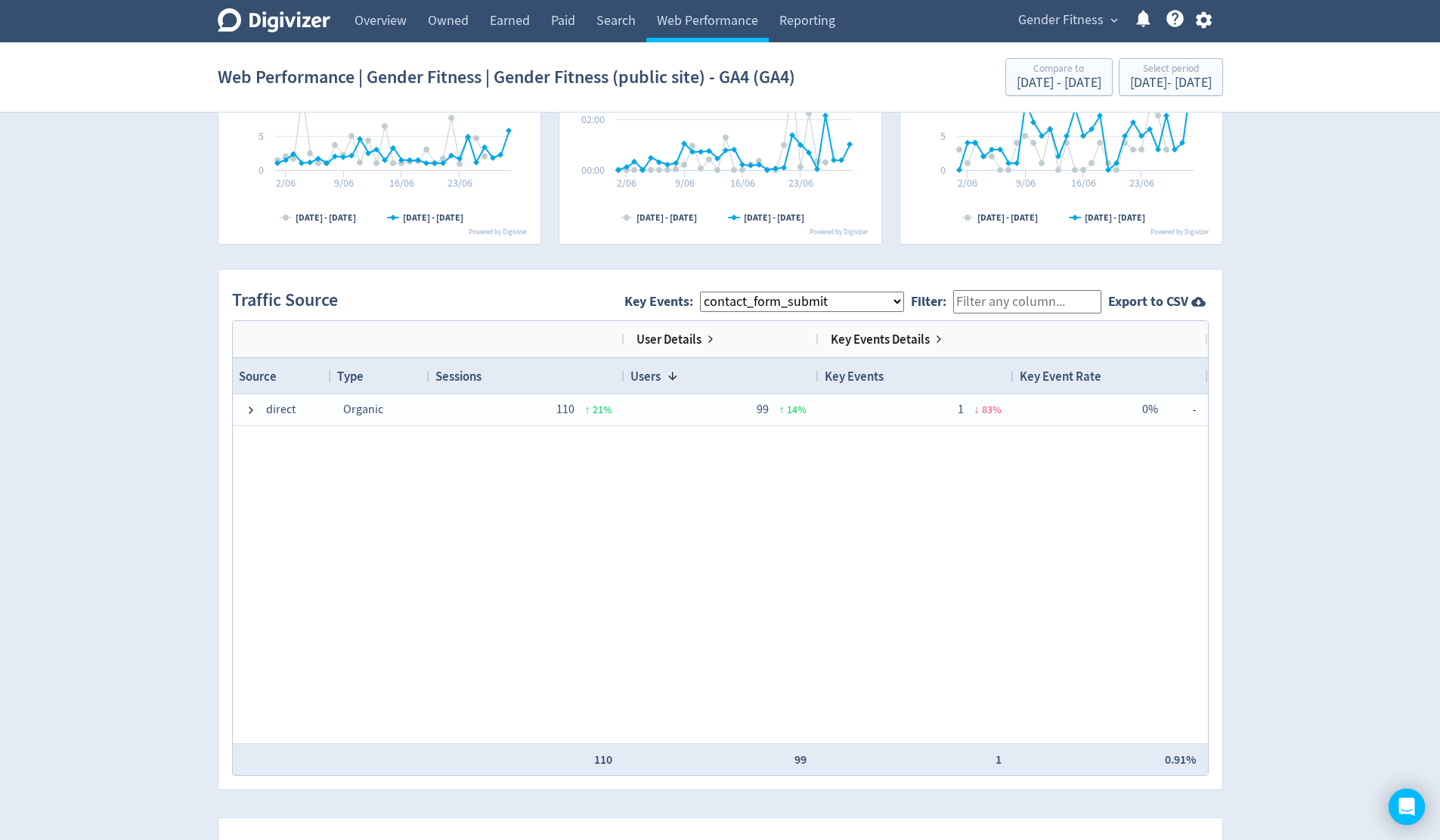
click at [904, 300] on select "All Key Events eCommerce generate_lead contact_form_submit" at bounding box center [802, 302] width 204 height 20
select select "allGoals"
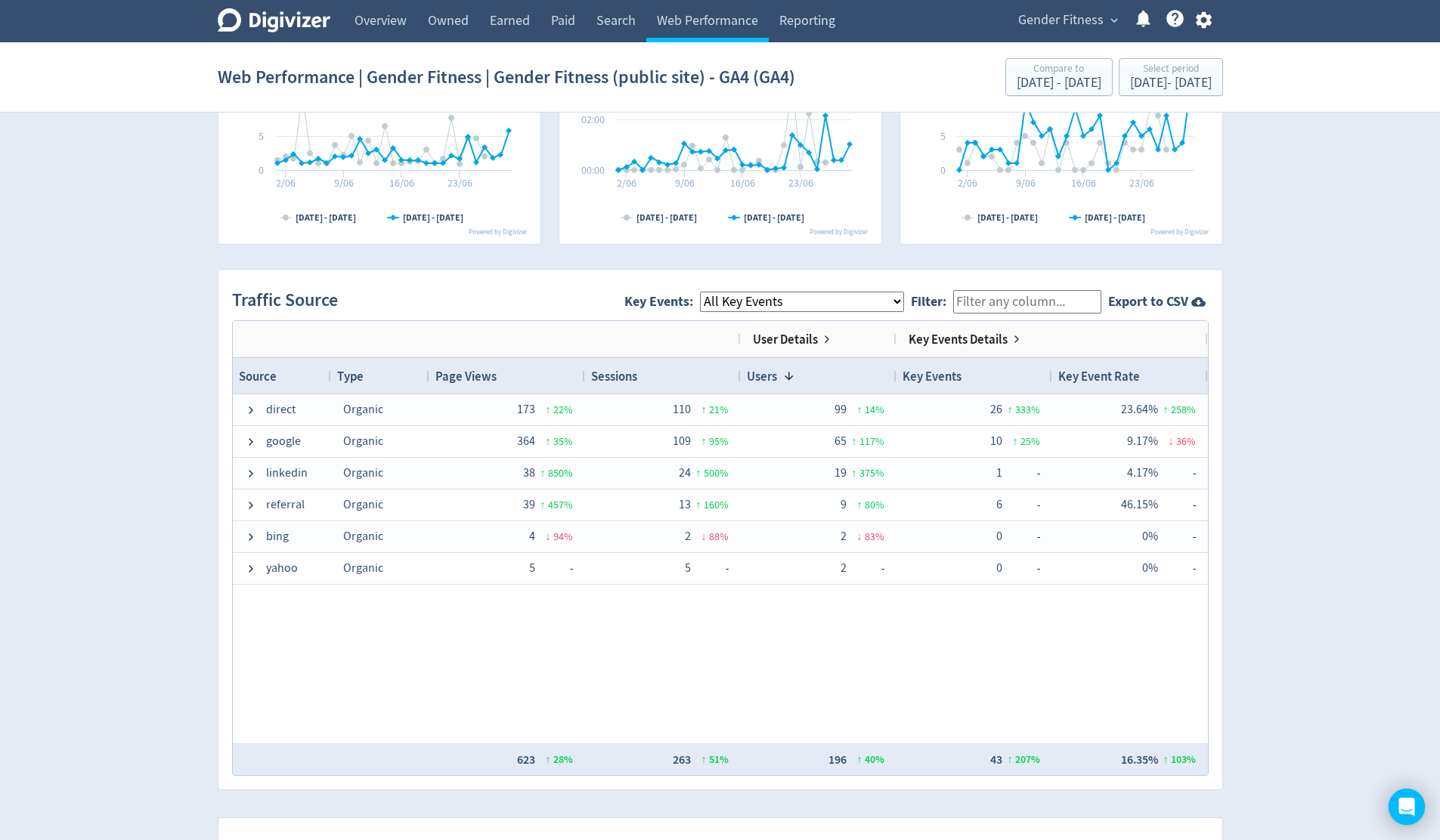
click at [820, 306] on select "All Key Events eCommerce generate_lead contact_form_submit" at bounding box center [802, 302] width 204 height 20
click at [1136, 81] on div "Jun 1, 2025 - Jun 30, 2025" at bounding box center [1170, 84] width 81 height 14
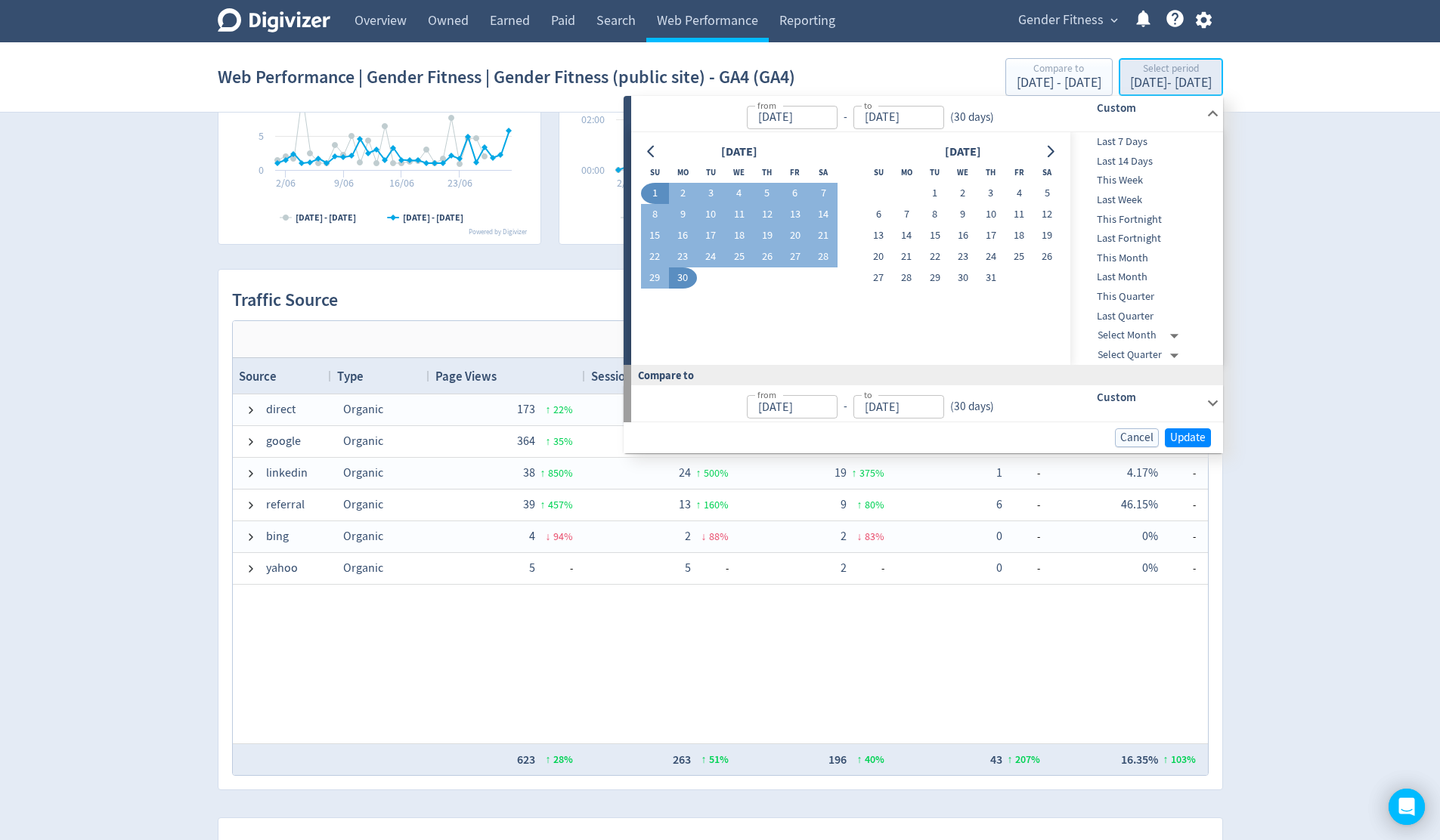
type input "Jun 01, 2025"
type input "[DATE]"
type input "May 02, 2025"
type input "[DATE]"
click at [648, 154] on icon "Go to previous month" at bounding box center [651, 152] width 12 height 12
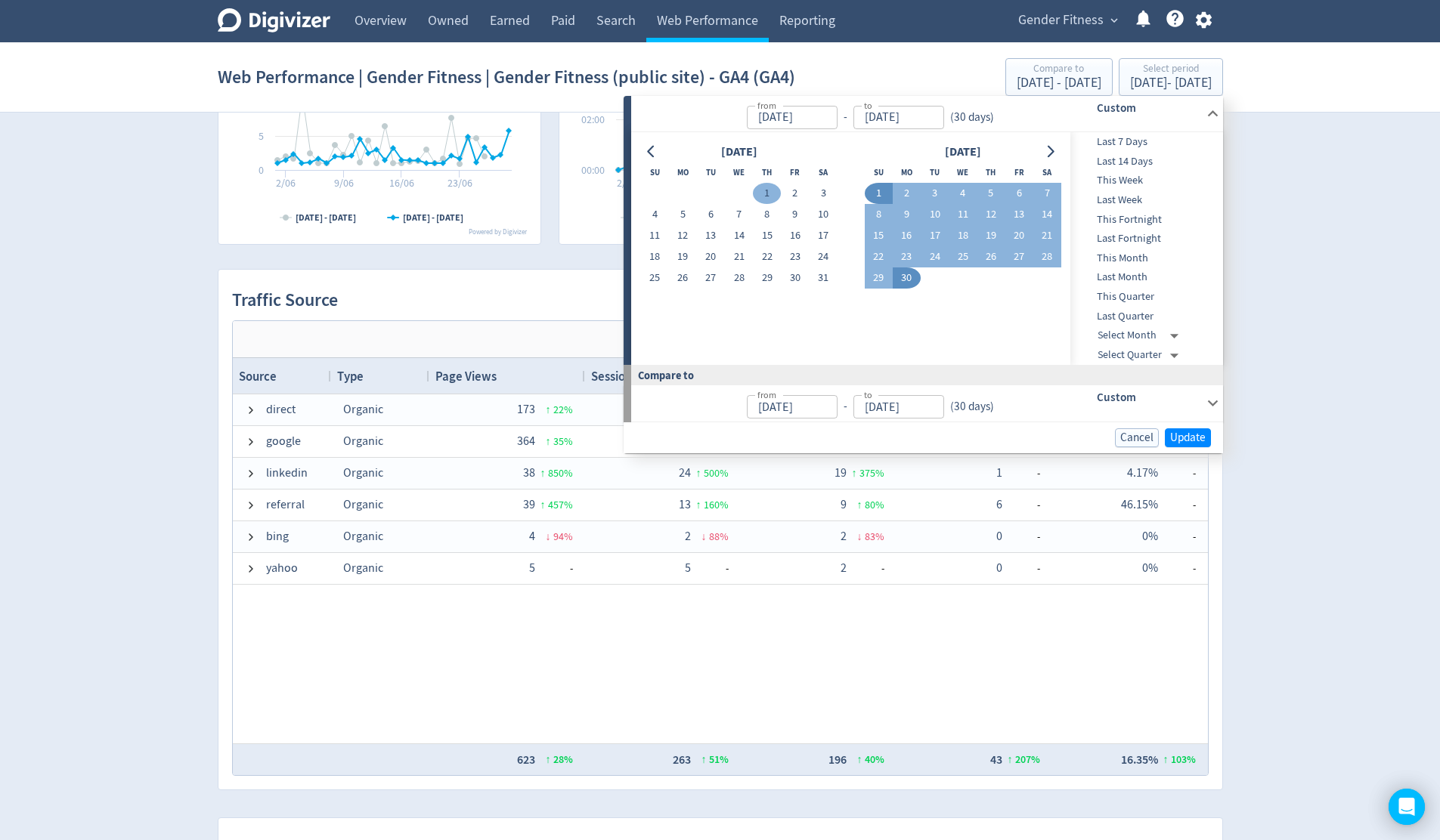
click at [764, 195] on button "1" at bounding box center [767, 193] width 28 height 21
type input "[DATE]"
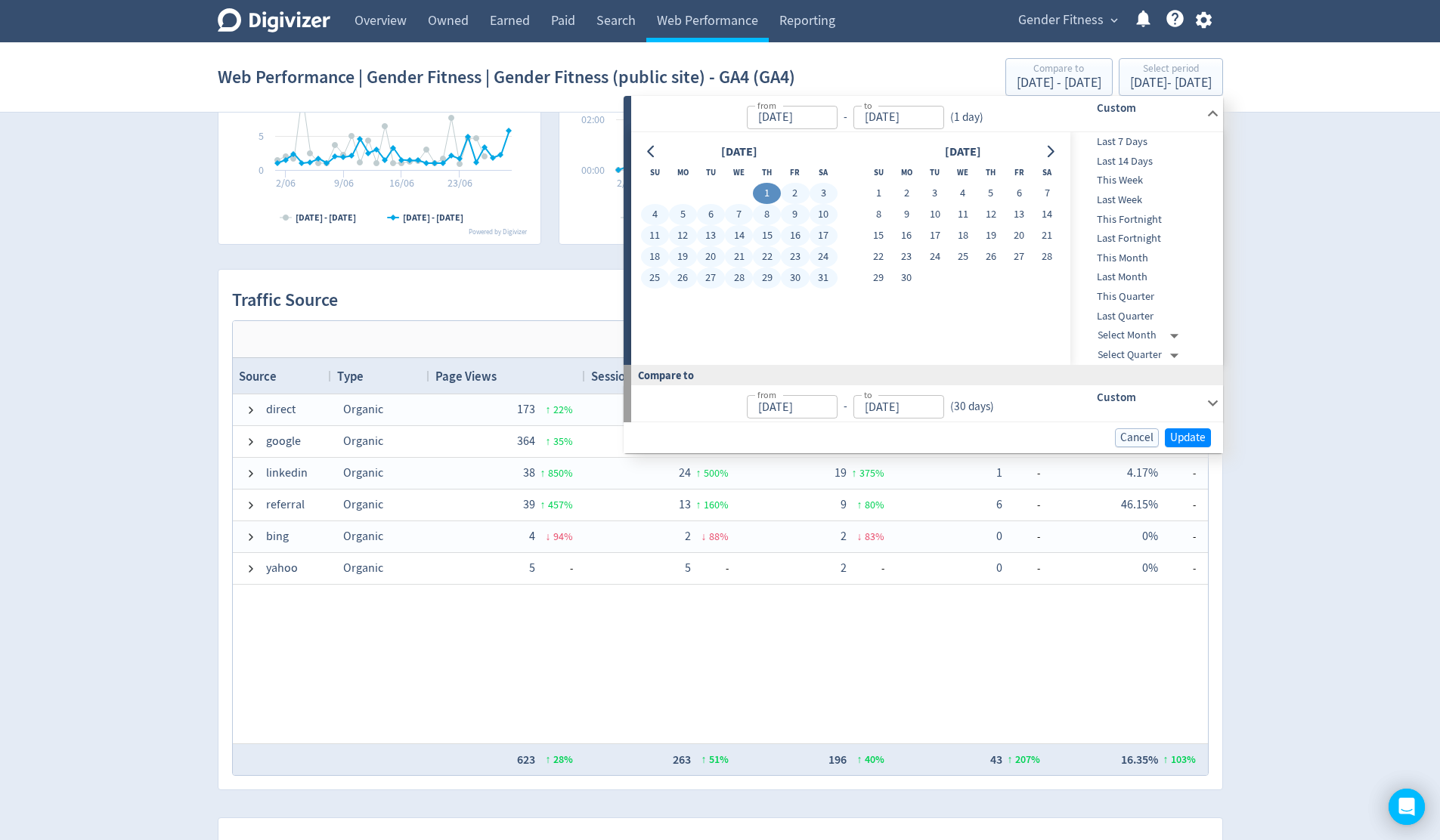
click at [827, 280] on button "31" at bounding box center [823, 277] width 28 height 21
type input "[DATE]"
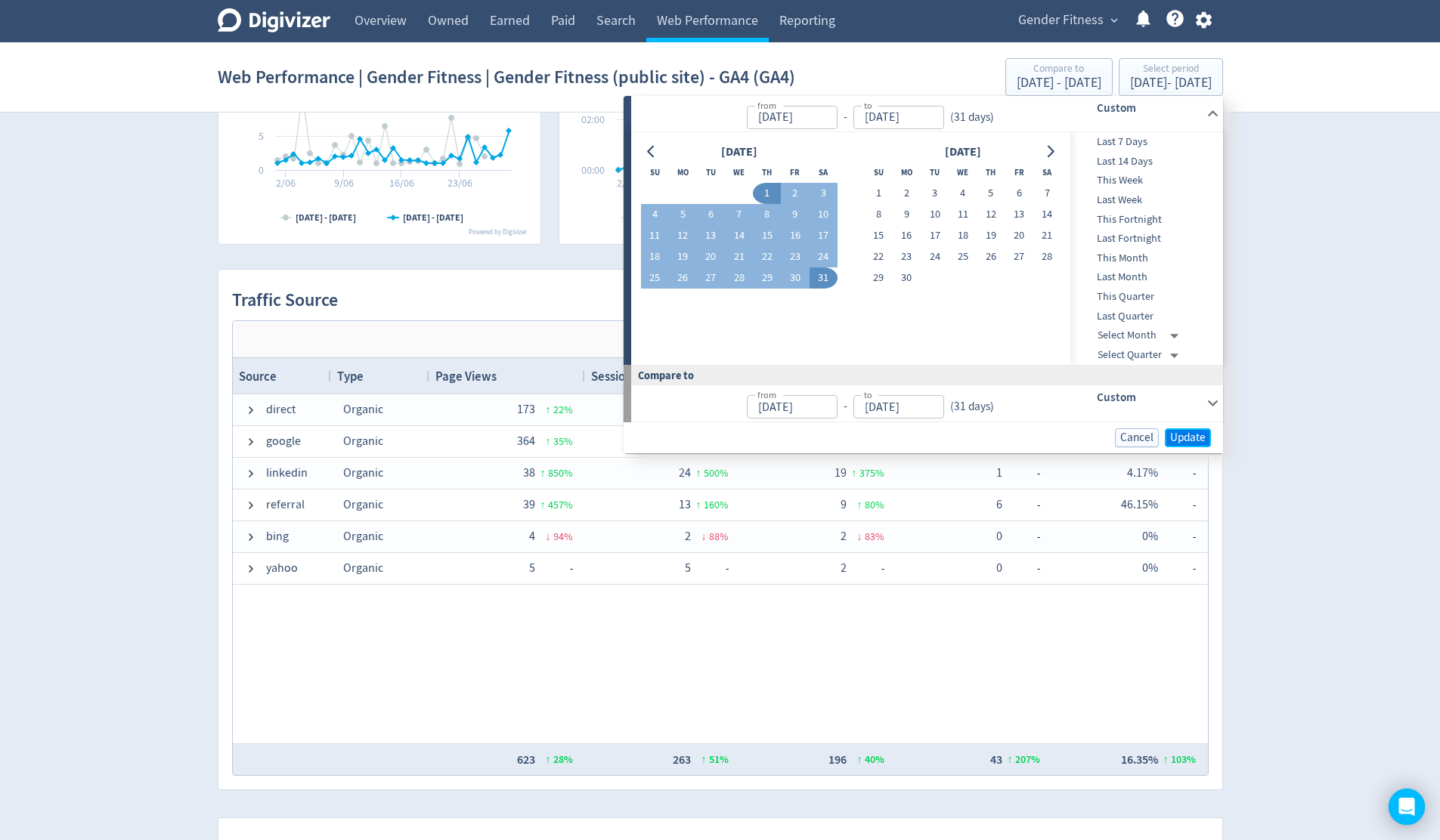
click at [1194, 441] on span "Update" at bounding box center [1187, 437] width 36 height 12
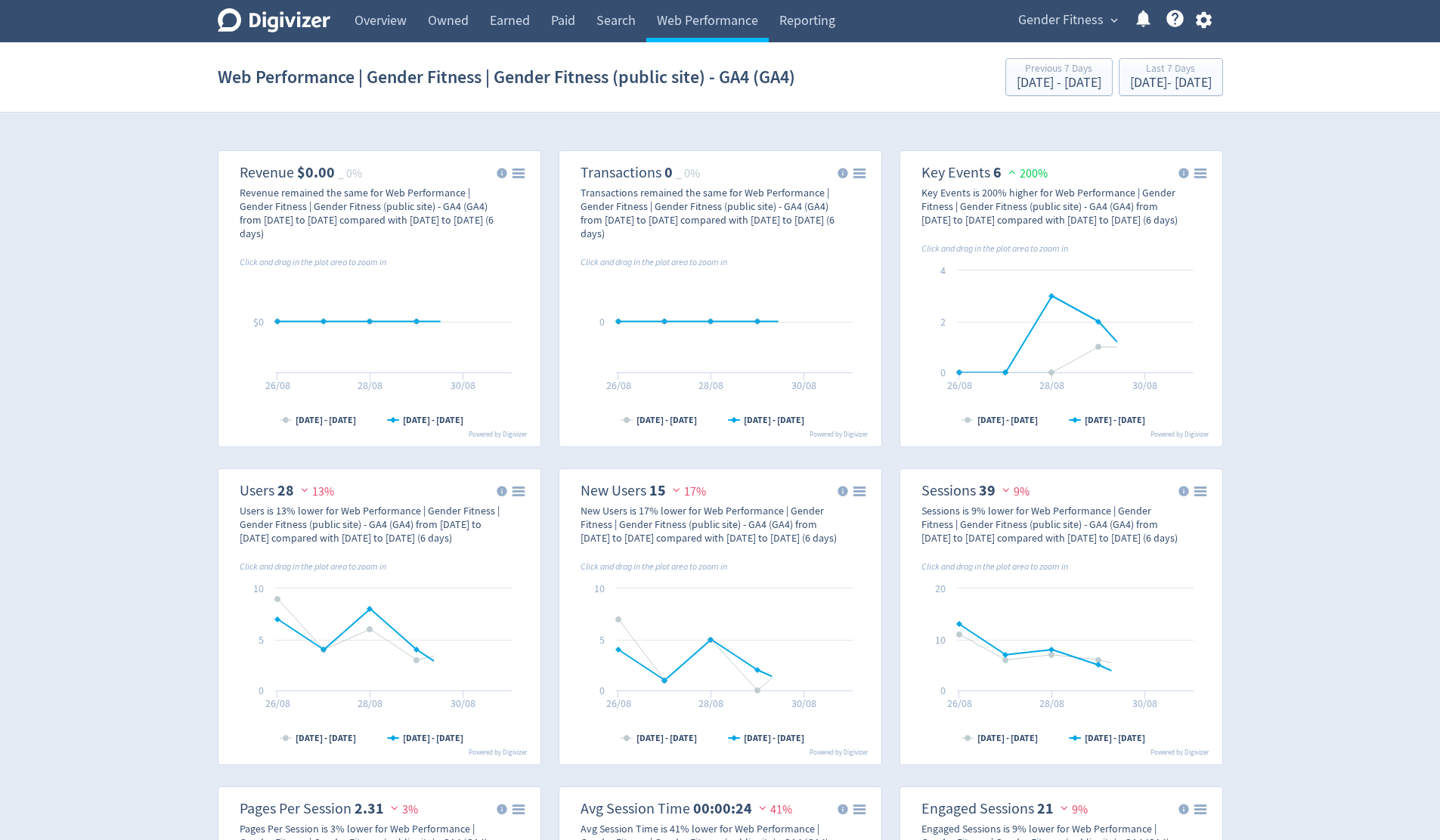
click at [1143, 81] on div "[DATE] - [DATE]" at bounding box center [1170, 84] width 81 height 14
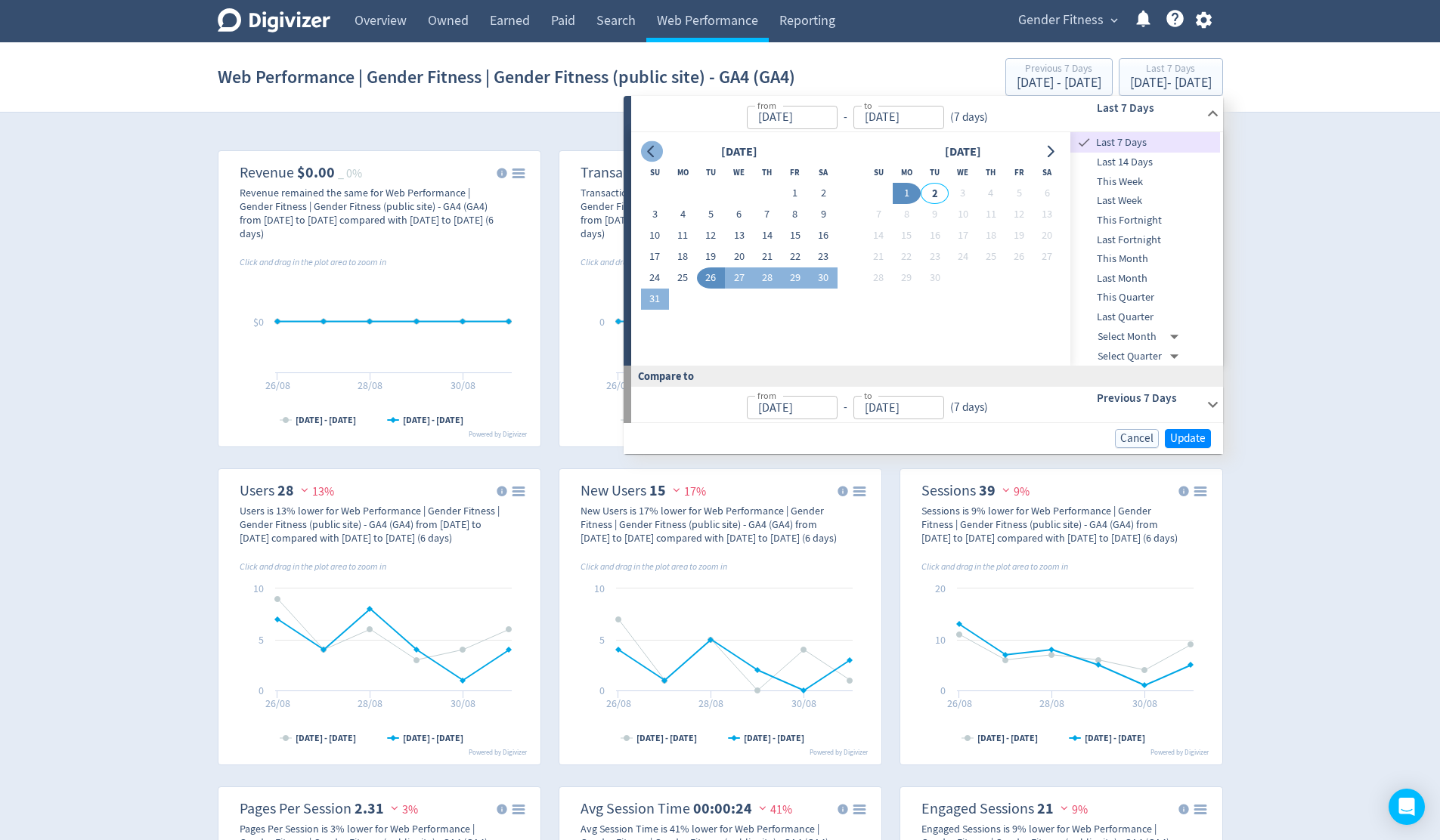
click at [651, 156] on icon "Go to previous month" at bounding box center [650, 152] width 7 height 12
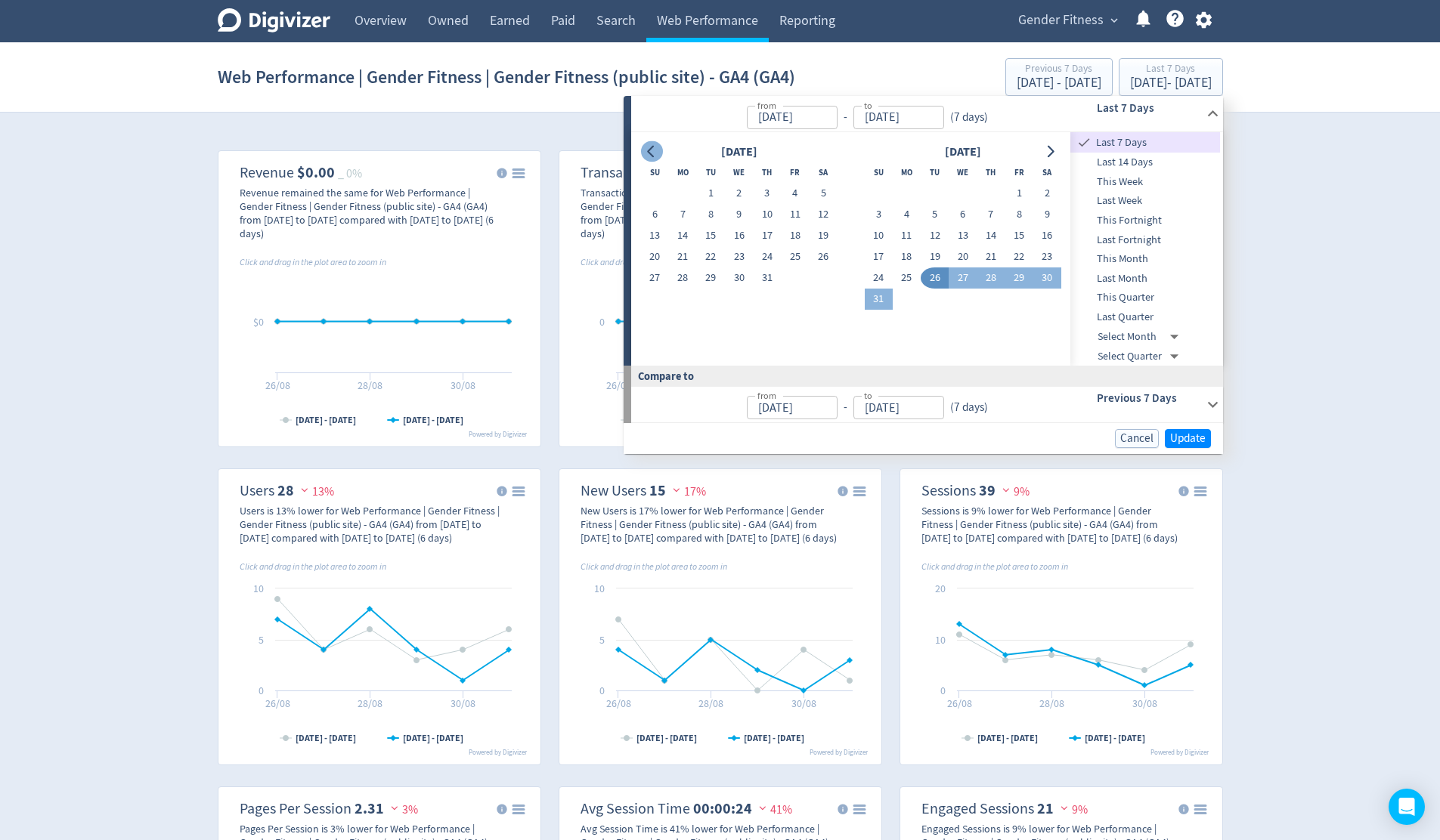
click at [652, 156] on icon "Go to previous month" at bounding box center [650, 152] width 7 height 12
click at [649, 154] on icon "Go to previous month" at bounding box center [651, 152] width 12 height 12
click at [767, 191] on button "1" at bounding box center [767, 193] width 28 height 21
type input "[DATE]"
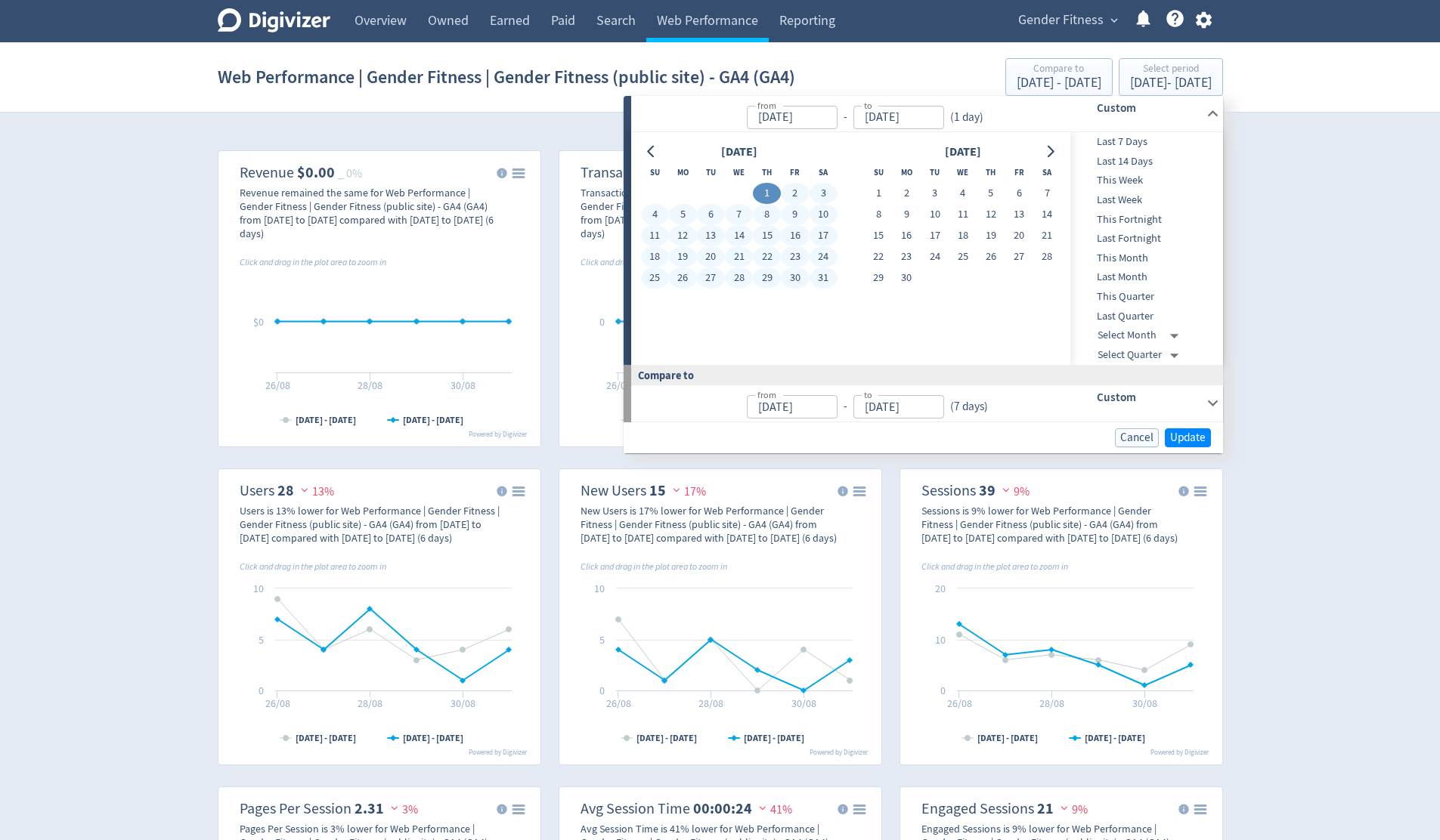
click at [820, 277] on button "31" at bounding box center [823, 277] width 28 height 21
type input "[DATE]"
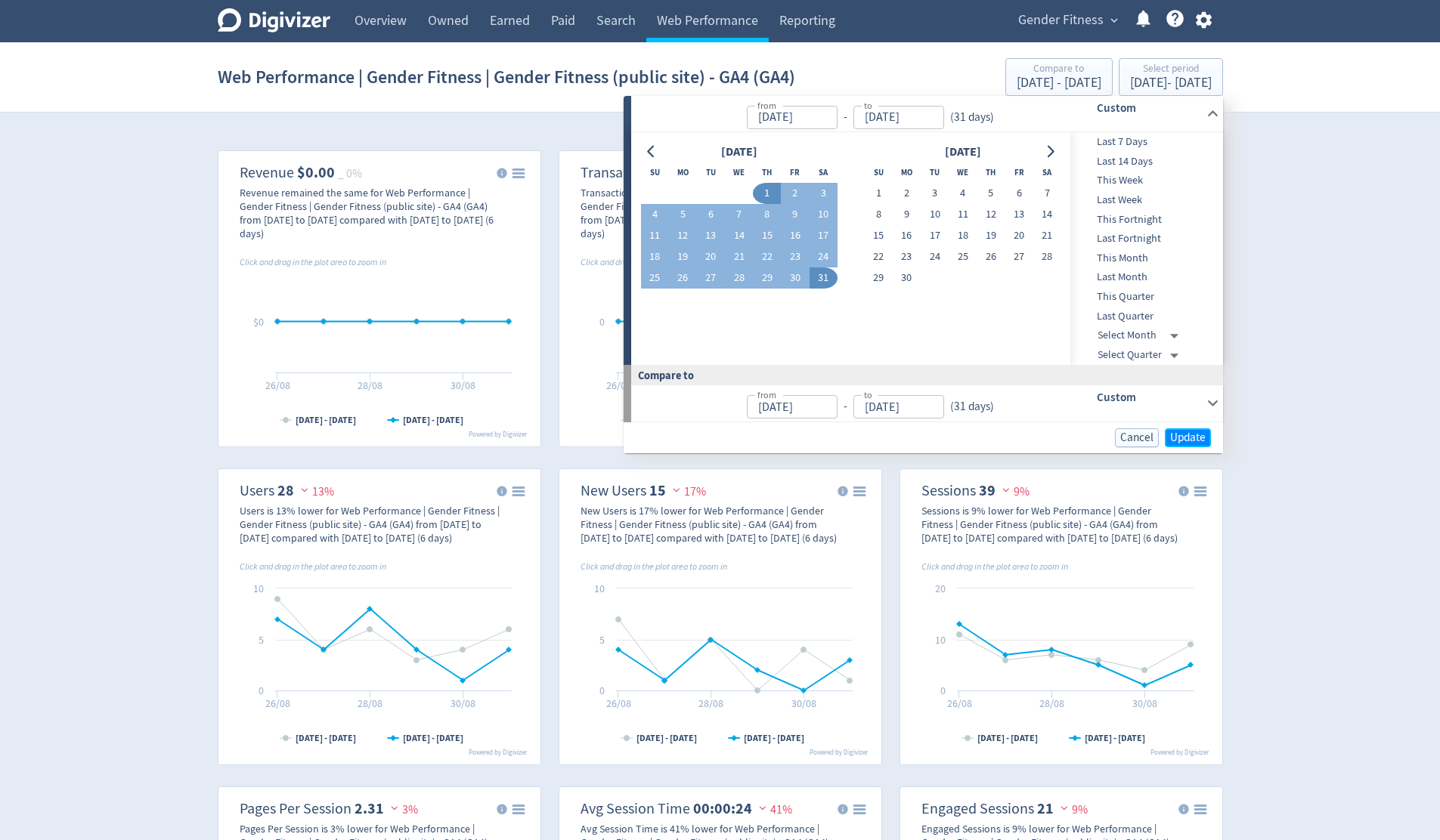
click at [1184, 435] on span "Update" at bounding box center [1187, 437] width 36 height 12
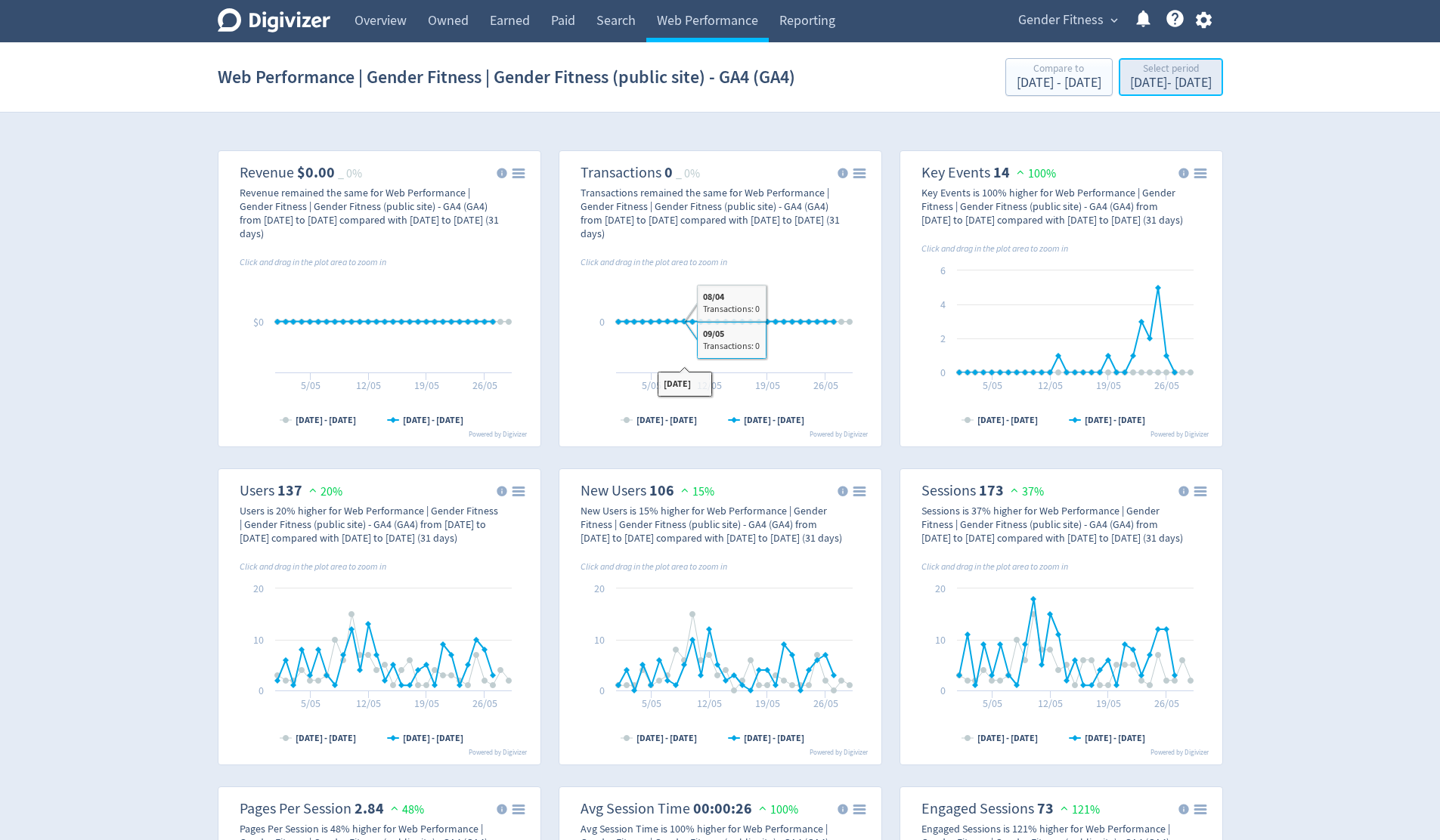
click at [1130, 78] on div "[DATE] - [DATE]" at bounding box center [1170, 84] width 81 height 14
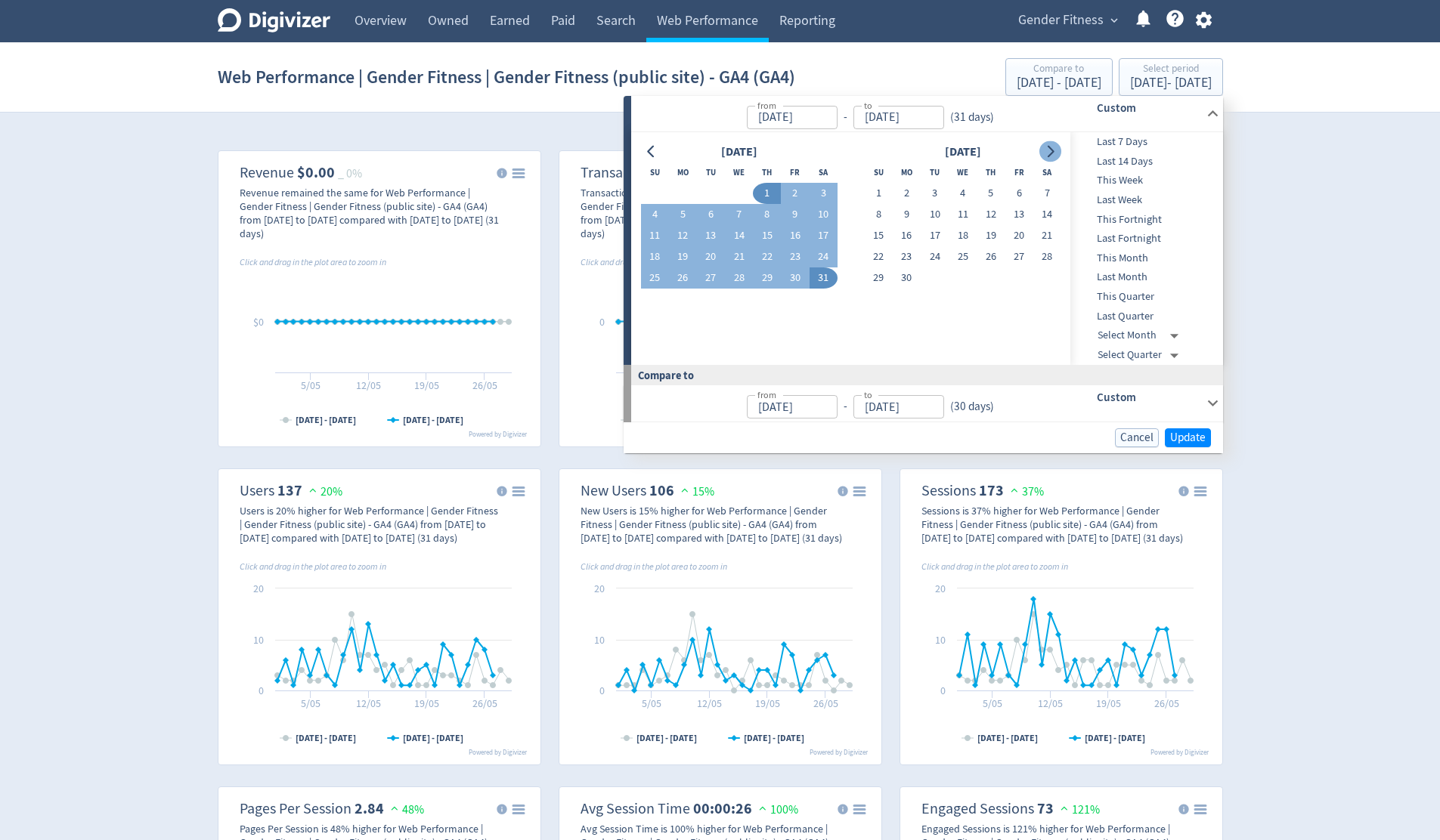
click at [1050, 153] on icon "Go to next month" at bounding box center [1050, 152] width 12 height 12
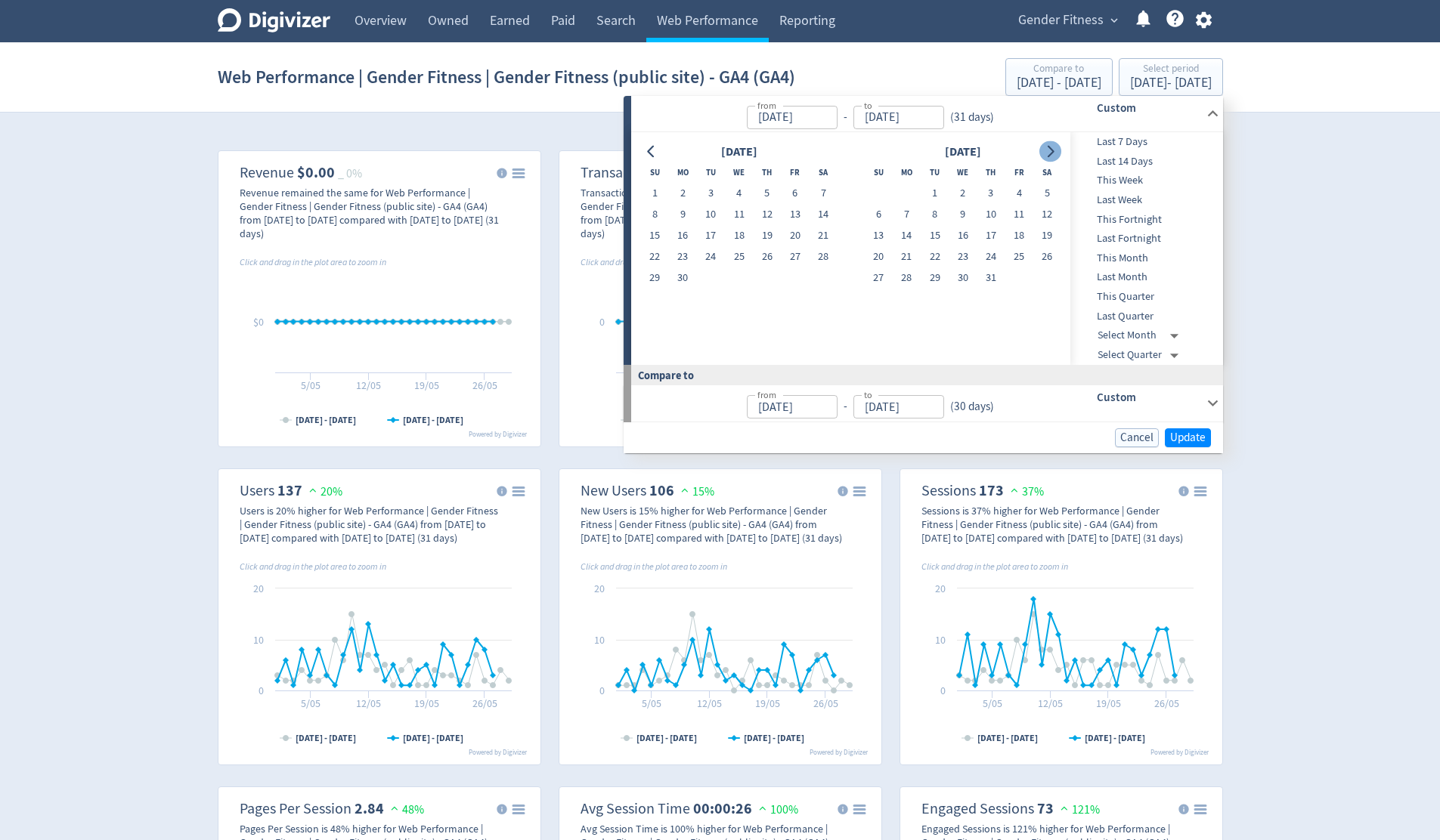
click at [1050, 153] on icon "Go to next month" at bounding box center [1050, 152] width 12 height 12
click at [713, 190] on button "1" at bounding box center [711, 193] width 28 height 21
type input "[DATE]"
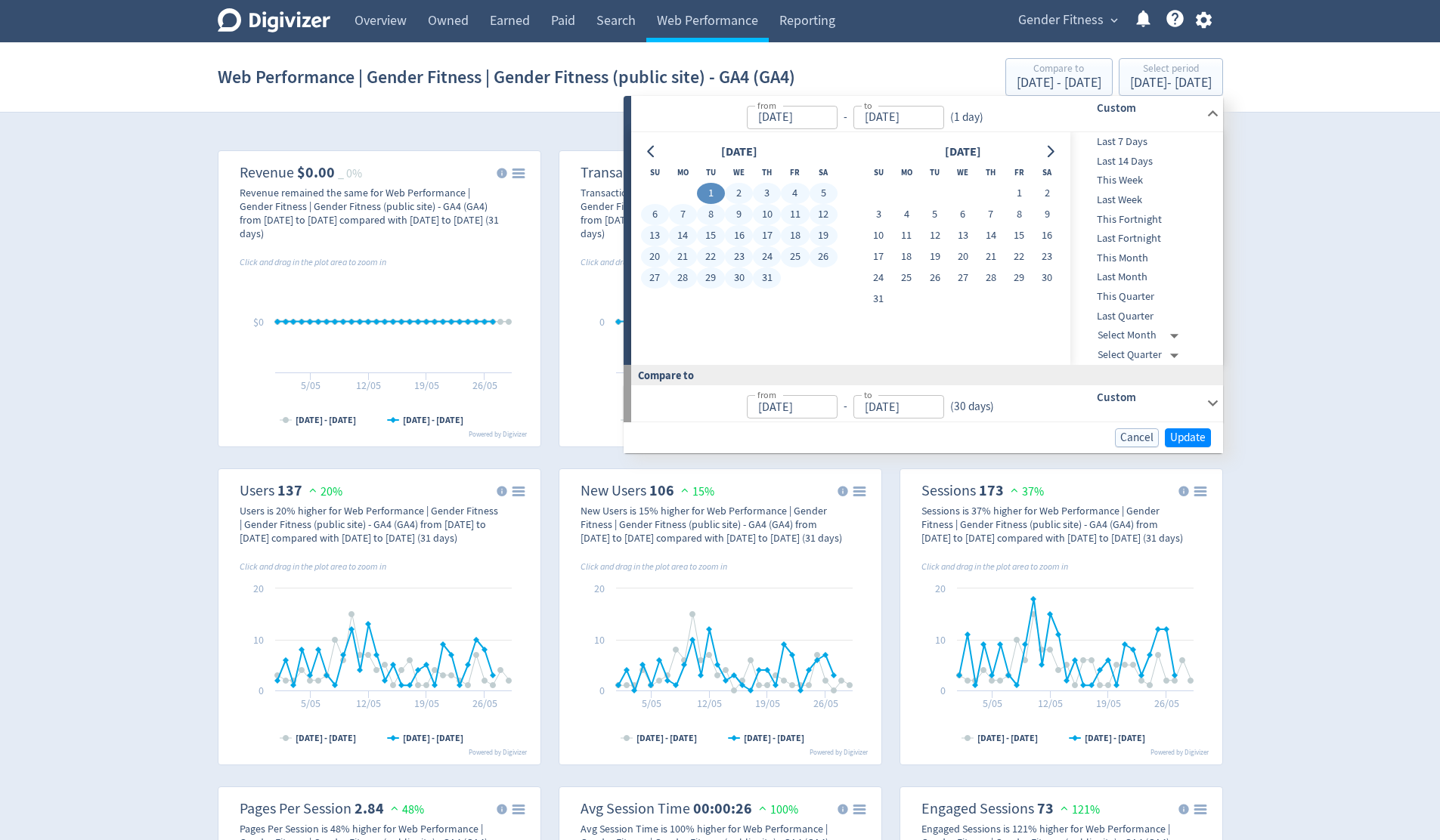
click at [764, 276] on button "31" at bounding box center [767, 277] width 28 height 21
type input "[DATE]"
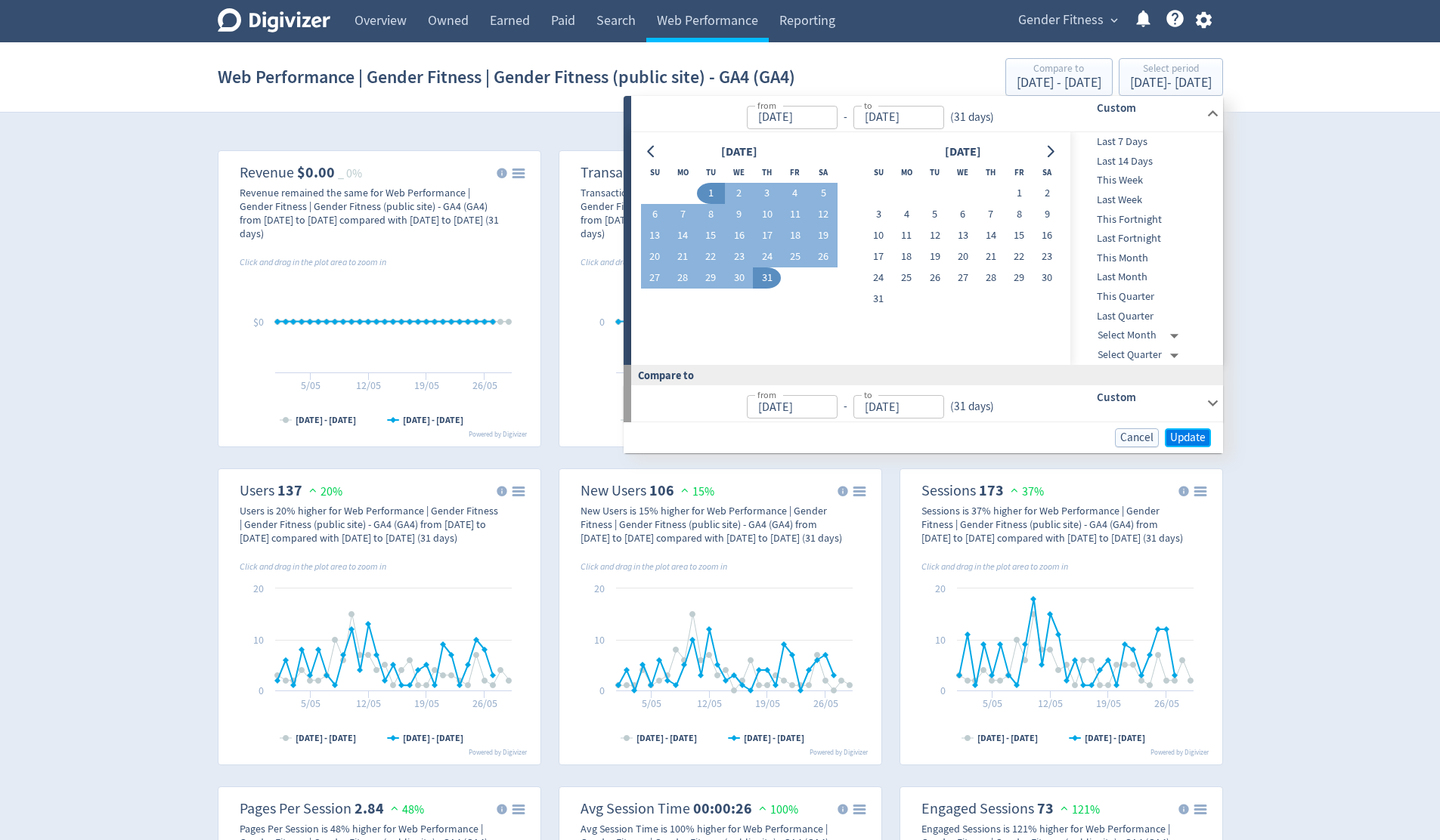
click at [1181, 434] on span "Update" at bounding box center [1187, 437] width 36 height 12
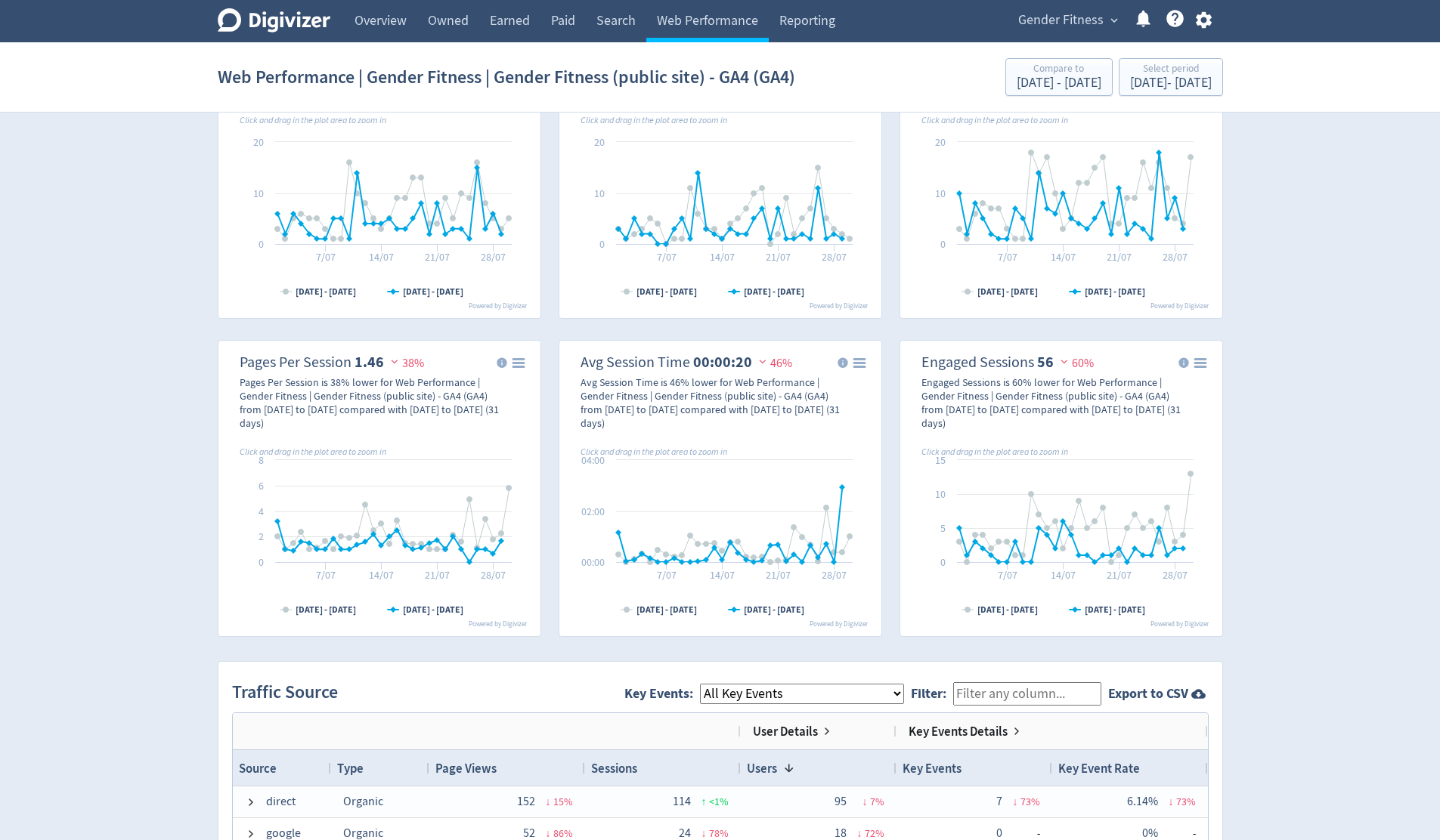
scroll to position [727, 0]
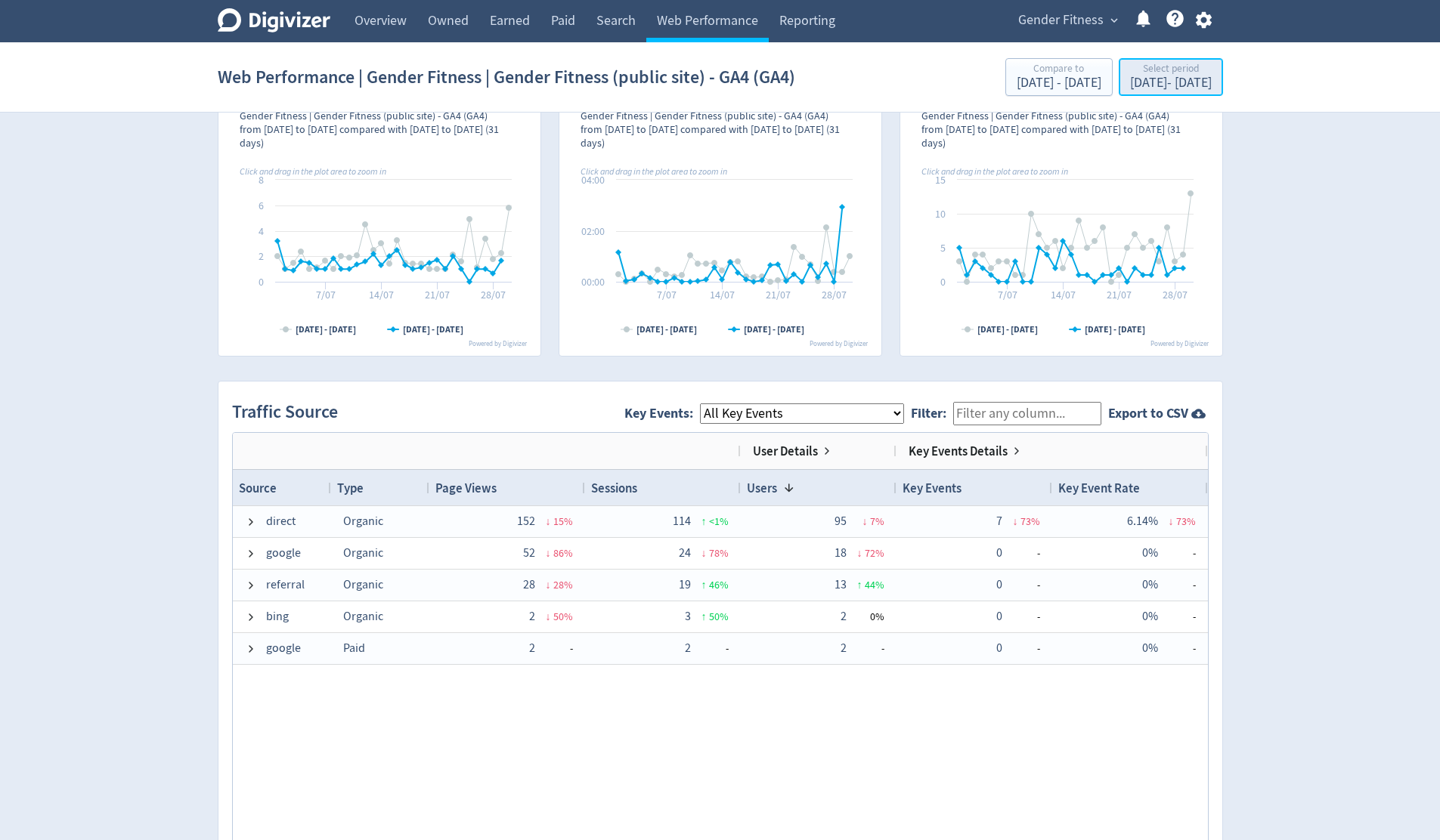
click at [1130, 80] on div "[DATE] - [DATE]" at bounding box center [1170, 84] width 81 height 14
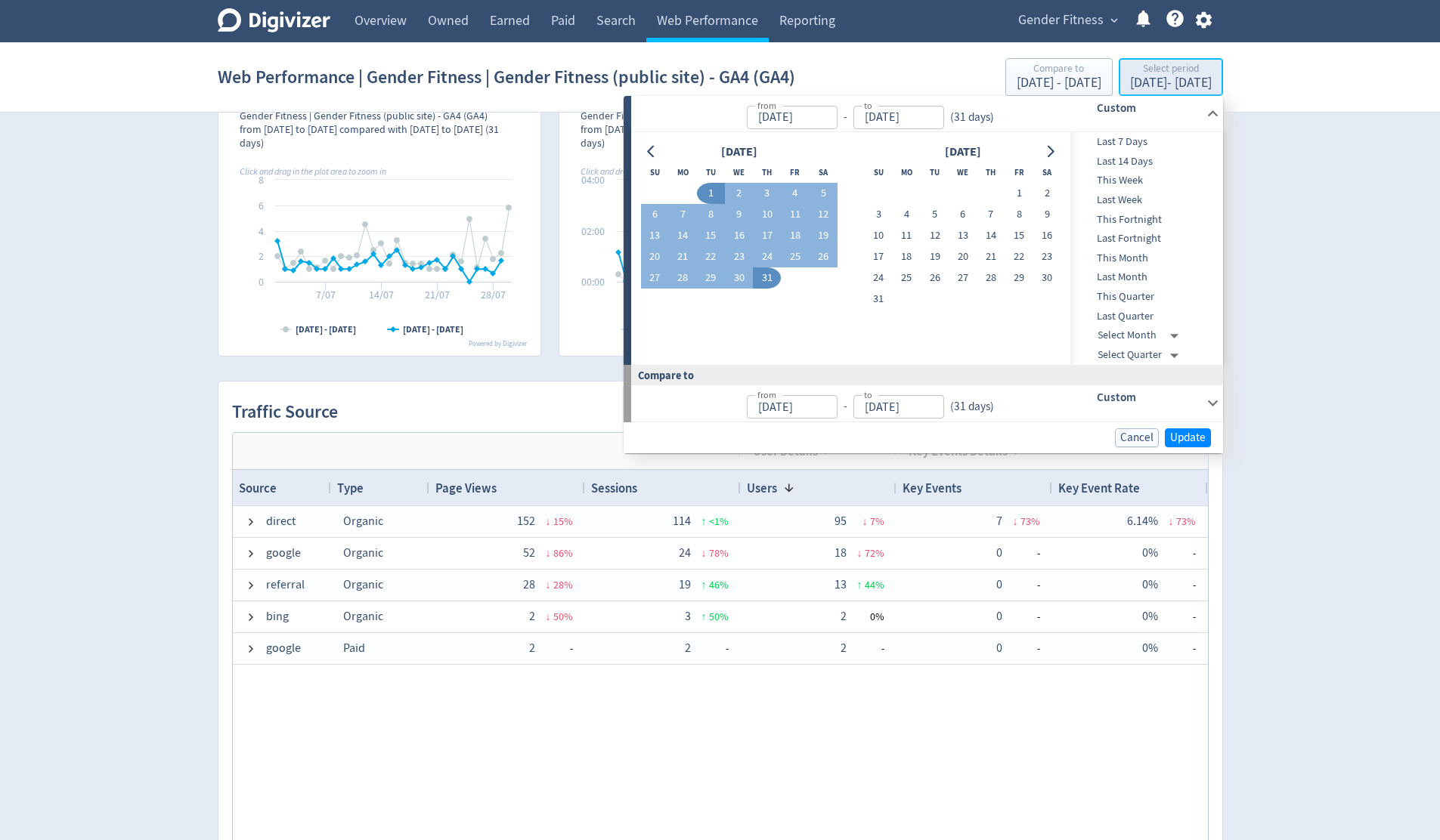
type input "[DATE]"
click at [1011, 192] on button "1" at bounding box center [1019, 193] width 28 height 21
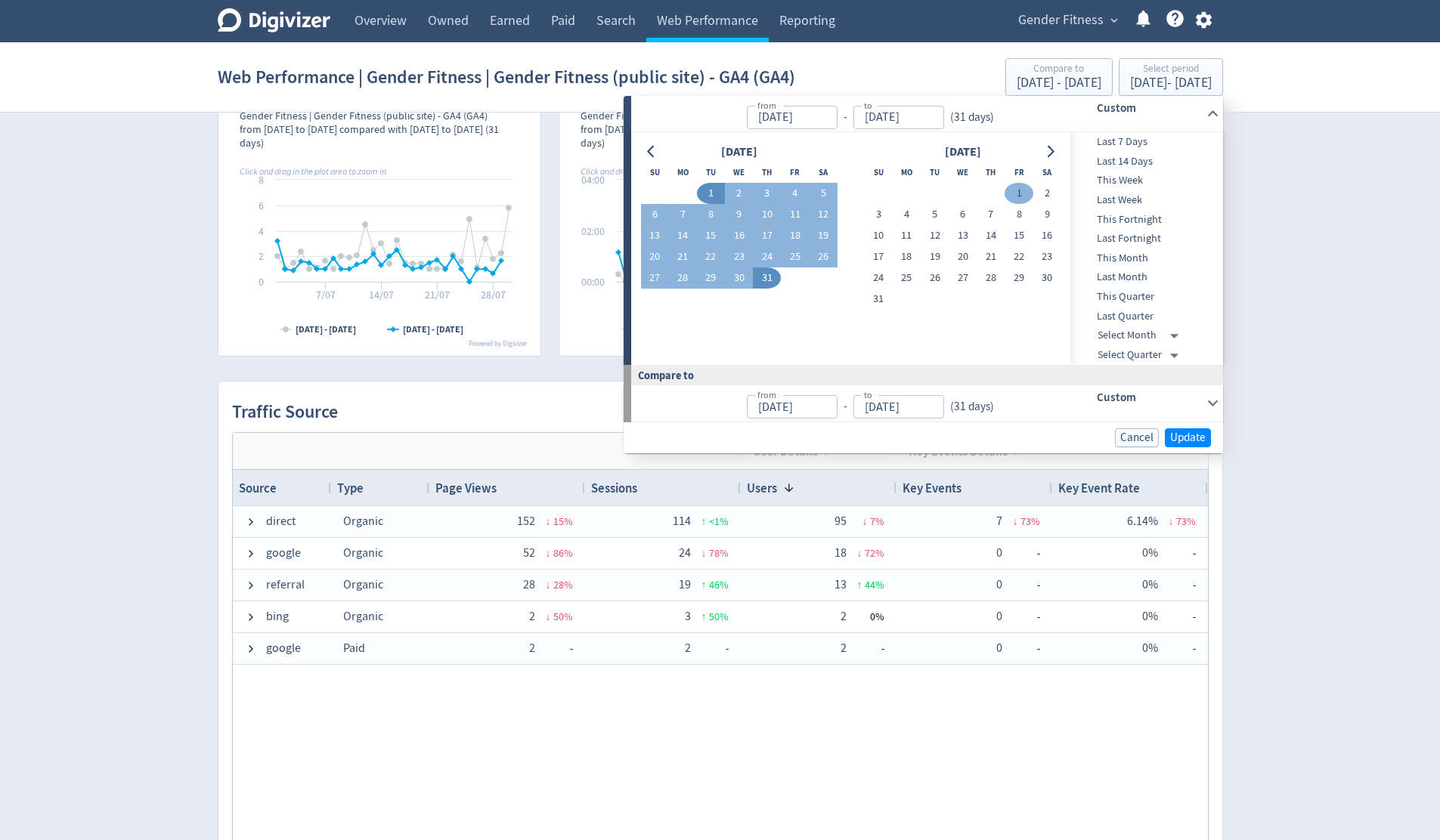
type input "[DATE]"
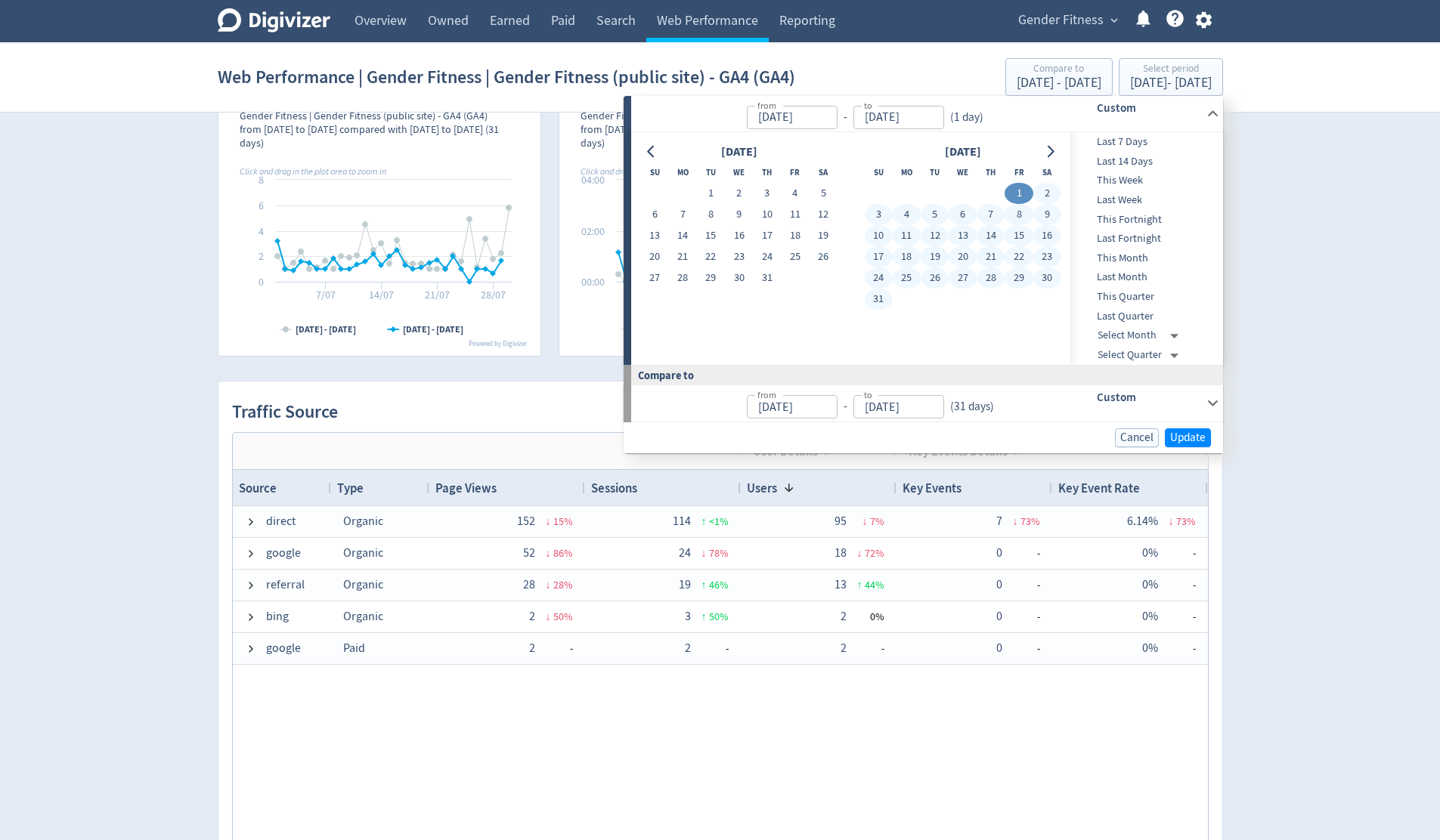
click at [882, 297] on button "31" at bounding box center [878, 299] width 28 height 21
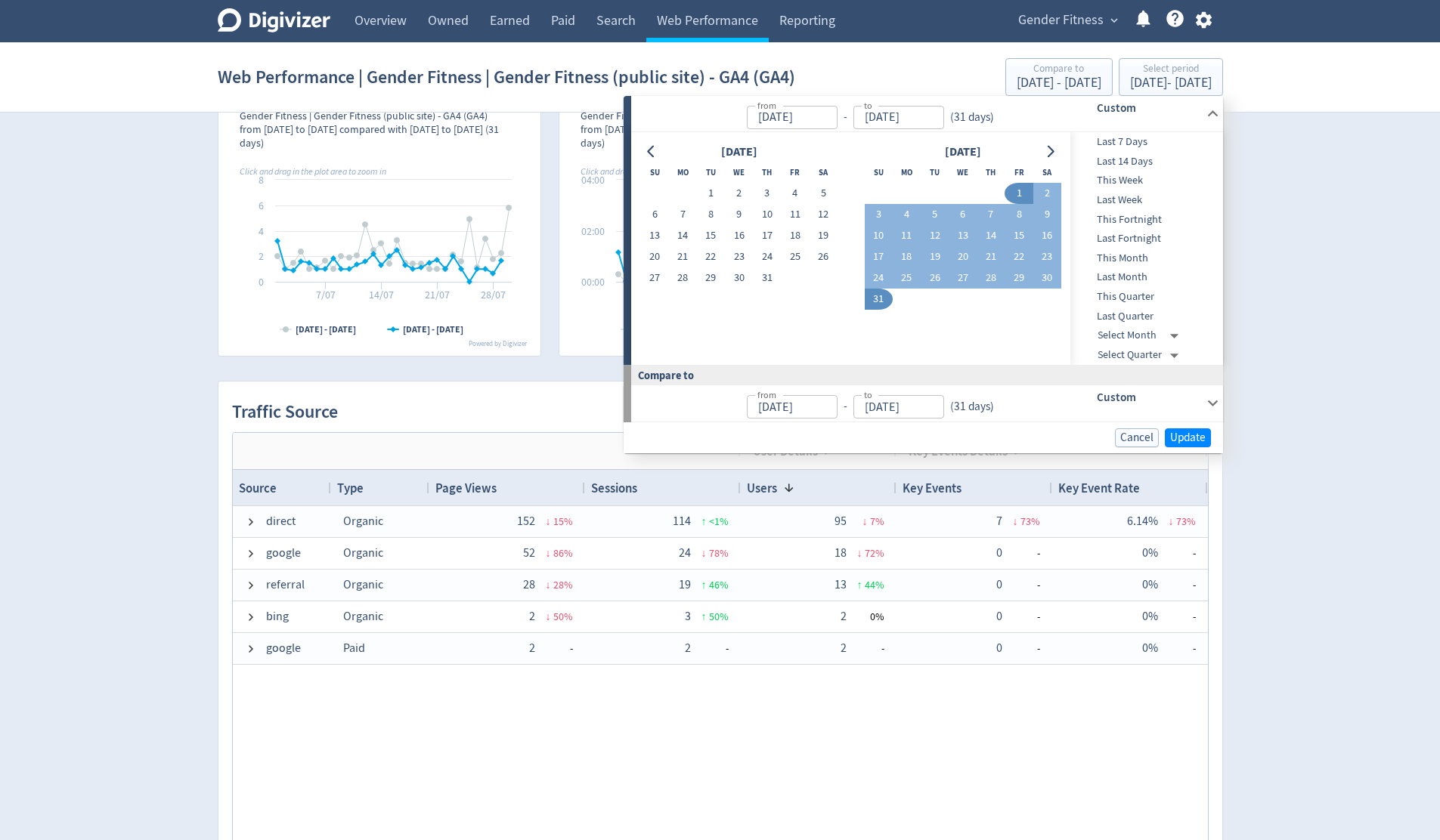
type input "[DATE]"
click at [1183, 437] on span "Update" at bounding box center [1187, 437] width 36 height 12
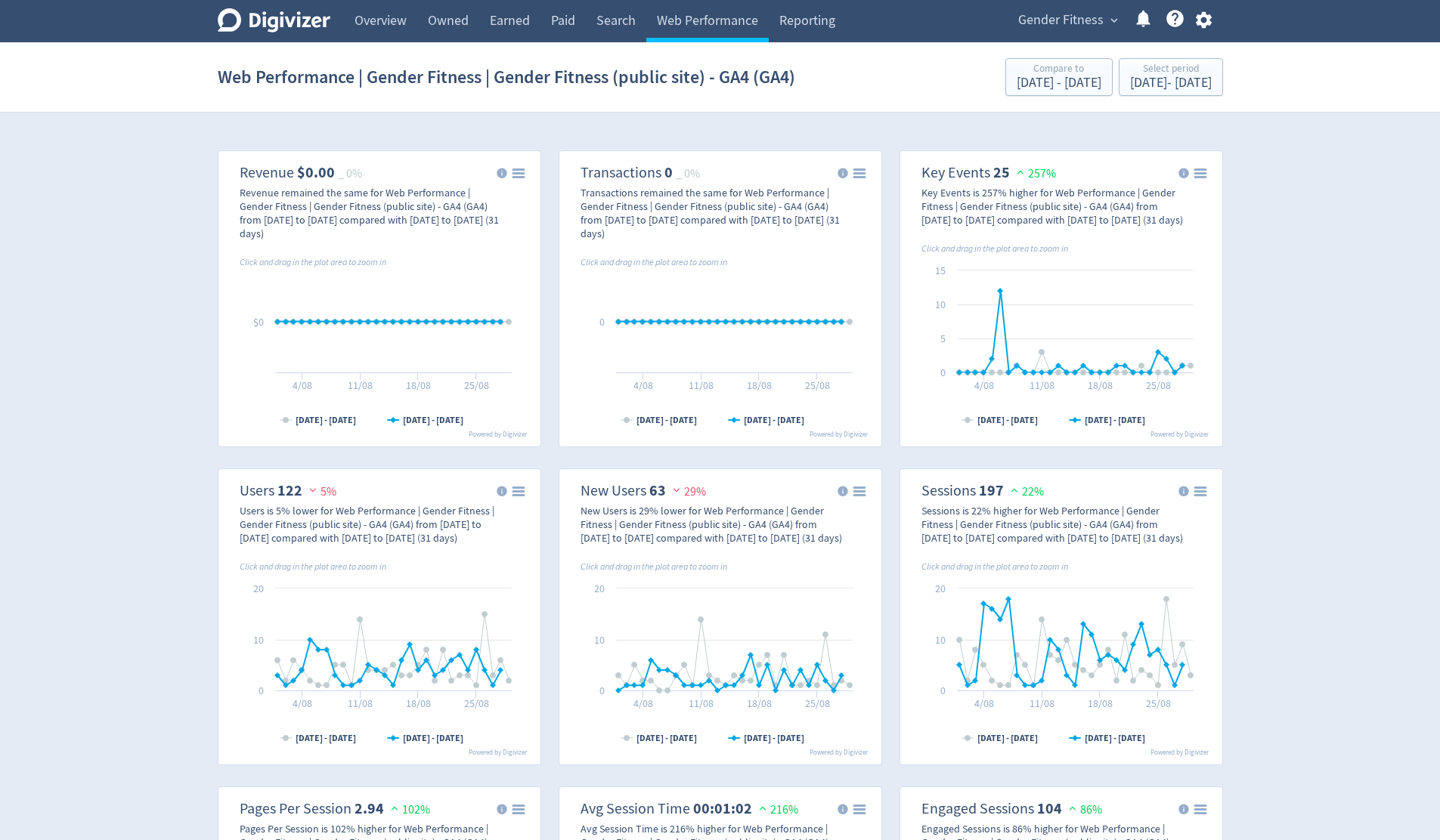
scroll to position [494, 0]
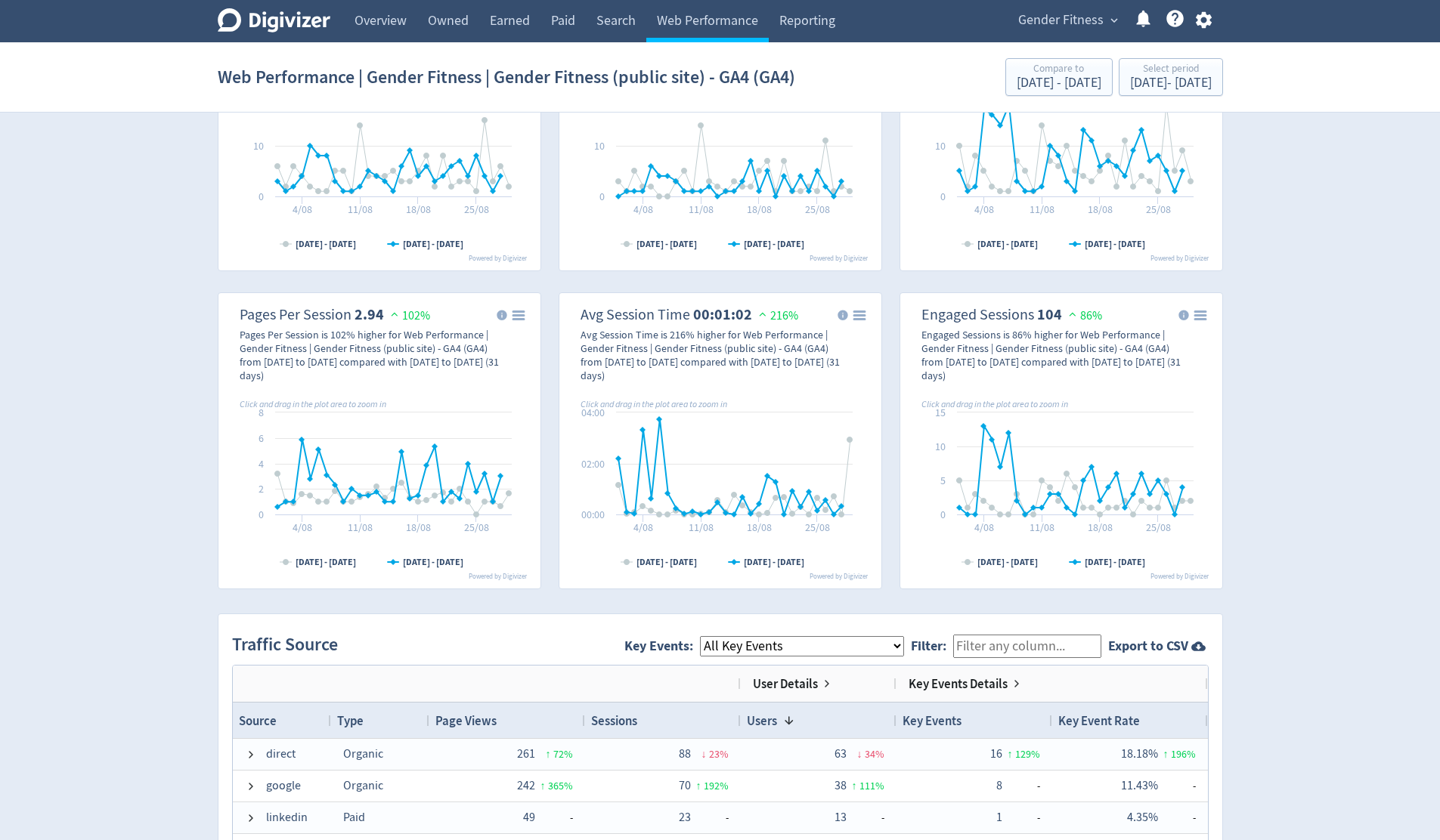
click at [882, 646] on select "All Key Events eCommerce ads_conversion_Contact_Us_1 contact_form_submit" at bounding box center [802, 646] width 204 height 20
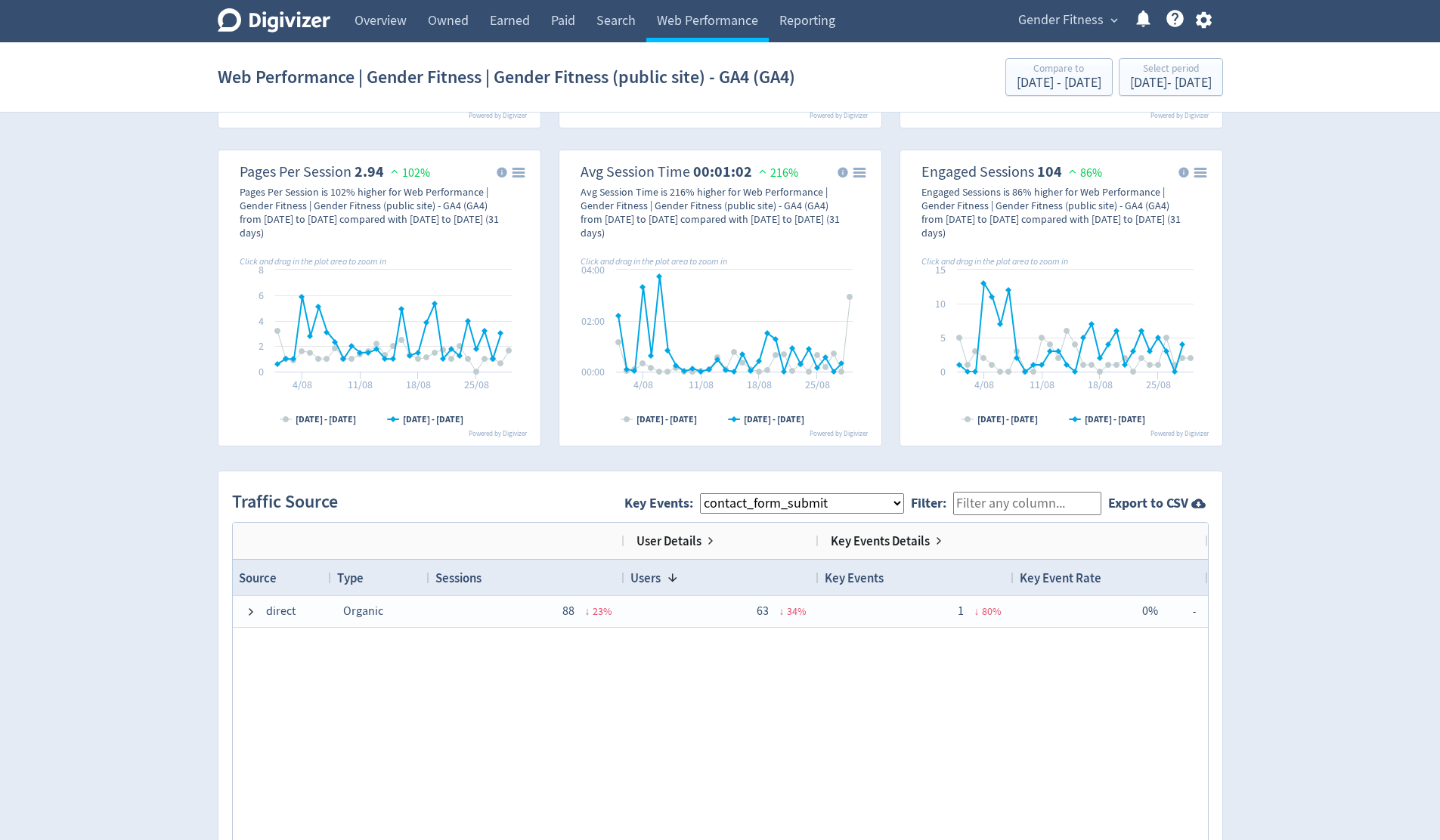
scroll to position [791, 0]
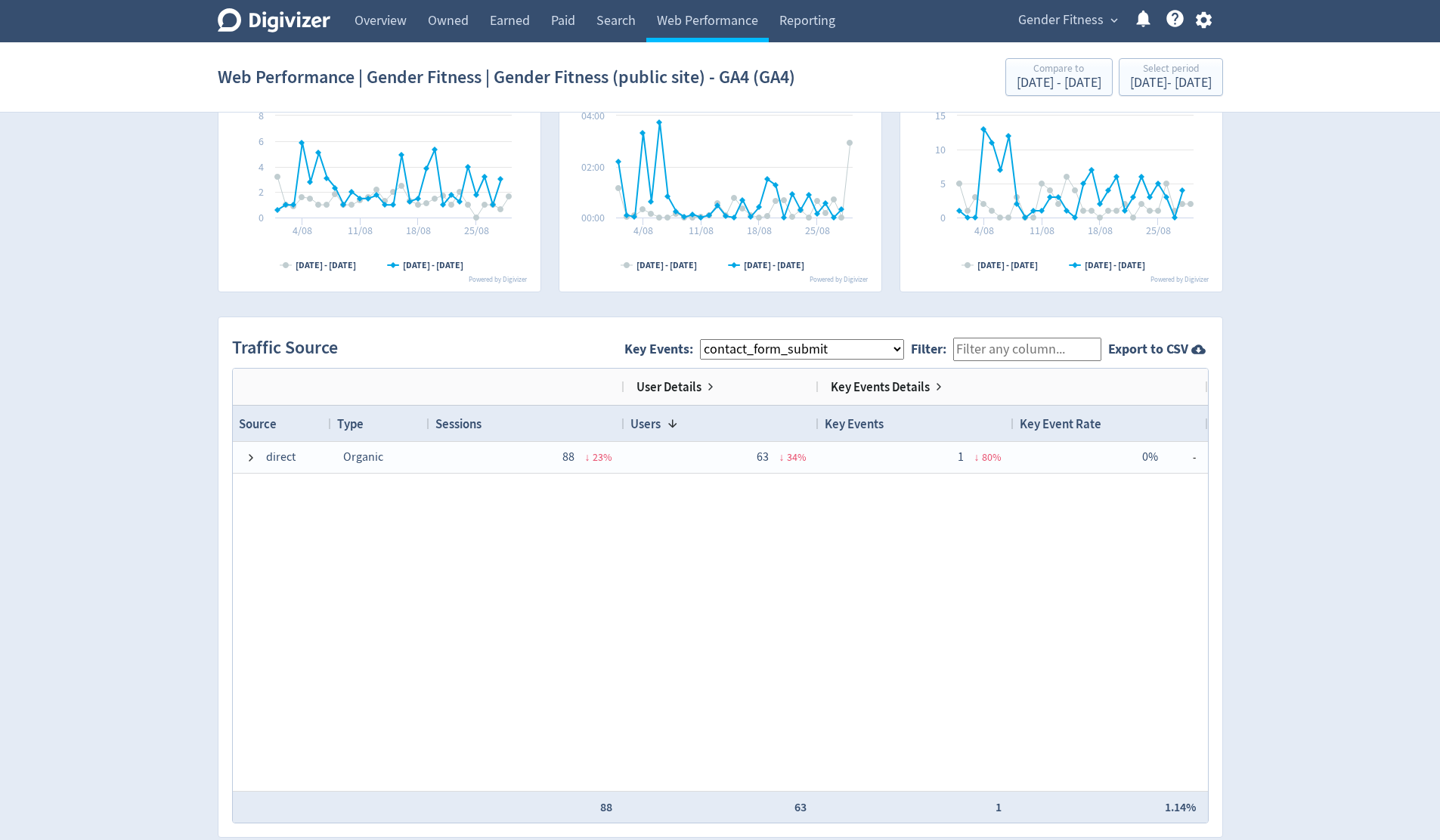
click at [1311, 586] on div "Digivizer Logo [PERSON_NAME] Logo Overview Owned Earned Paid Search Web Perform…" at bounding box center [720, 309] width 1440 height 2201
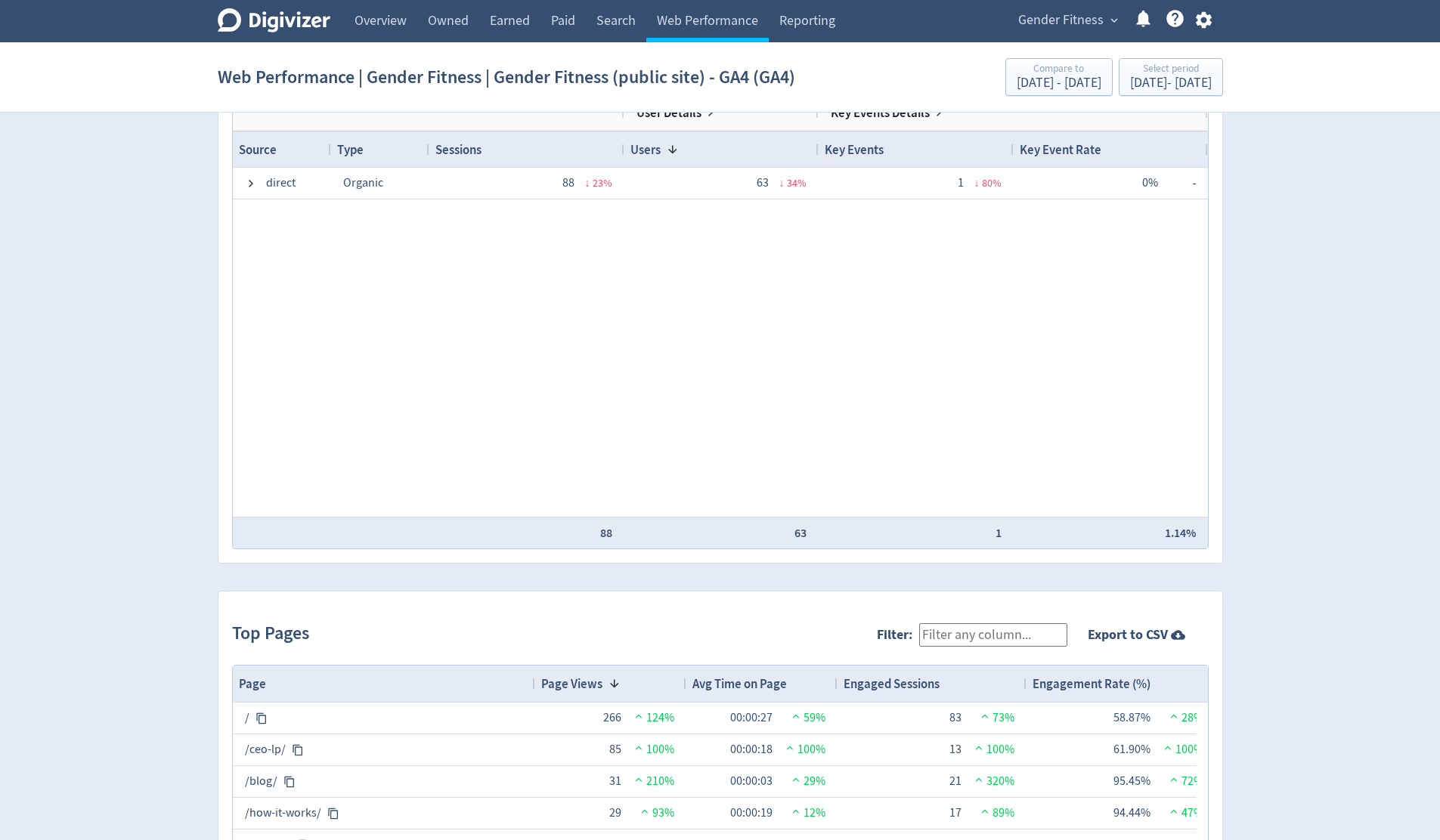
scroll to position [973, 0]
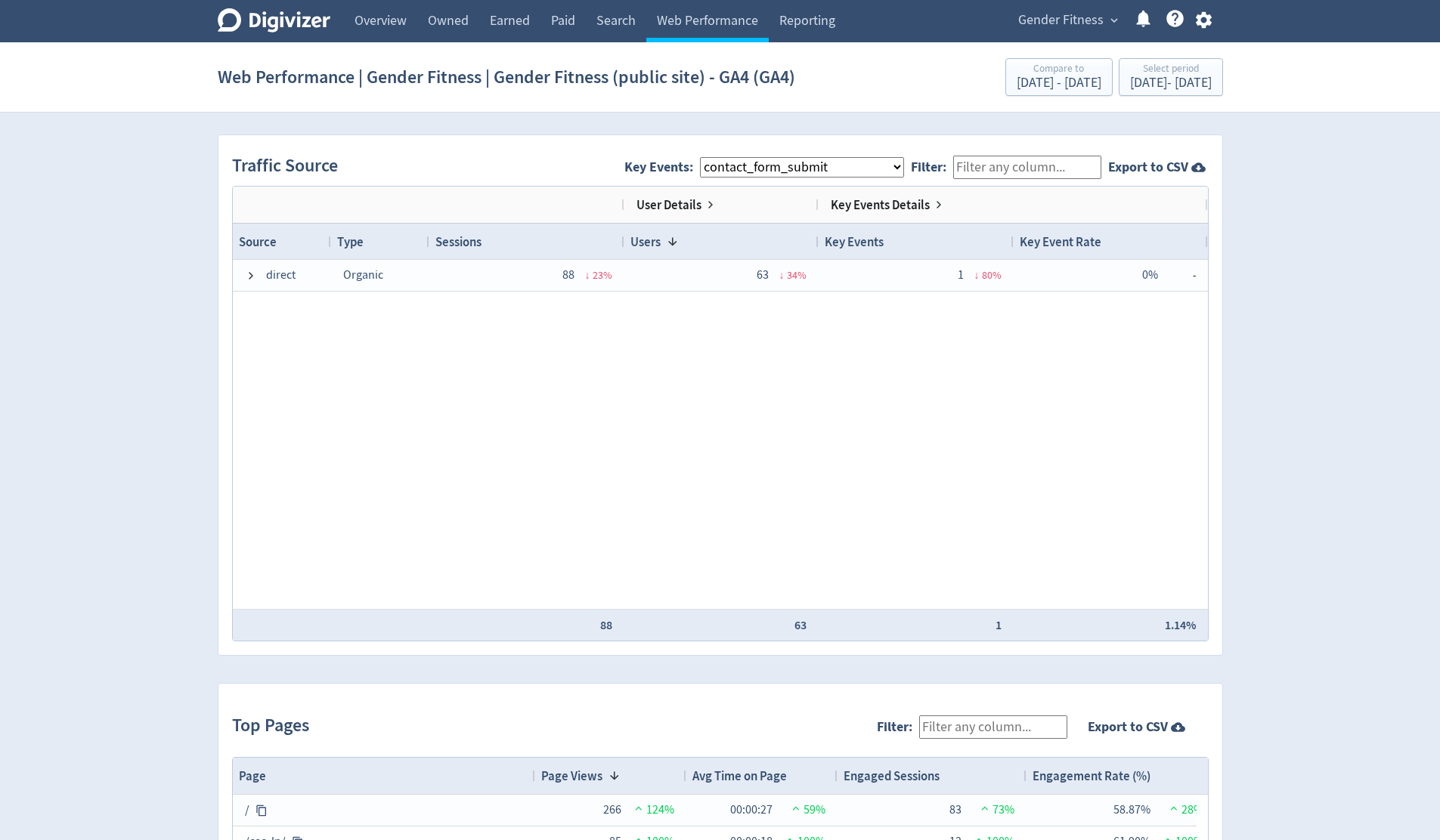
click at [794, 164] on select "All Key Events eCommerce ads_conversion_Contact_Us_1 contact_form_submit" at bounding box center [802, 167] width 204 height 20
select select "allGoals"
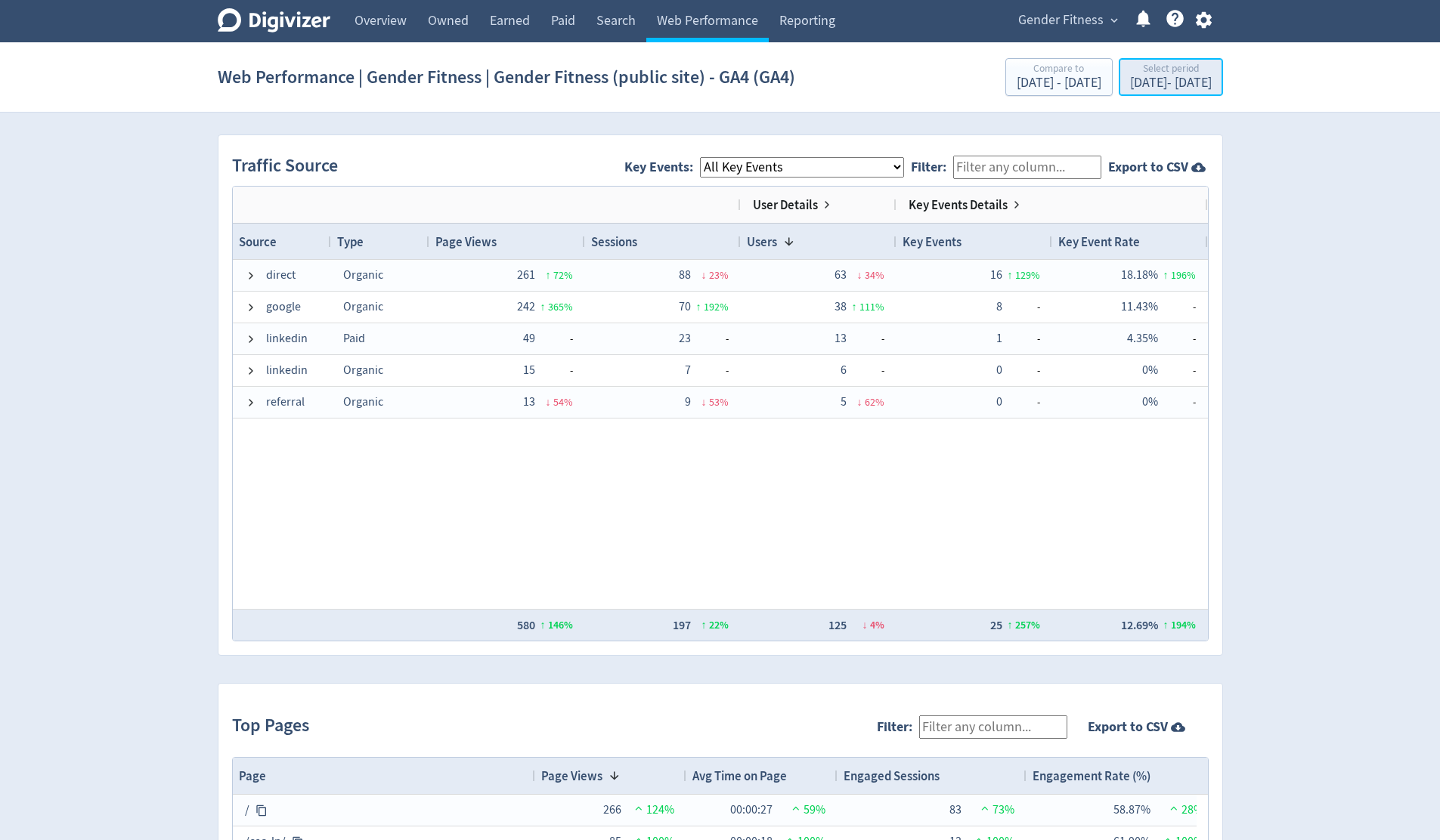
click at [1140, 85] on div "[DATE] - [DATE]" at bounding box center [1170, 84] width 81 height 14
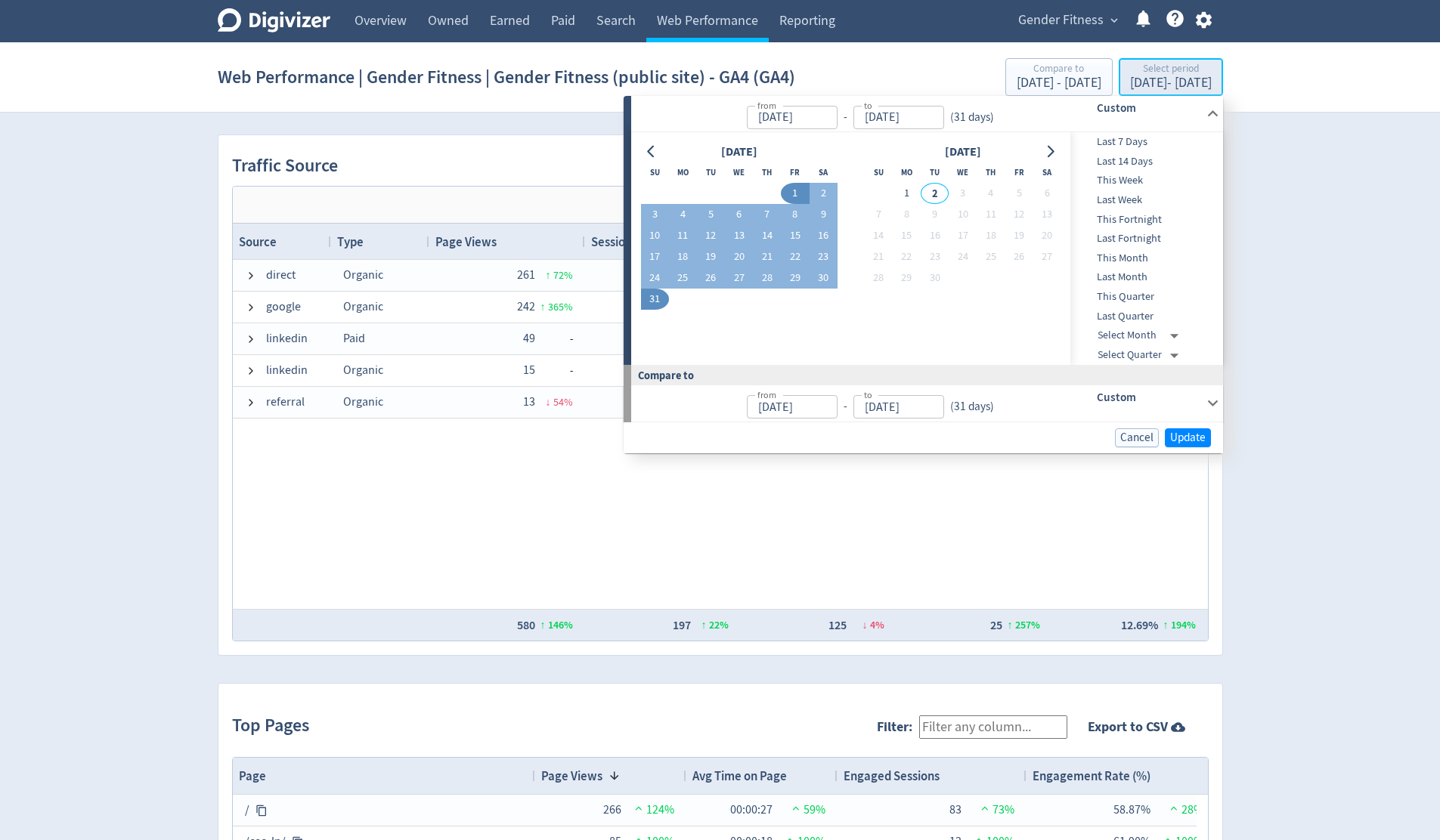
type input "[DATE]"
drag, startPoint x: 644, startPoint y: 151, endPoint x: 655, endPoint y: 156, distance: 12.1
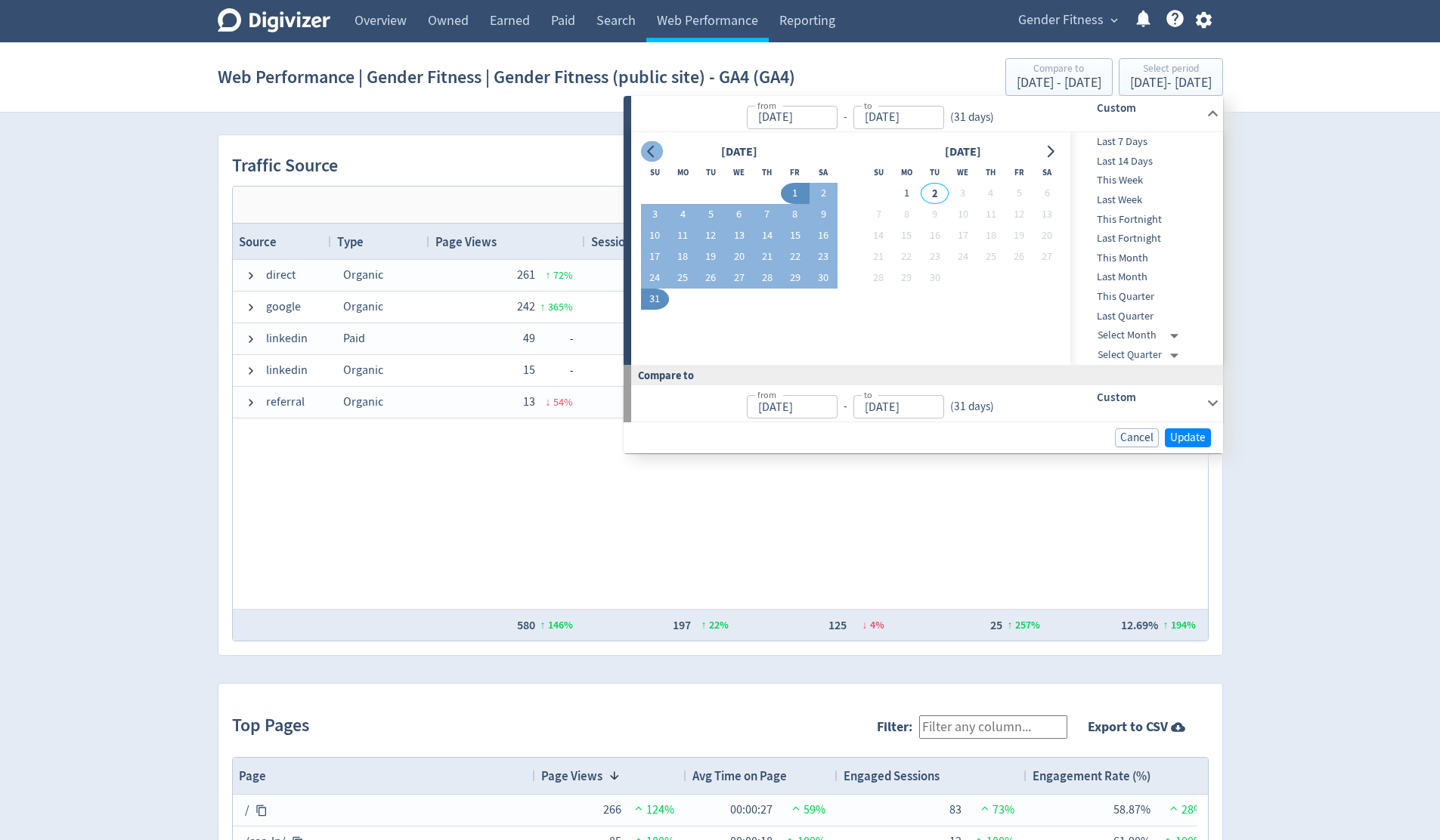
click at [644, 151] on button "Go to previous month" at bounding box center [651, 151] width 22 height 21
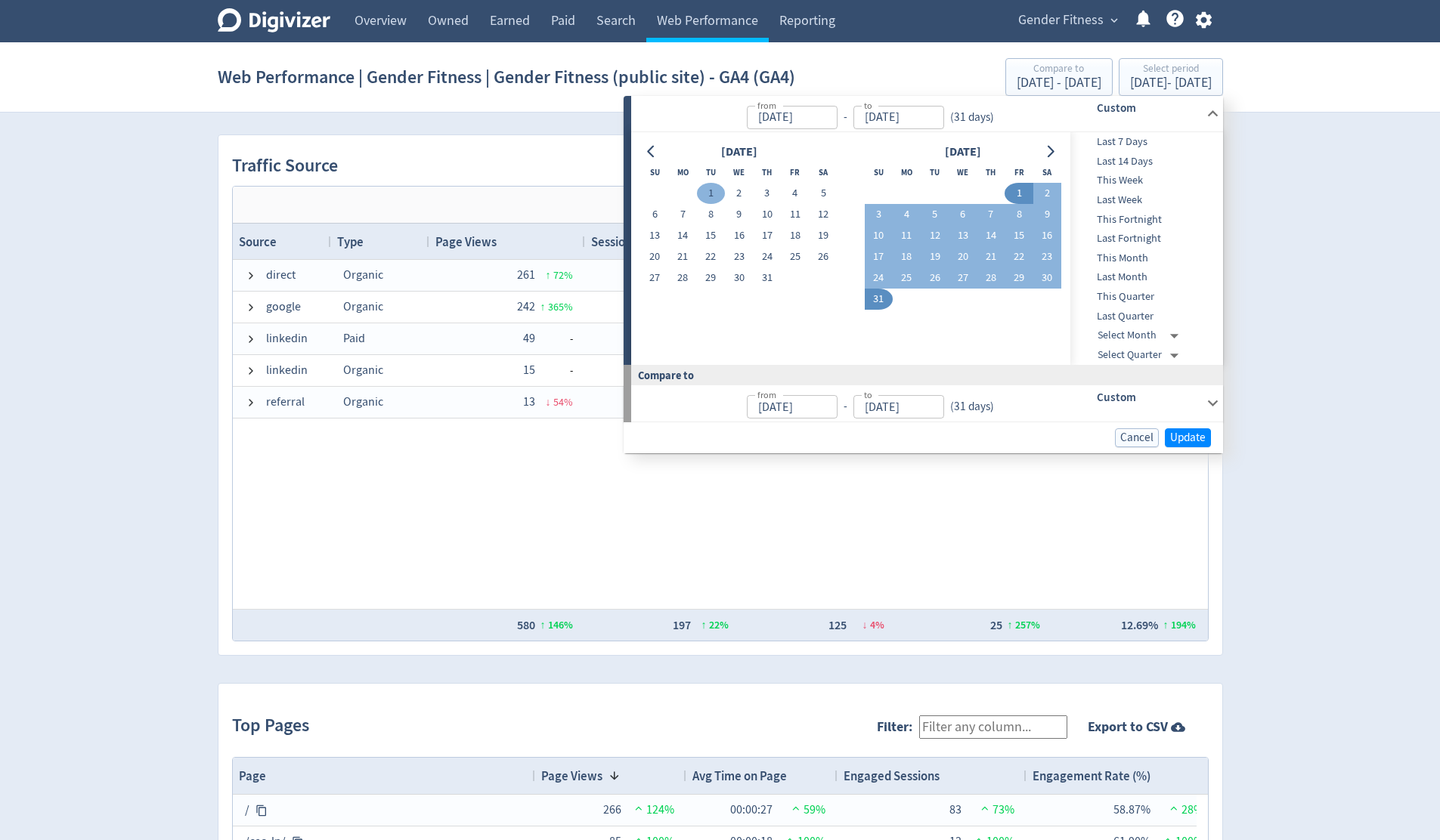
click at [713, 189] on button "1" at bounding box center [711, 193] width 28 height 21
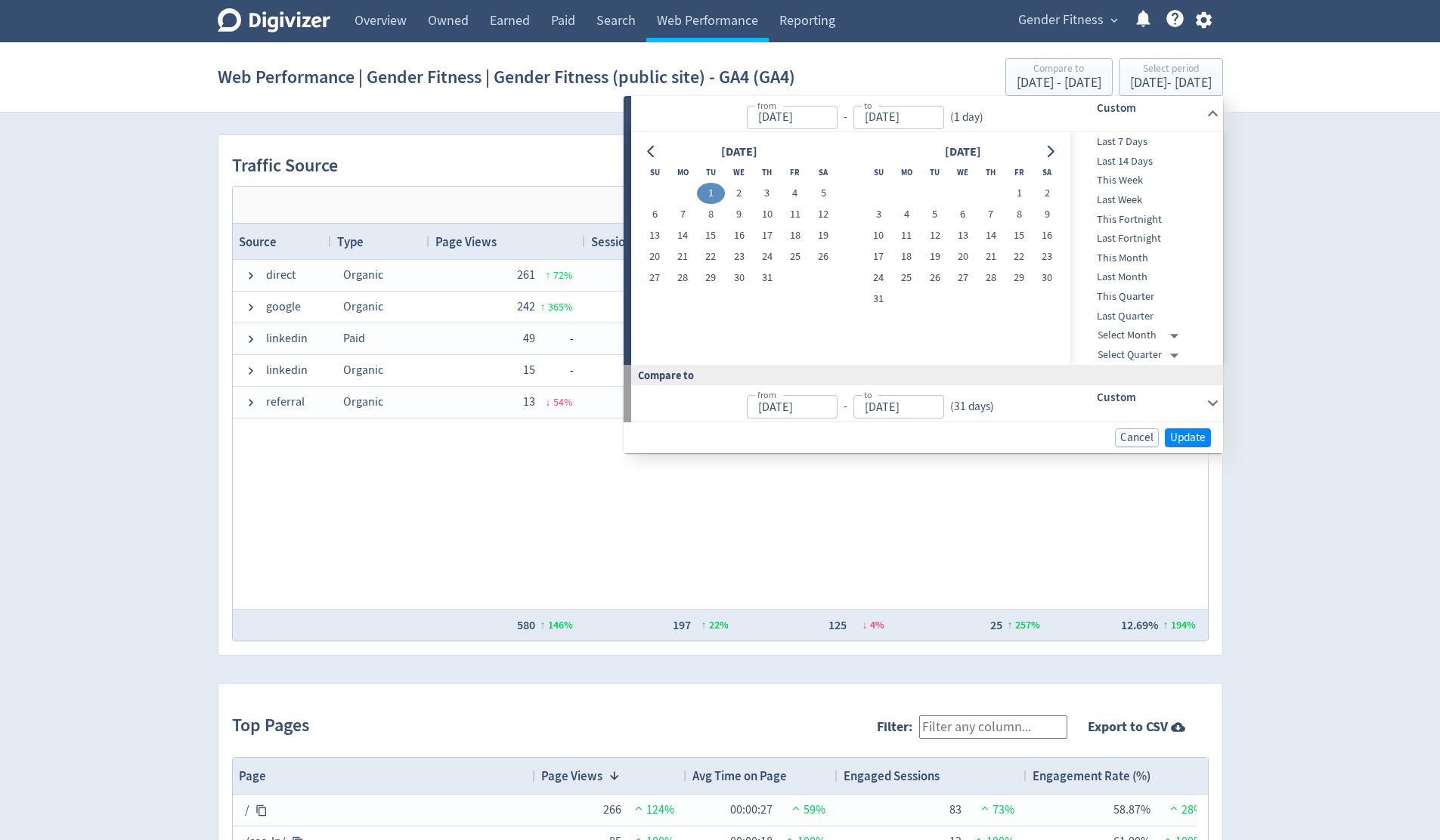
type input "[DATE]"
click at [772, 283] on button "31" at bounding box center [767, 277] width 28 height 21
type input "[DATE]"
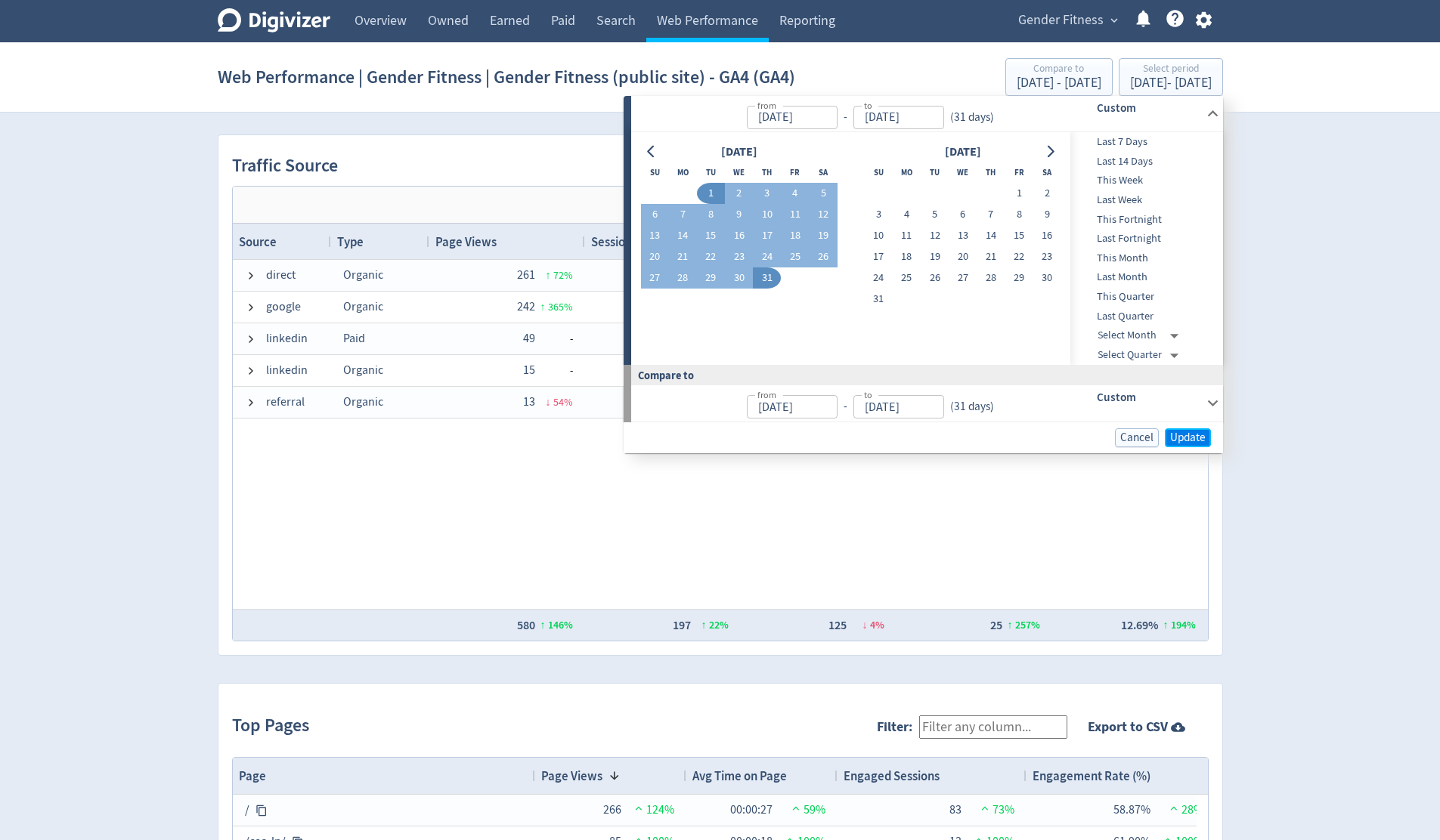
click at [1191, 437] on span "Update" at bounding box center [1187, 437] width 36 height 12
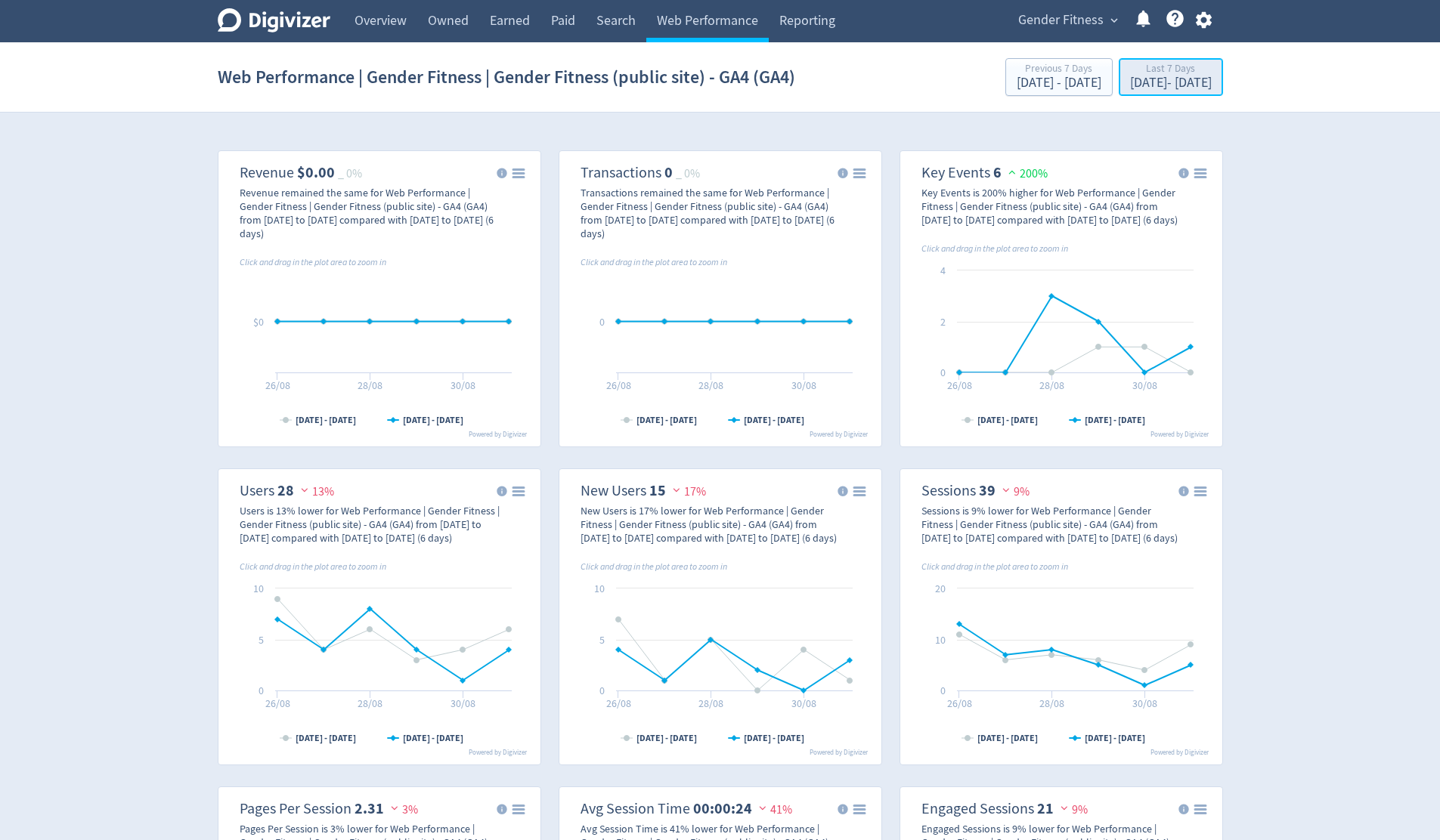
click at [1130, 84] on div "[DATE] - [DATE]" at bounding box center [1170, 84] width 81 height 14
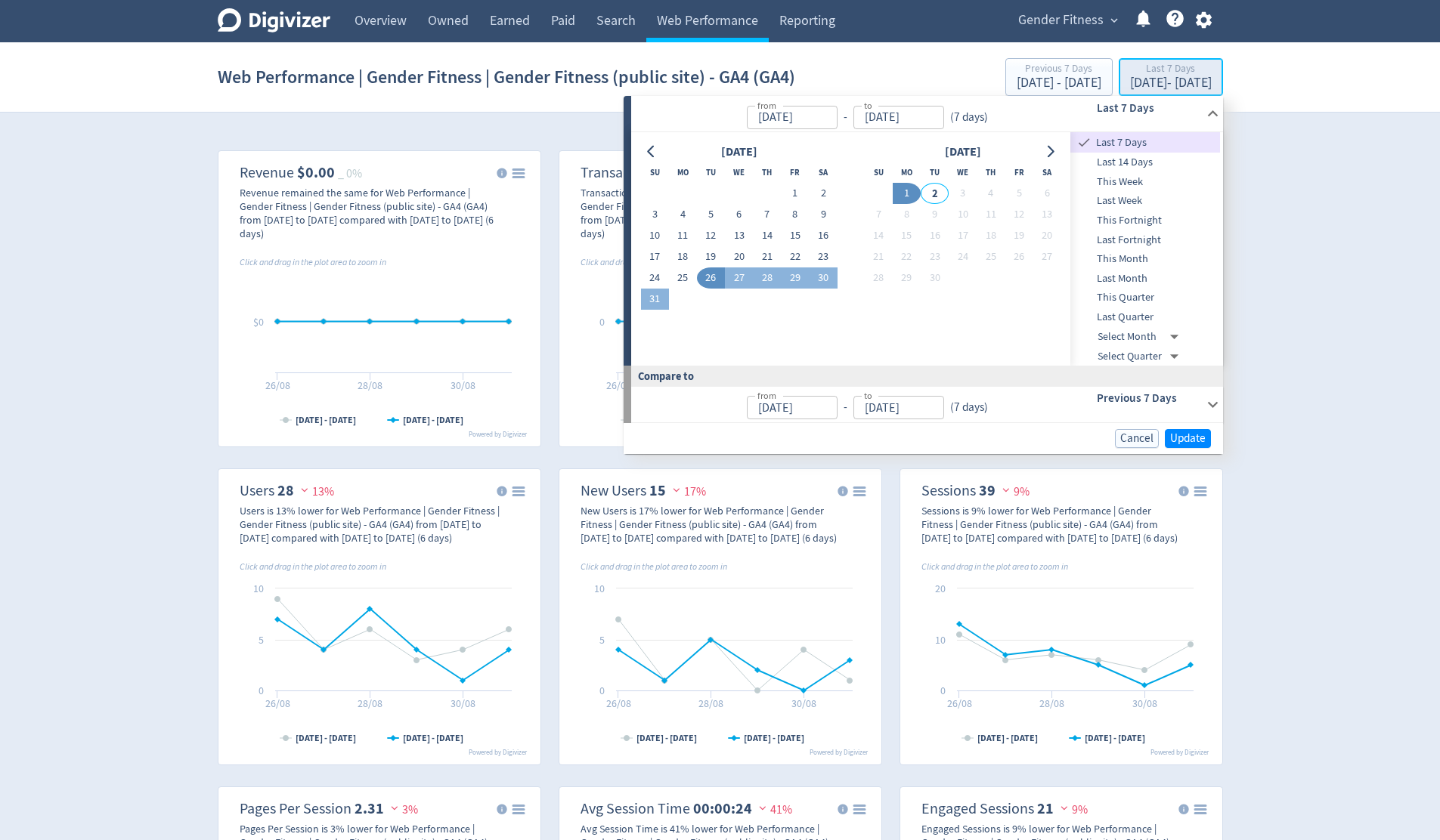
type input "[DATE]"
click at [647, 153] on icon "Go to previous month" at bounding box center [651, 152] width 12 height 12
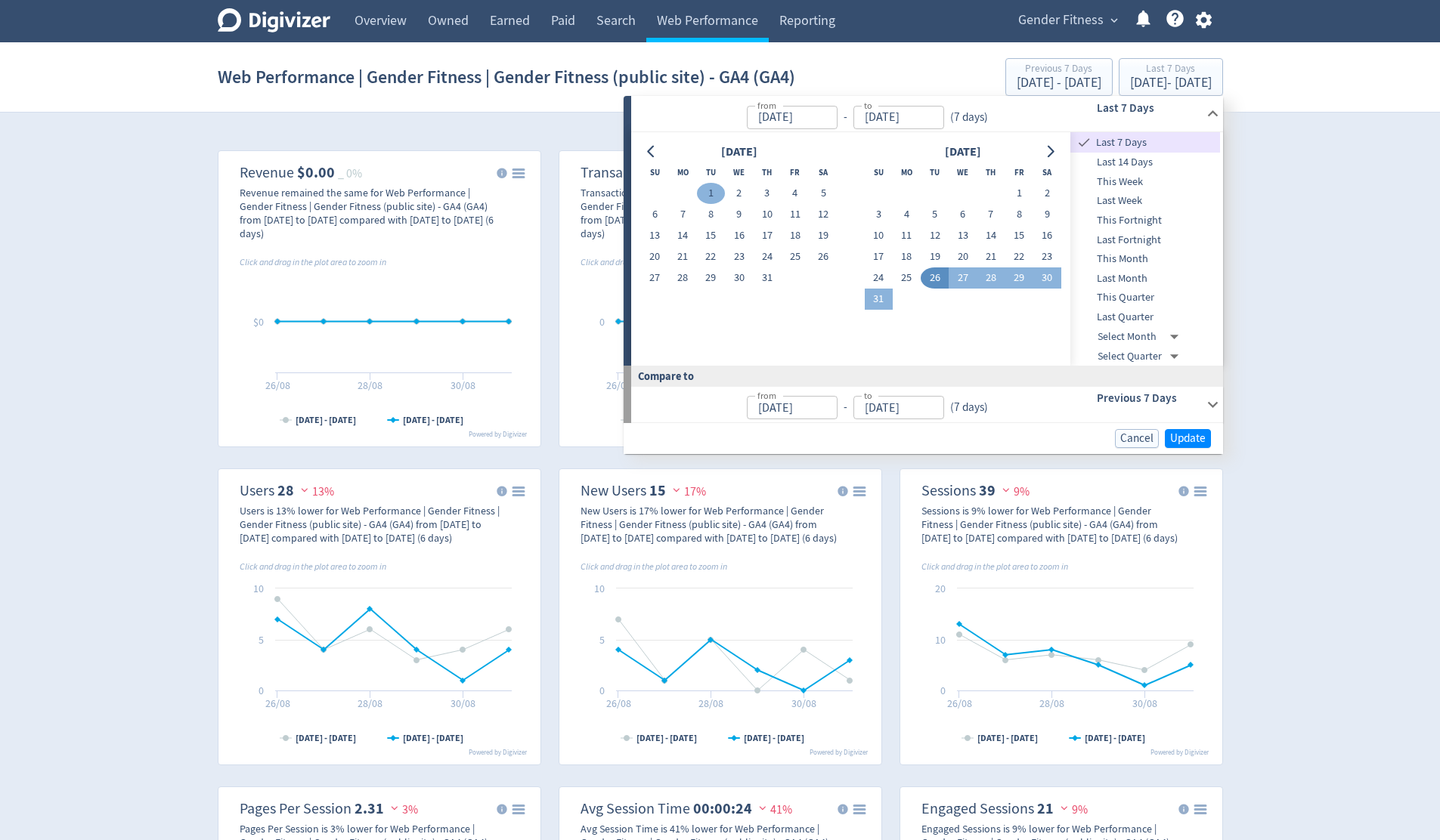
click at [708, 190] on button "1" at bounding box center [711, 193] width 28 height 21
type input "[DATE]"
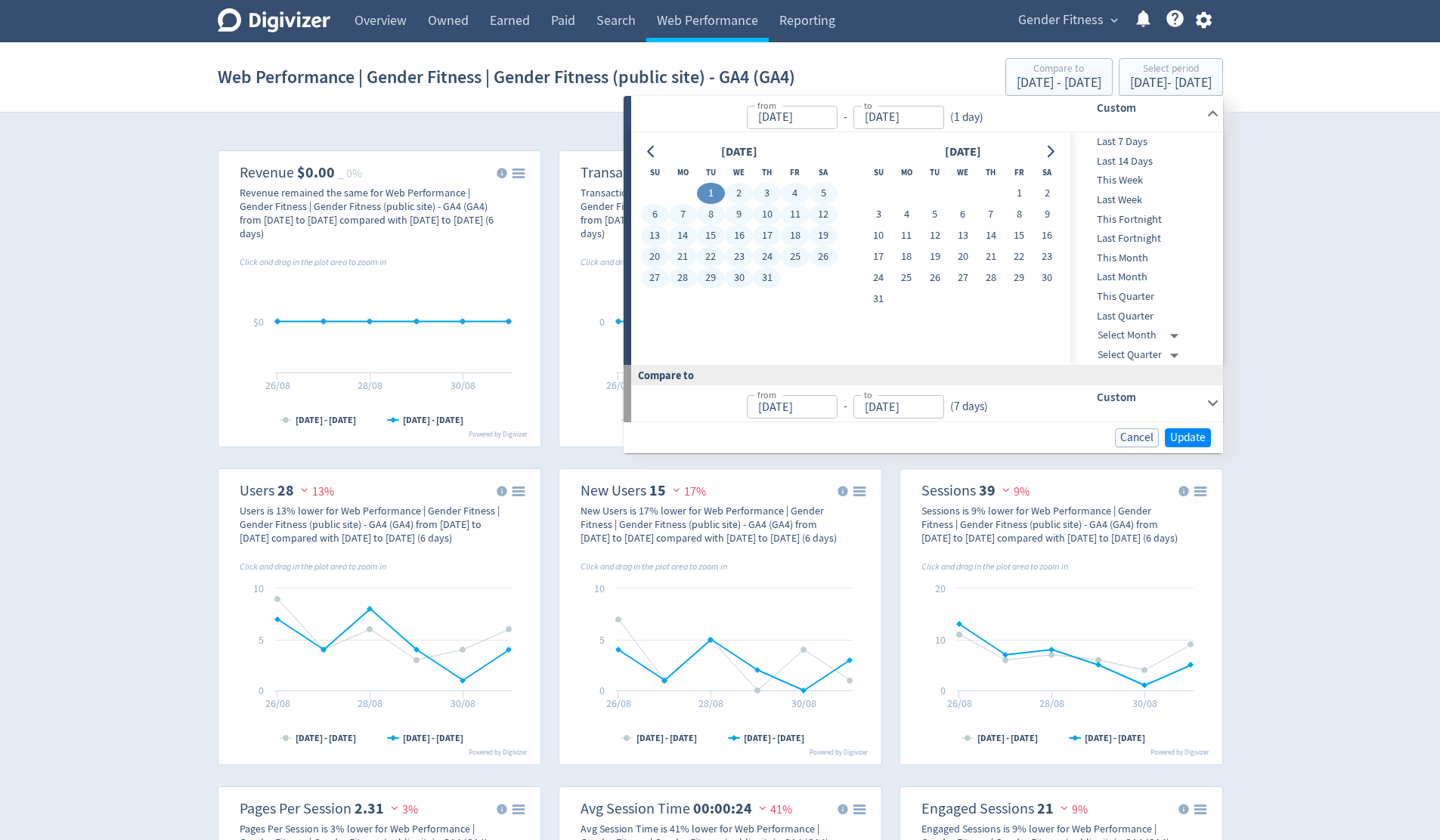
click at [767, 277] on button "31" at bounding box center [767, 277] width 28 height 21
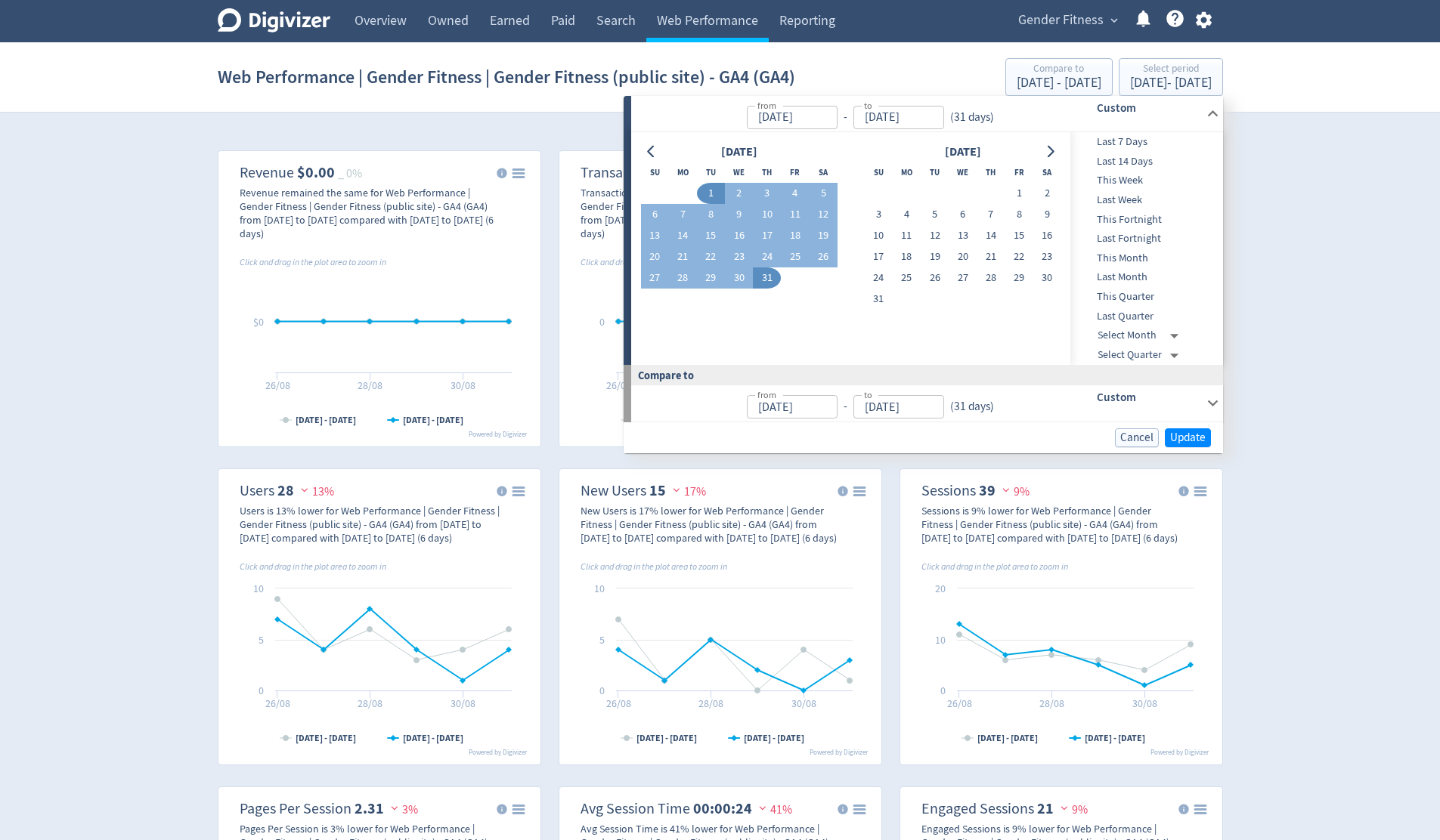
type input "[DATE]"
click at [1179, 436] on span "Update" at bounding box center [1187, 437] width 36 height 12
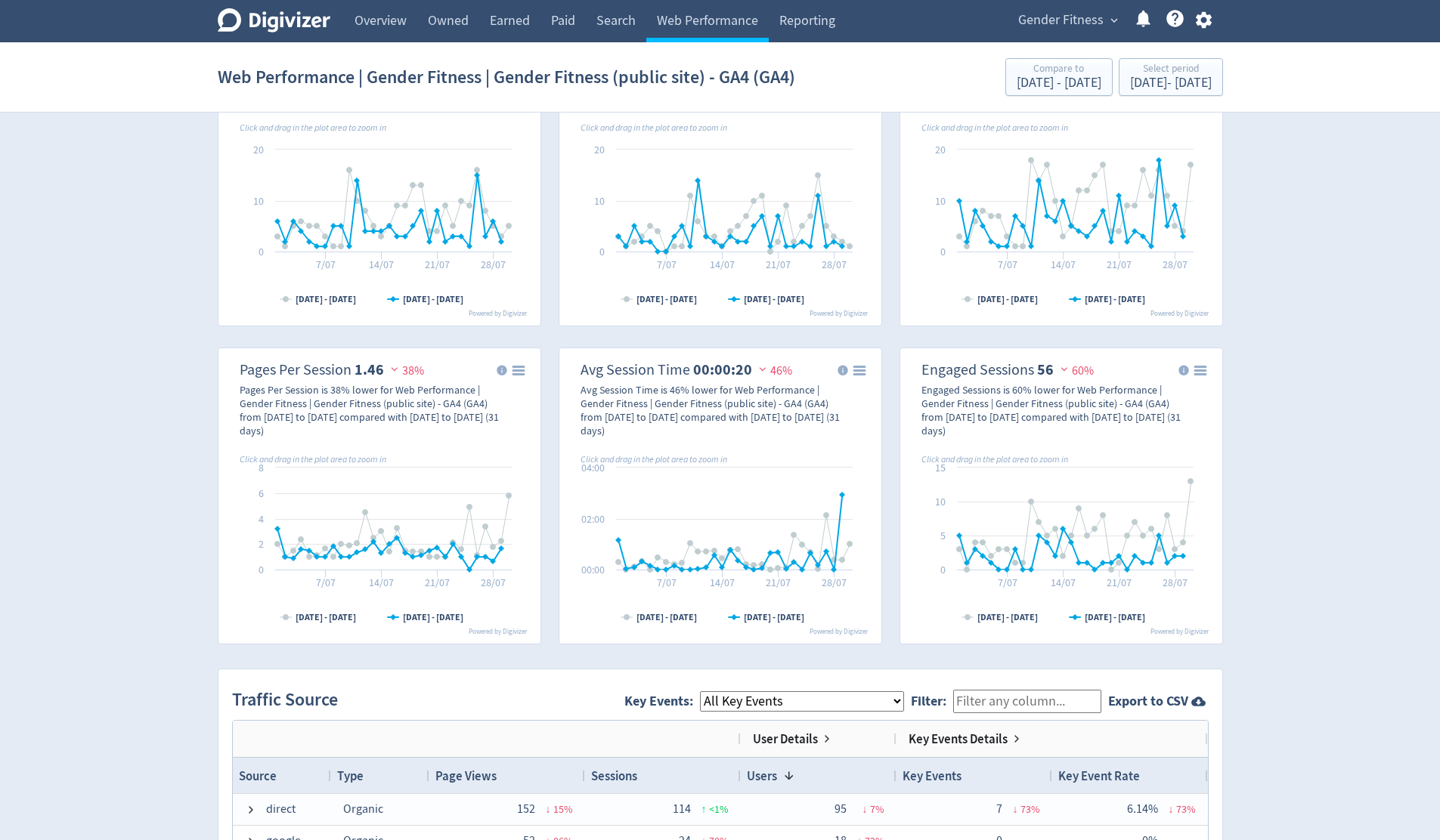
scroll to position [758, 0]
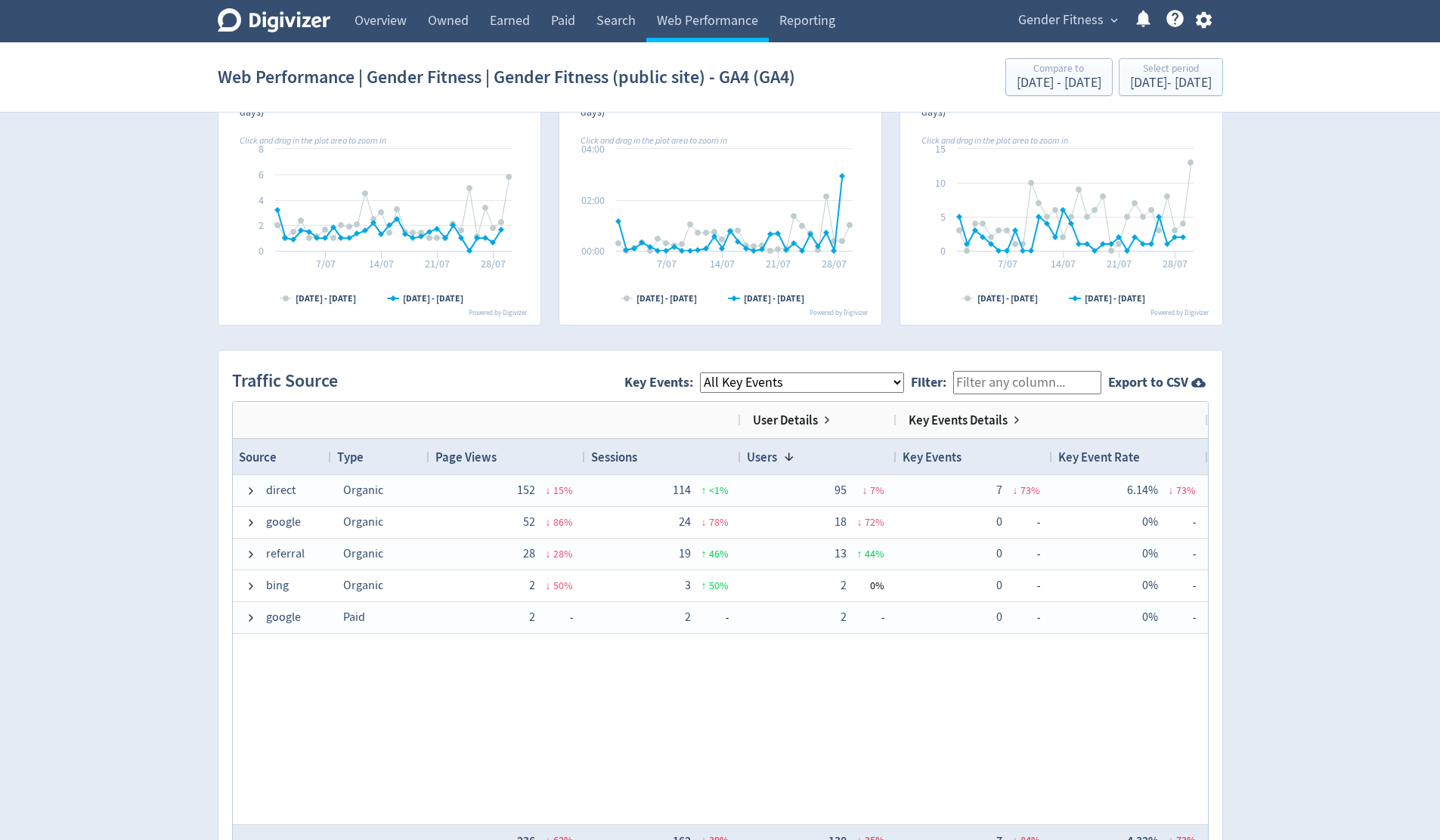
click at [882, 379] on select "All Key Events eCommerce contact_form_submit ads_conversion_Contact_Us_1" at bounding box center [802, 382] width 204 height 20
select select "contact_form_submit"
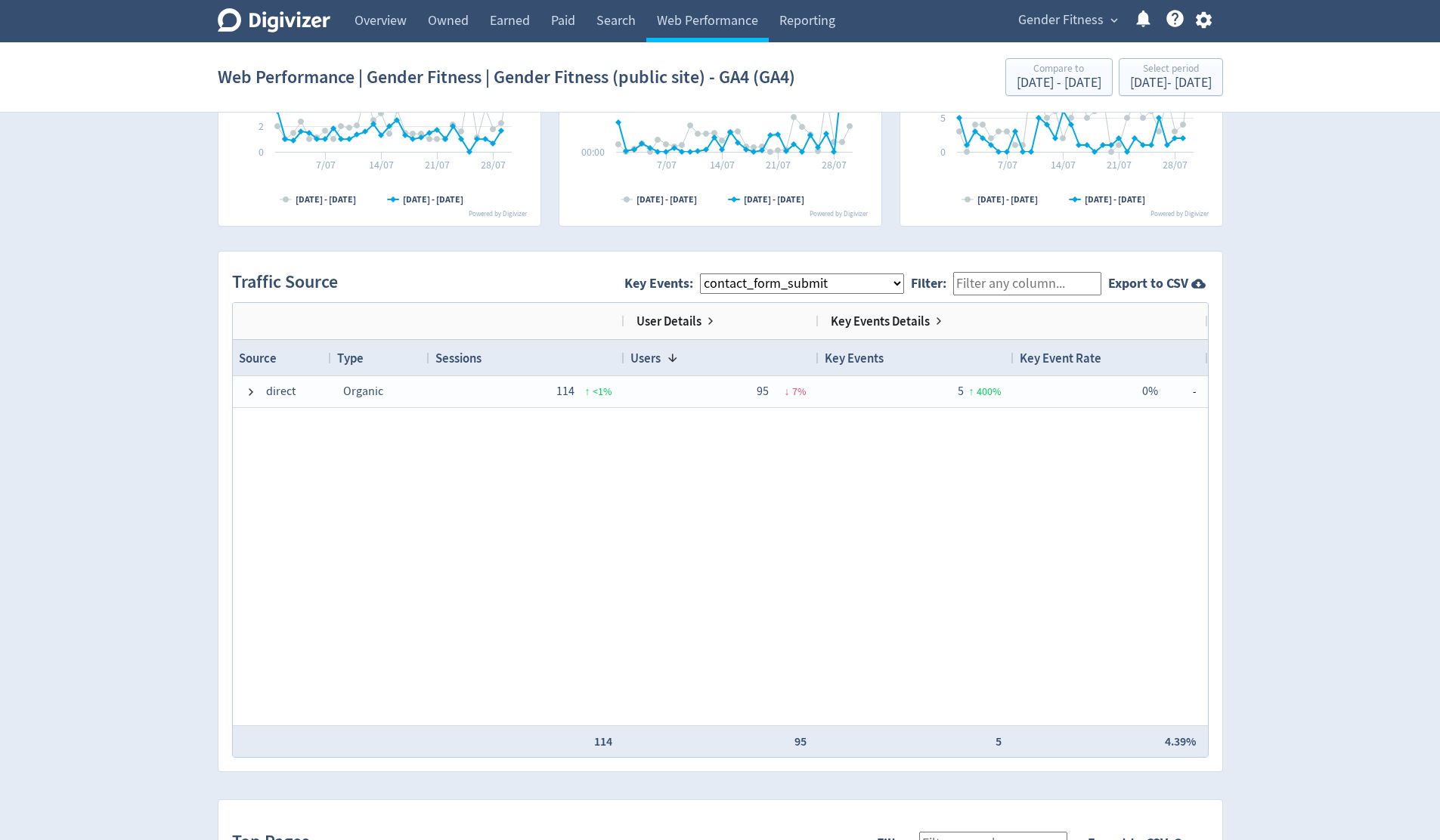
scroll to position [873, 0]
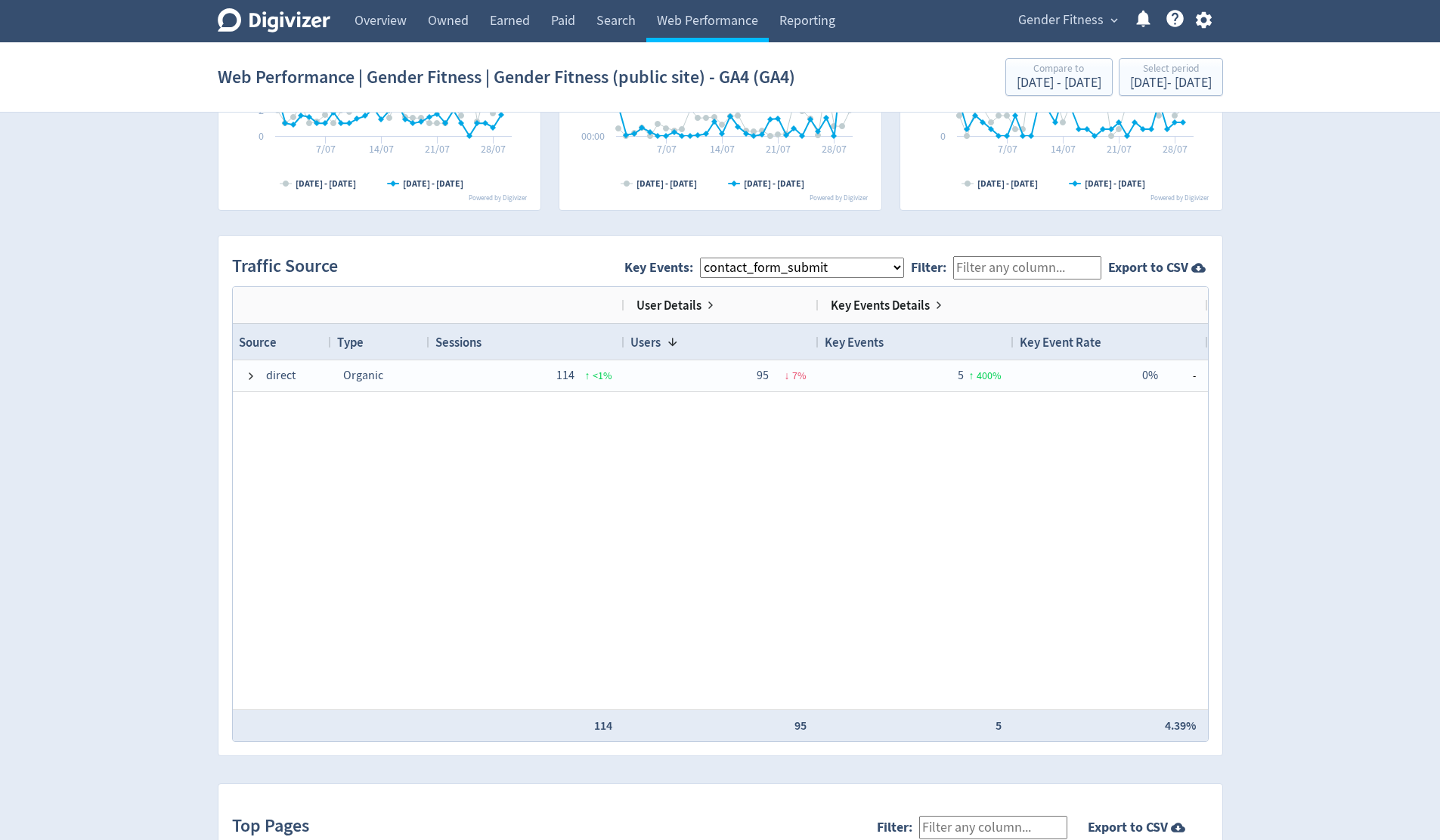
click at [1276, 393] on div "Digivizer Logo Mark Digivizer Logo Overview Owned Earned Paid Search Web Perfor…" at bounding box center [720, 228] width 1440 height 2201
